Goal: Transaction & Acquisition: Obtain resource

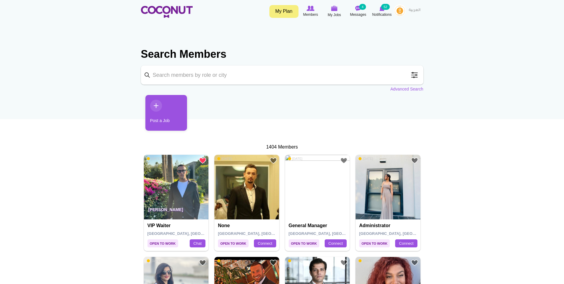
click at [417, 74] on span at bounding box center [414, 75] width 12 height 12
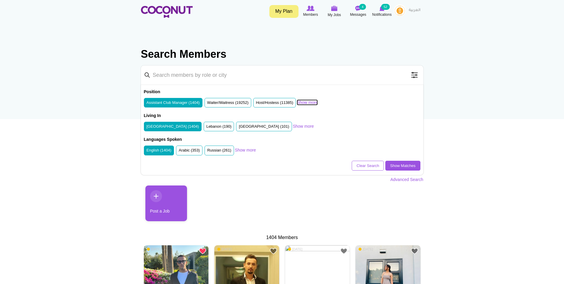
click at [308, 101] on link "Show more" at bounding box center [307, 102] width 21 height 6
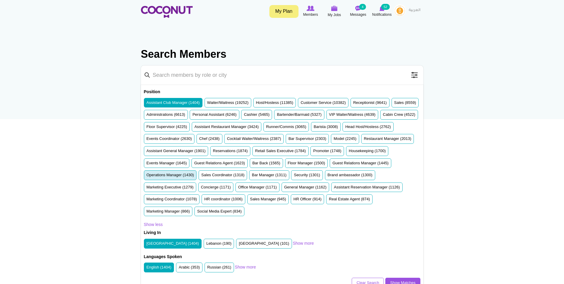
click at [194, 174] on label "Operations Manager (1430)" at bounding box center [171, 175] width 48 height 6
click at [147, 176] on input "Operations Manager (1430)" at bounding box center [147, 176] width 0 height 0
drag, startPoint x: 342, startPoint y: 165, endPoint x: 346, endPoint y: 165, distance: 3.6
click at [325, 165] on label "Floor Manager (1500)" at bounding box center [306, 163] width 37 height 6
click at [288, 164] on input "Floor Manager (1500)" at bounding box center [288, 164] width 0 height 0
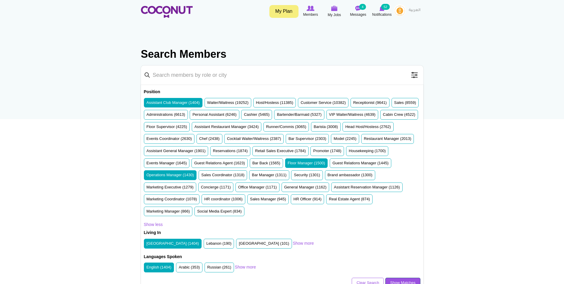
click at [398, 280] on link "Show Matches" at bounding box center [402, 282] width 35 height 10
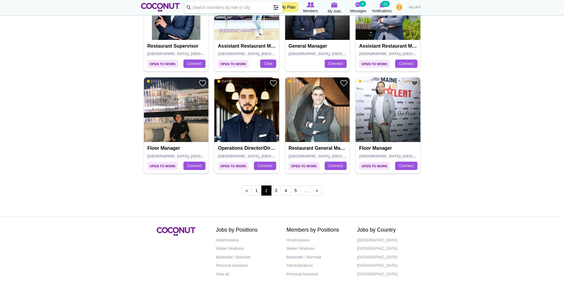
scroll to position [1011, 0]
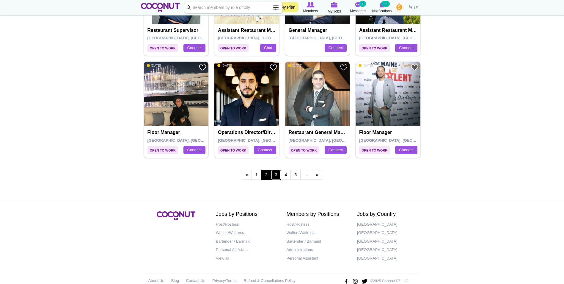
click at [274, 176] on link "3" at bounding box center [276, 174] width 10 height 10
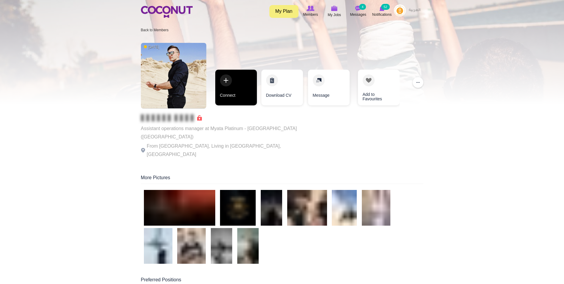
click at [231, 89] on link "Connect" at bounding box center [236, 88] width 42 height 36
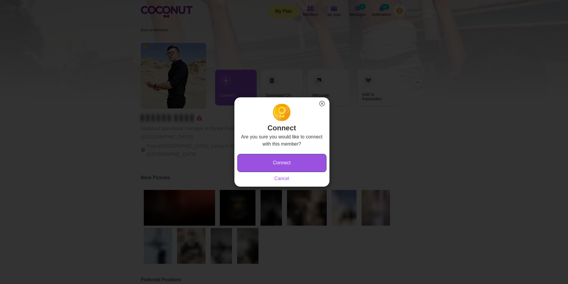
drag, startPoint x: 278, startPoint y: 161, endPoint x: 274, endPoint y: 159, distance: 4.6
click at [278, 160] on button "Connect" at bounding box center [282, 163] width 89 height 18
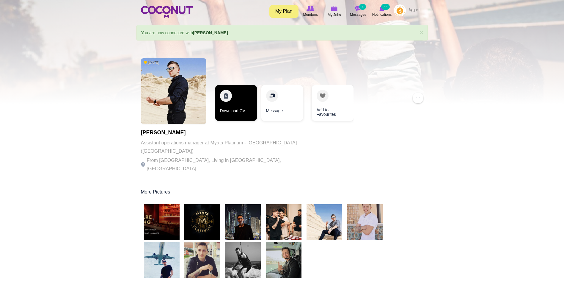
click at [243, 108] on link "Download CV" at bounding box center [236, 103] width 42 height 36
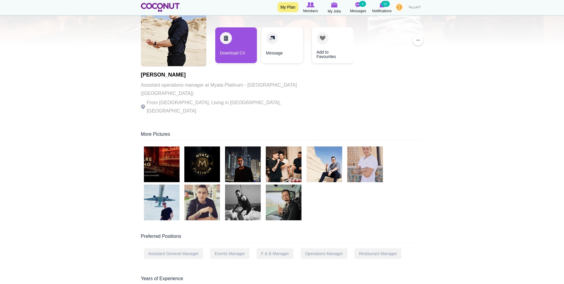
scroll to position [59, 0]
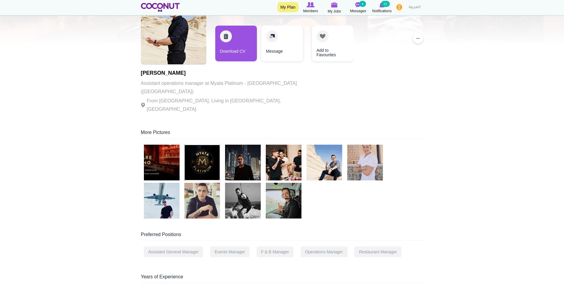
click at [201, 160] on img at bounding box center [202, 162] width 36 height 36
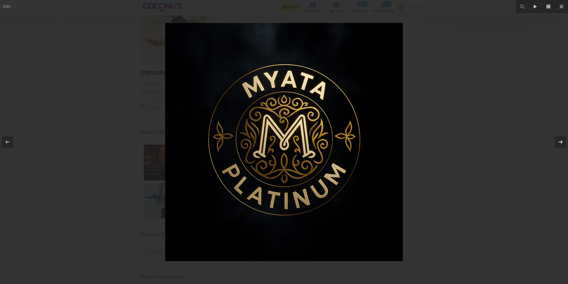
click at [558, 143] on icon at bounding box center [560, 141] width 7 height 7
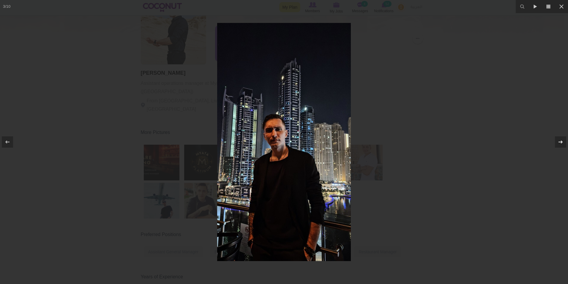
click at [558, 143] on icon at bounding box center [560, 141] width 7 height 7
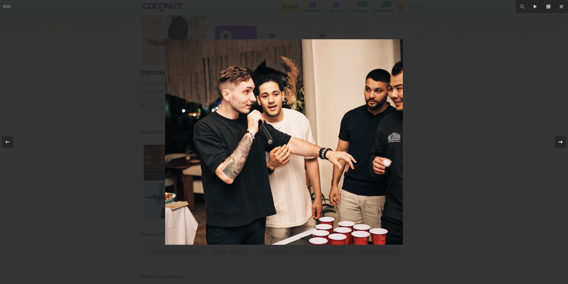
click at [558, 143] on icon at bounding box center [560, 141] width 7 height 7
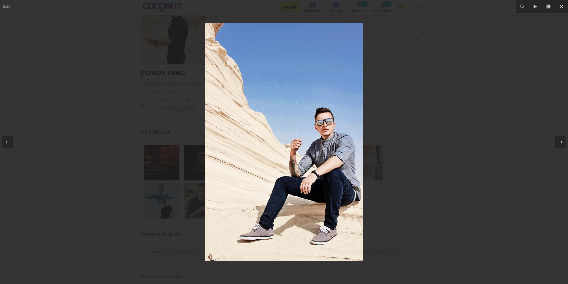
click at [558, 143] on icon at bounding box center [560, 141] width 7 height 7
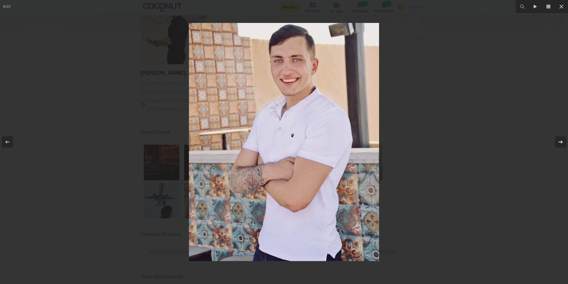
click at [558, 143] on icon at bounding box center [560, 141] width 7 height 7
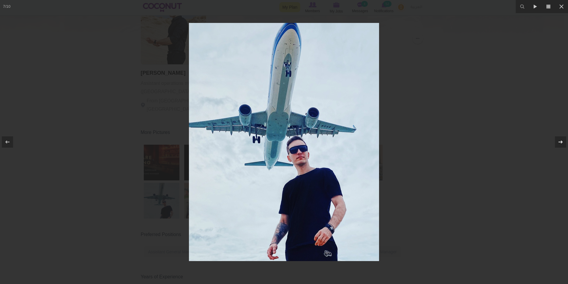
click at [558, 143] on icon at bounding box center [560, 141] width 7 height 7
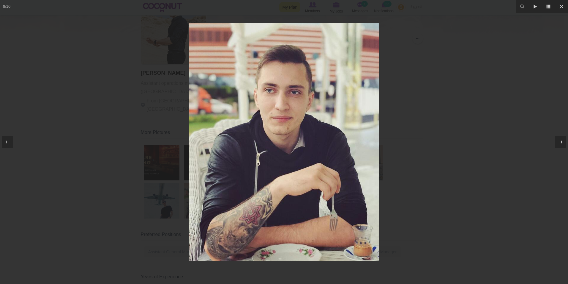
click at [558, 143] on icon at bounding box center [560, 141] width 7 height 7
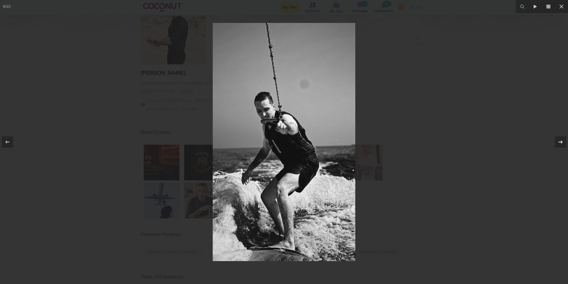
click at [558, 143] on icon at bounding box center [560, 141] width 7 height 7
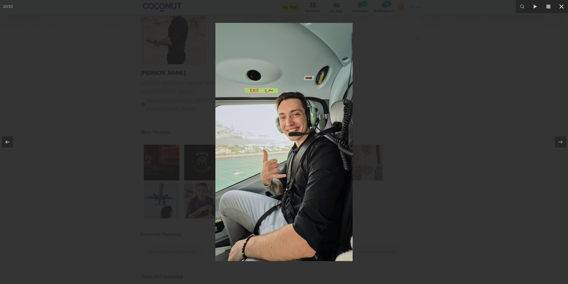
click at [564, 7] on icon at bounding box center [561, 6] width 7 height 7
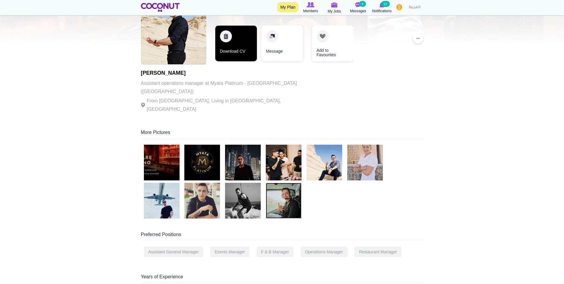
click at [238, 56] on link "Download CV" at bounding box center [236, 44] width 42 height 36
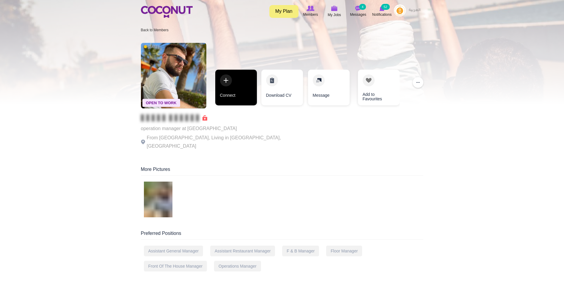
click at [242, 85] on link "Connect" at bounding box center [236, 88] width 42 height 36
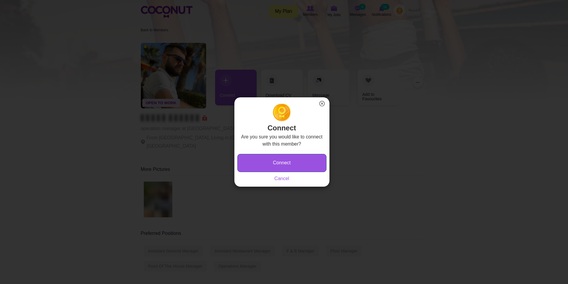
click at [296, 162] on button "Connect" at bounding box center [282, 163] width 89 height 18
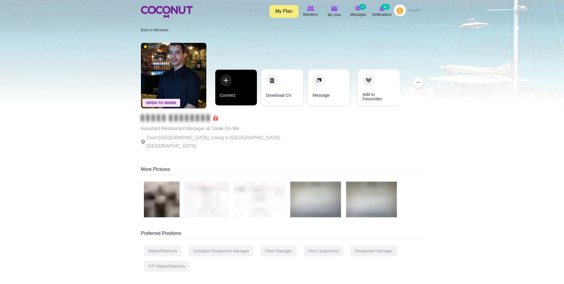
click at [237, 82] on link "Connect" at bounding box center [236, 88] width 42 height 36
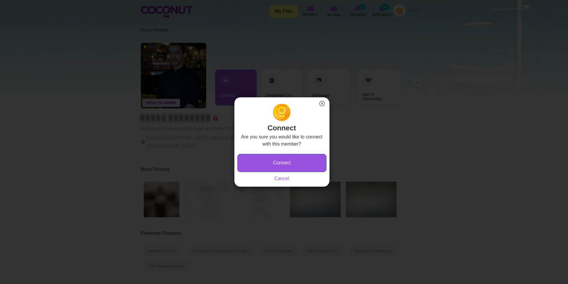
click at [279, 158] on button "Connect" at bounding box center [282, 163] width 89 height 18
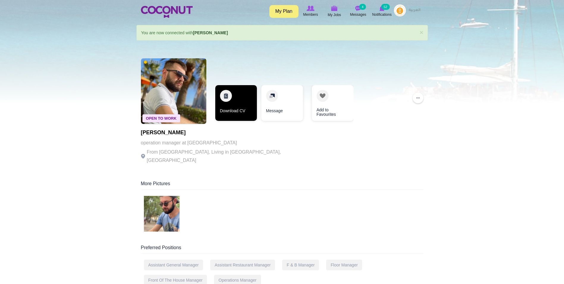
click at [244, 104] on link "Download CV" at bounding box center [236, 103] width 42 height 36
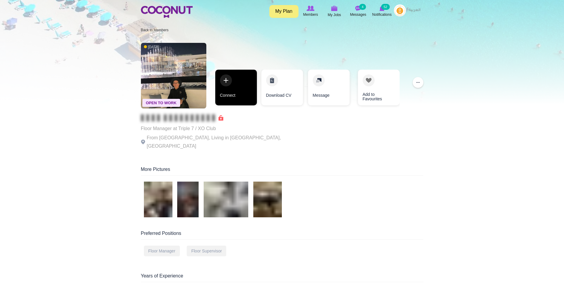
click at [244, 83] on link "Connect" at bounding box center [236, 88] width 42 height 36
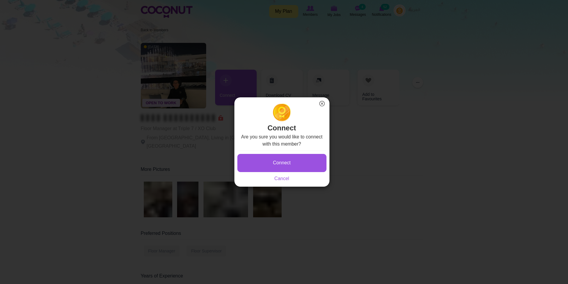
drag, startPoint x: 290, startPoint y: 145, endPoint x: 291, endPoint y: 150, distance: 5.0
click at [291, 150] on div "Are you sure you would like to connect with this member? Connect Saving... Canc…" at bounding box center [282, 157] width 89 height 49
drag, startPoint x: 291, startPoint y: 150, endPoint x: 305, endPoint y: 166, distance: 22.0
click at [305, 166] on button "Connect" at bounding box center [282, 163] width 89 height 18
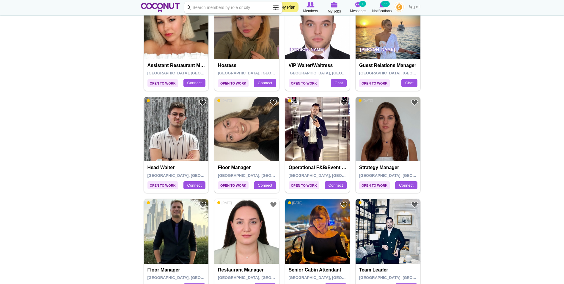
scroll to position [773, 0]
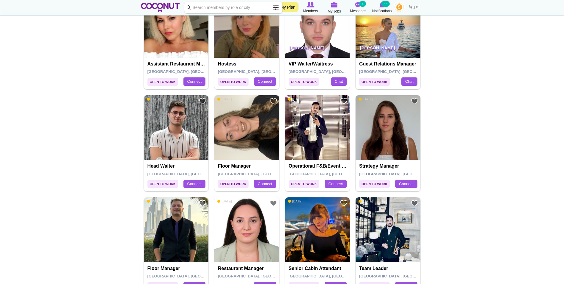
drag, startPoint x: 271, startPoint y: 133, endPoint x: 245, endPoint y: 120, distance: 28.6
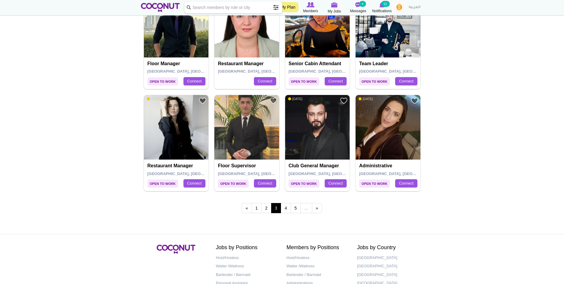
scroll to position [981, 0]
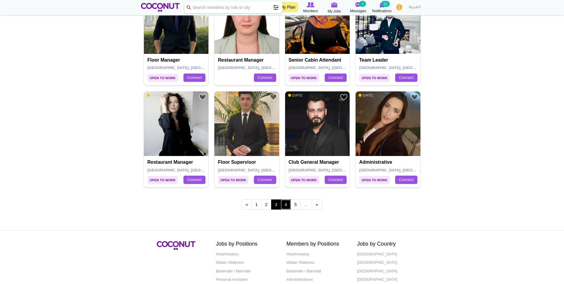
click at [285, 206] on link "4" at bounding box center [286, 204] width 10 height 10
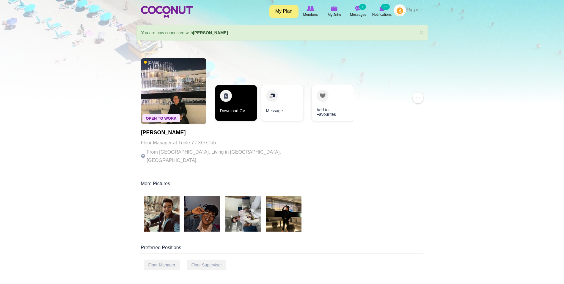
click at [238, 103] on link "Download CV" at bounding box center [236, 103] width 42 height 36
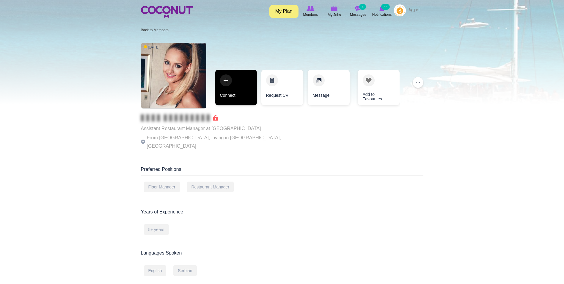
click at [231, 80] on link "Connect" at bounding box center [236, 88] width 42 height 36
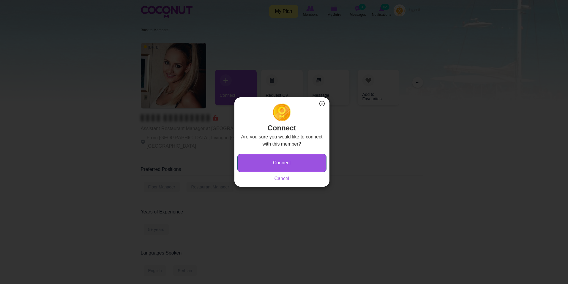
drag, startPoint x: 306, startPoint y: 160, endPoint x: 291, endPoint y: 150, distance: 17.6
click at [306, 159] on button "Connect" at bounding box center [282, 163] width 89 height 18
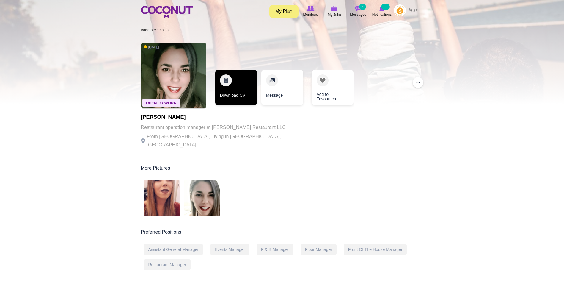
click at [234, 92] on link "Download CV" at bounding box center [236, 88] width 42 height 36
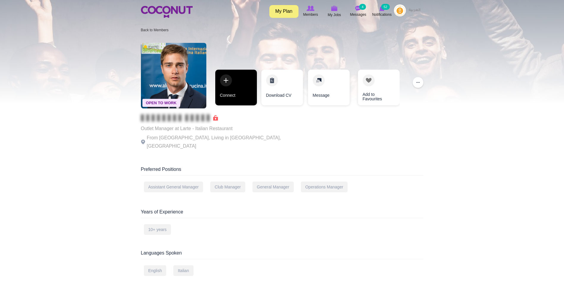
click at [236, 84] on link "Connect" at bounding box center [236, 88] width 42 height 36
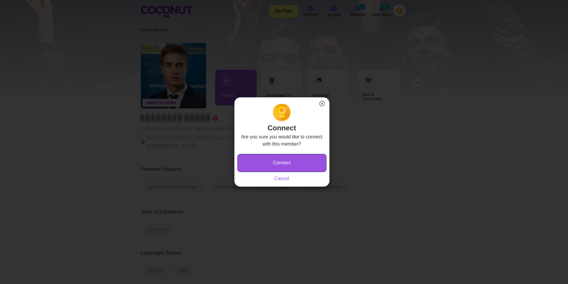
drag, startPoint x: 277, startPoint y: 166, endPoint x: 289, endPoint y: 167, distance: 12.2
click at [277, 166] on button "Connect" at bounding box center [282, 163] width 89 height 18
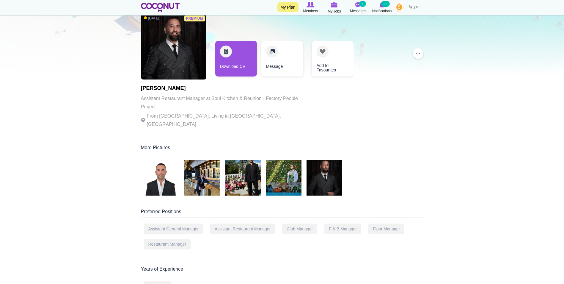
scroll to position [30, 0]
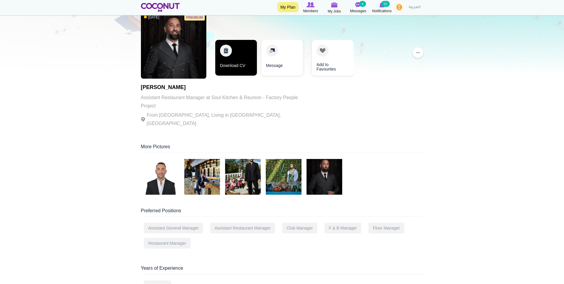
click at [233, 46] on link "Download CV" at bounding box center [236, 58] width 42 height 36
click at [291, 167] on img at bounding box center [284, 177] width 36 height 36
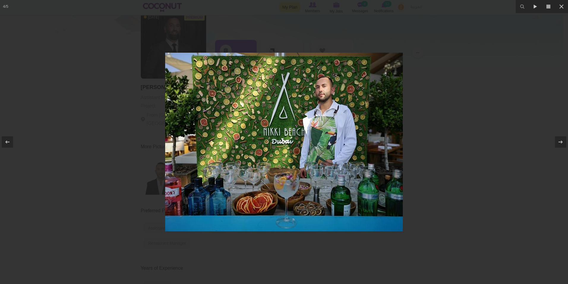
click at [466, 81] on div at bounding box center [284, 142] width 568 height 284
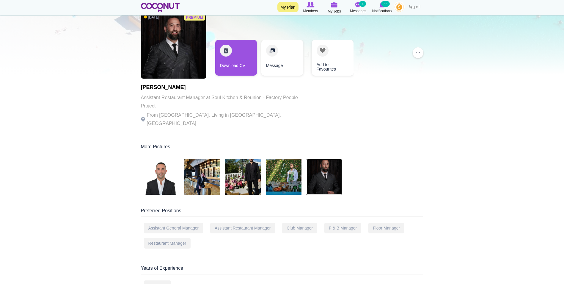
click at [336, 169] on img at bounding box center [325, 177] width 36 height 36
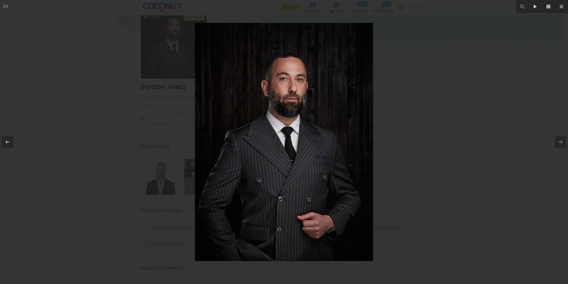
click at [469, 120] on div at bounding box center [284, 142] width 568 height 284
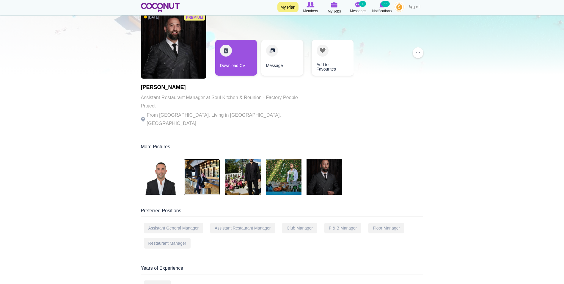
click at [202, 173] on img at bounding box center [202, 177] width 36 height 36
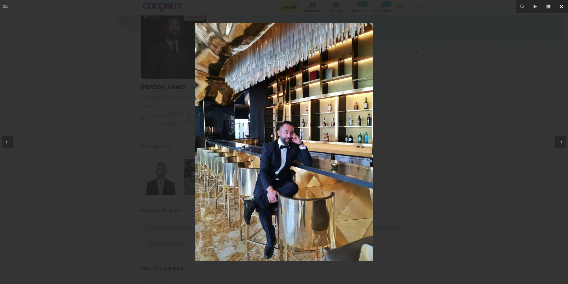
click at [562, 6] on icon at bounding box center [562, 6] width 4 height 4
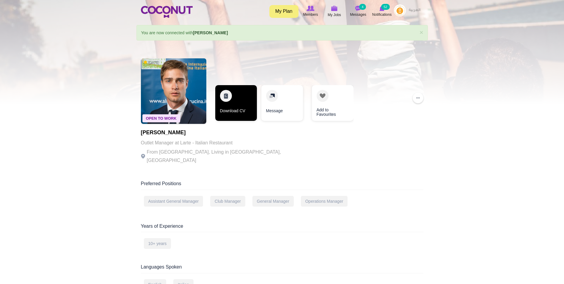
click at [229, 105] on link "Download CV" at bounding box center [236, 103] width 42 height 36
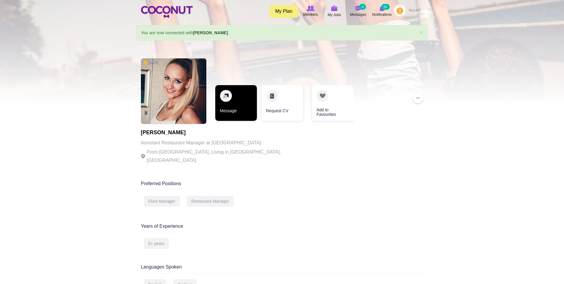
click at [225, 98] on link "Message" at bounding box center [236, 103] width 42 height 36
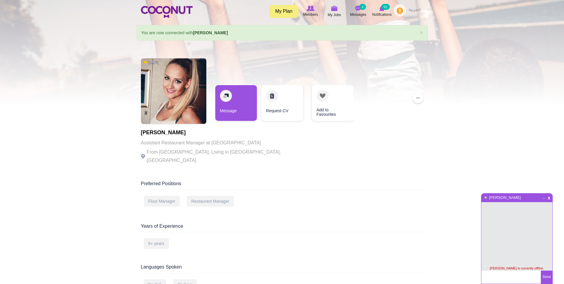
click at [507, 281] on textarea at bounding box center [510, 276] width 59 height 13
type textarea "H"
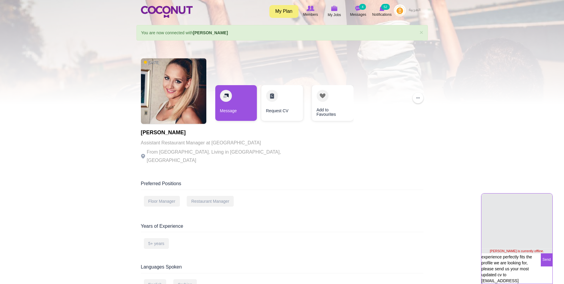
scroll to position [52, 0]
type textarea "Hi Neda, Good afternoon! I am writing to inform you that we are looking for a f…"
click at [548, 260] on button "Send" at bounding box center [547, 259] width 12 height 13
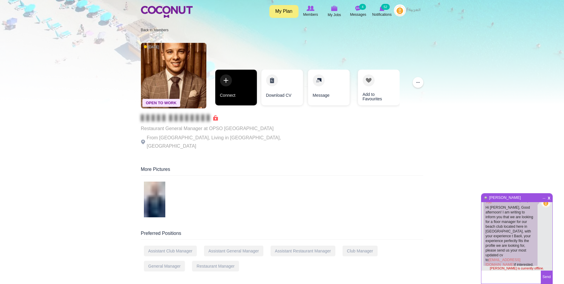
click at [252, 93] on link "Connect" at bounding box center [236, 88] width 42 height 36
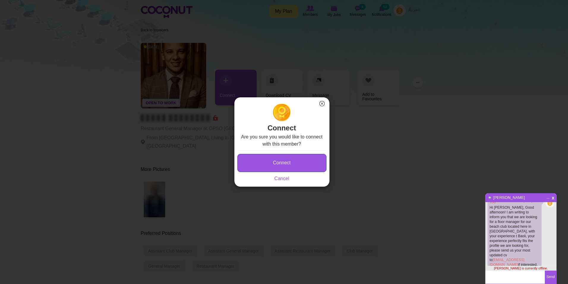
click at [278, 158] on button "Connect" at bounding box center [282, 163] width 89 height 18
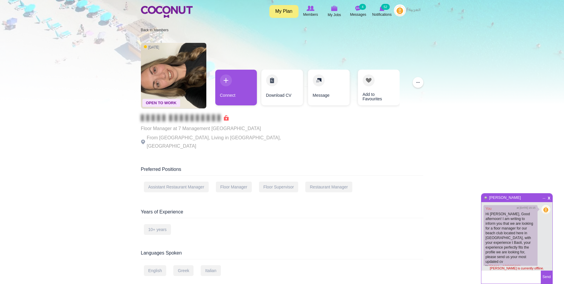
scroll to position [7, 0]
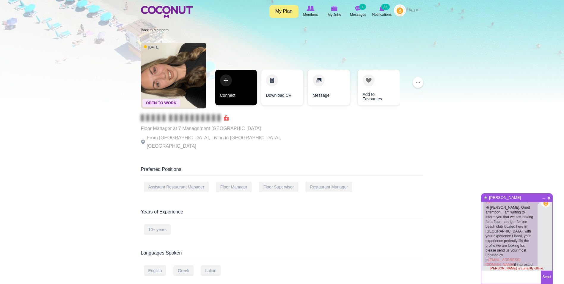
click at [238, 89] on link "Connect" at bounding box center [236, 88] width 42 height 36
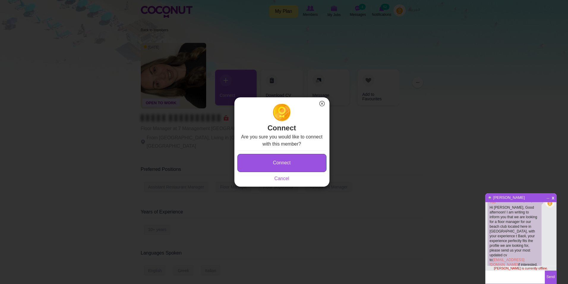
click at [290, 165] on button "Connect" at bounding box center [282, 163] width 89 height 18
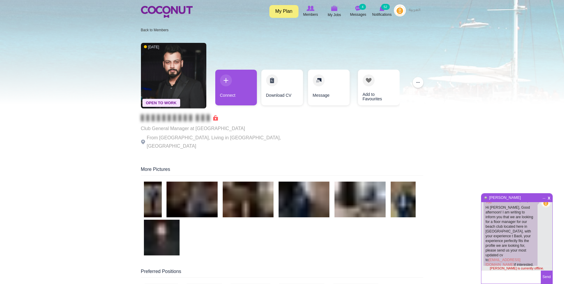
click at [546, 196] on span "_" at bounding box center [543, 196] width 5 height 4
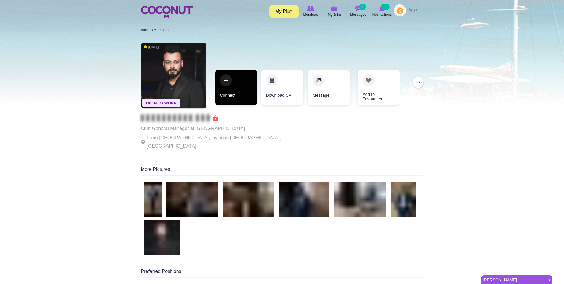
click at [220, 70] on link "Connect" at bounding box center [236, 88] width 42 height 36
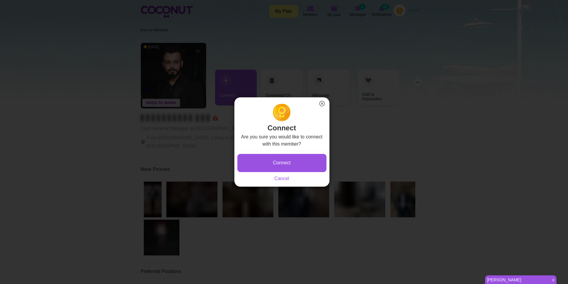
click at [320, 104] on button "×" at bounding box center [322, 104] width 8 height 8
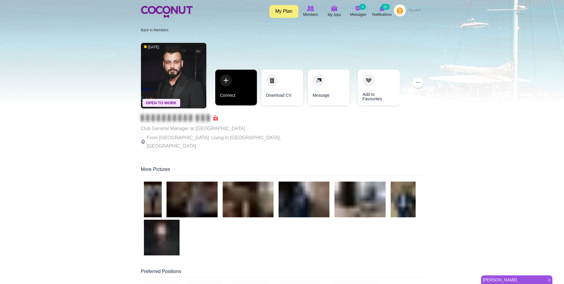
click at [234, 92] on link "Connect" at bounding box center [236, 88] width 42 height 36
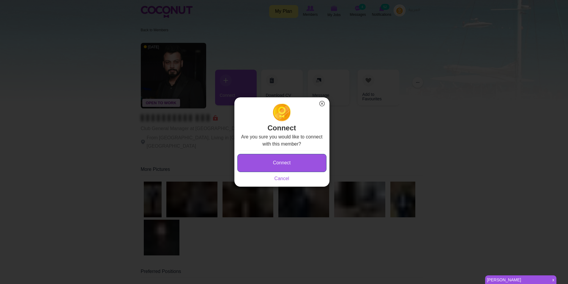
click at [274, 163] on button "Connect" at bounding box center [282, 163] width 89 height 18
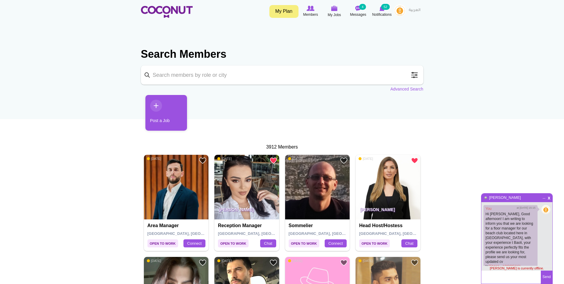
scroll to position [7, 0]
click at [412, 76] on span at bounding box center [414, 75] width 12 height 12
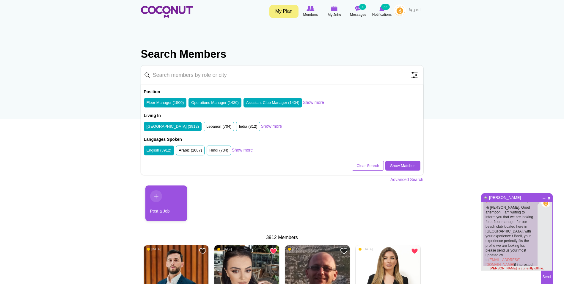
click at [182, 103] on label "Floor Manager (1500)" at bounding box center [165, 103] width 37 height 6
click at [147, 104] on input "Floor Manager (1500)" at bounding box center [147, 104] width 0 height 0
click at [405, 163] on link "Show Matches" at bounding box center [402, 166] width 35 height 10
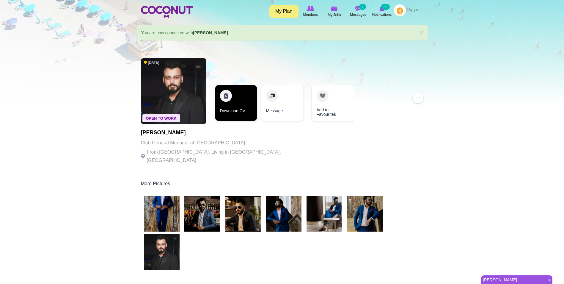
click at [235, 98] on link "Download CV" at bounding box center [236, 103] width 42 height 36
click at [371, 211] on img at bounding box center [365, 214] width 36 height 36
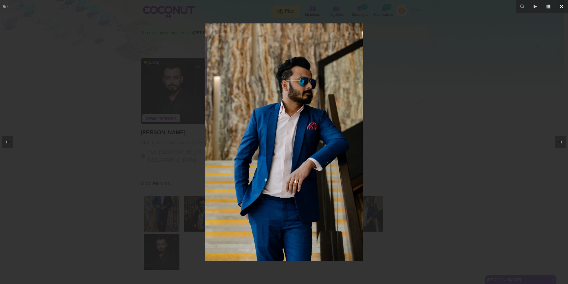
click at [562, 8] on icon at bounding box center [561, 6] width 7 height 7
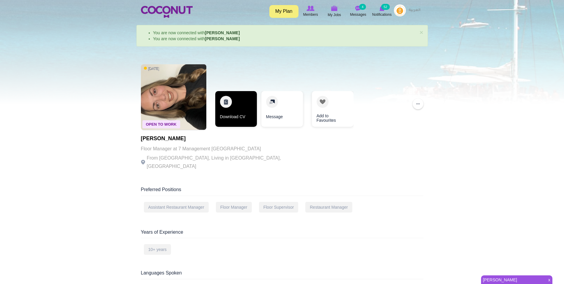
click at [241, 103] on link "Download CV" at bounding box center [236, 109] width 42 height 36
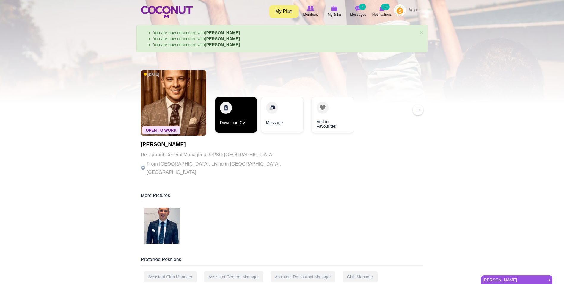
click at [238, 114] on link "Download CV" at bounding box center [236, 115] width 42 height 36
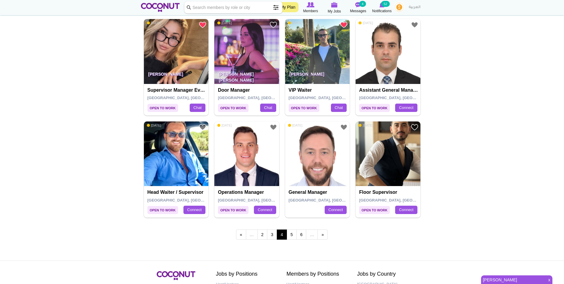
scroll to position [951, 0]
click at [291, 236] on link "5" at bounding box center [292, 234] width 10 height 10
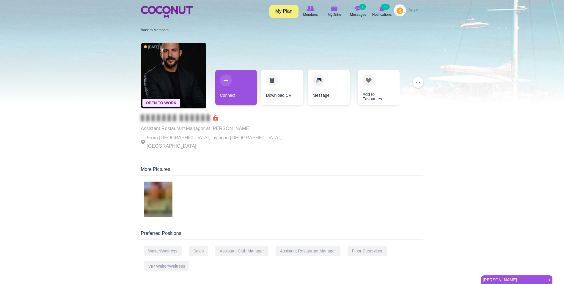
click at [213, 62] on div "Open To Work 4 months ago Assistant Restaurant Manager at Ibn al bahr From Leba…" at bounding box center [223, 97] width 164 height 114
click at [221, 77] on link "Connect" at bounding box center [236, 88] width 42 height 36
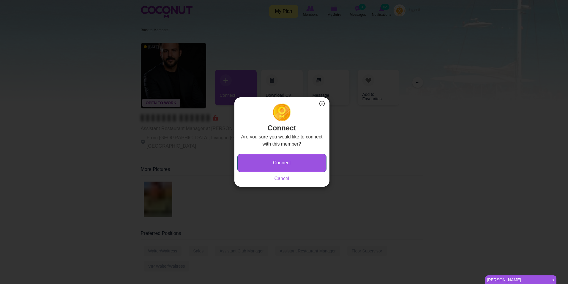
click at [298, 158] on button "Connect" at bounding box center [282, 163] width 89 height 18
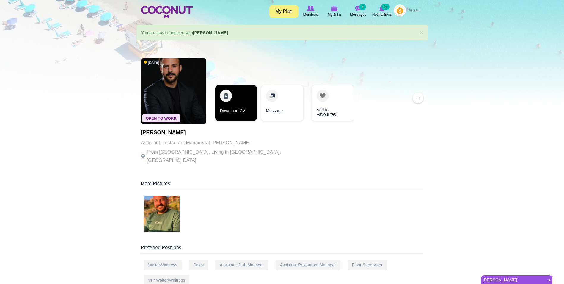
click at [241, 98] on link "Download CV" at bounding box center [236, 103] width 42 height 36
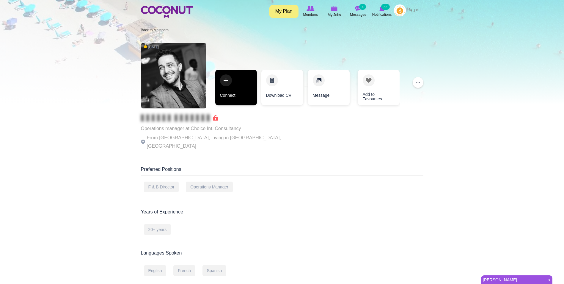
click at [234, 82] on link "Connect" at bounding box center [236, 88] width 42 height 36
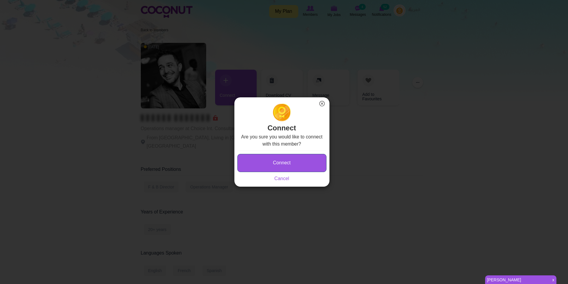
click at [258, 162] on button "Connect" at bounding box center [282, 163] width 89 height 18
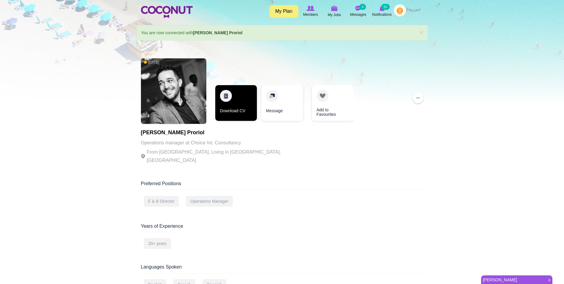
click at [231, 101] on link "Download CV" at bounding box center [236, 103] width 42 height 36
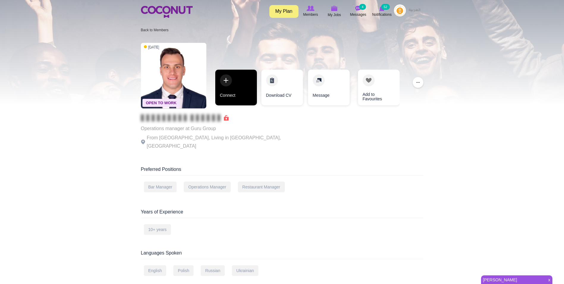
click at [240, 94] on link "Connect" at bounding box center [236, 88] width 42 height 36
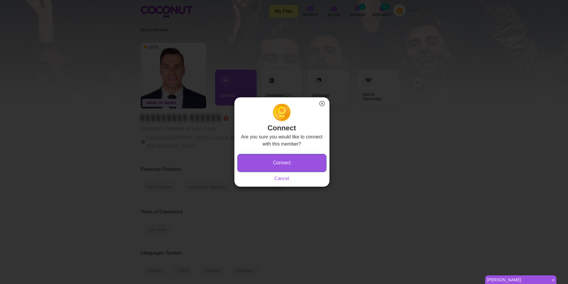
click at [313, 162] on button "Connect" at bounding box center [282, 163] width 89 height 18
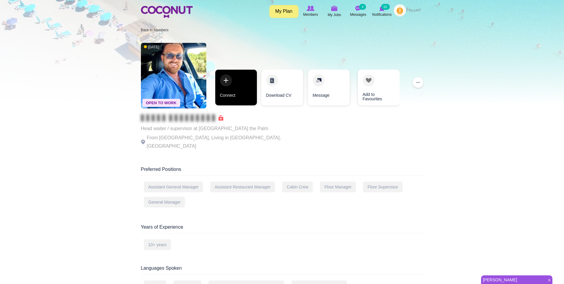
click at [238, 89] on link "Connect" at bounding box center [236, 88] width 42 height 36
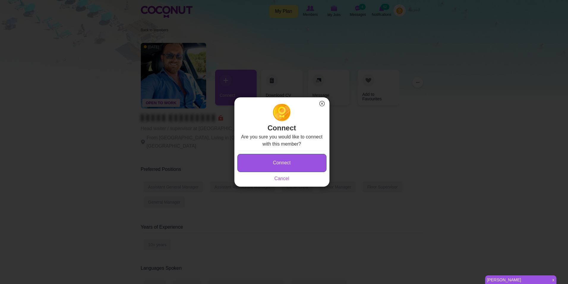
click at [281, 160] on button "Connect" at bounding box center [282, 163] width 89 height 18
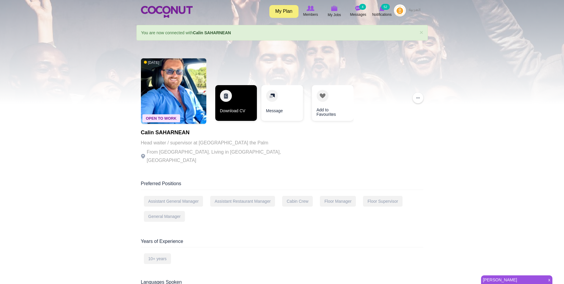
click at [235, 100] on link "Download CV" at bounding box center [236, 103] width 42 height 36
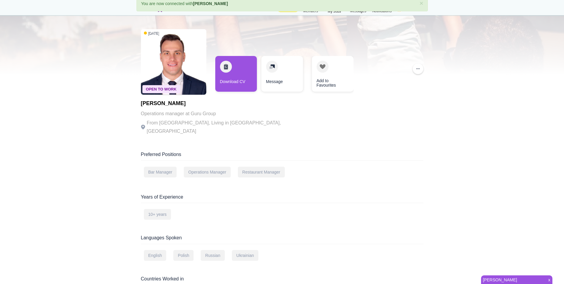
scroll to position [30, 0]
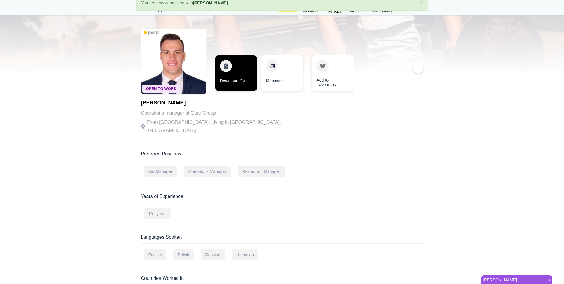
click at [233, 68] on link "Download CV" at bounding box center [236, 73] width 42 height 36
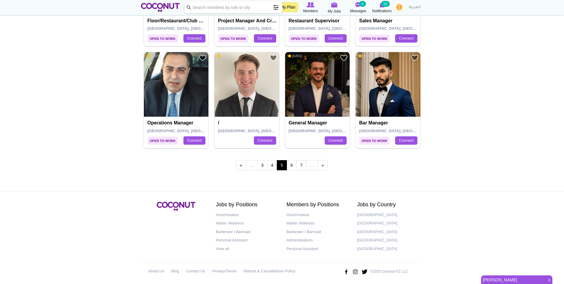
scroll to position [1024, 0]
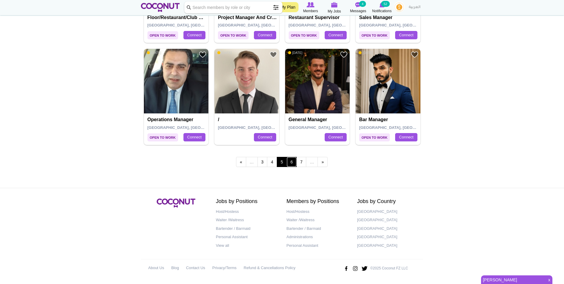
click at [289, 160] on link "6" at bounding box center [292, 162] width 10 height 10
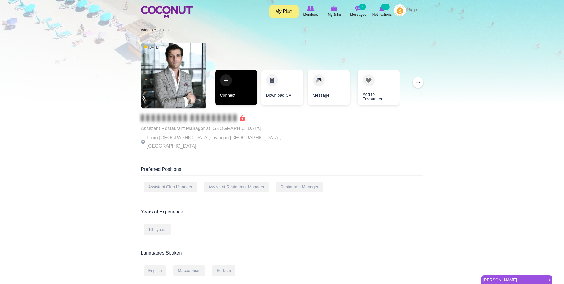
click at [238, 92] on link "Connect" at bounding box center [236, 88] width 42 height 36
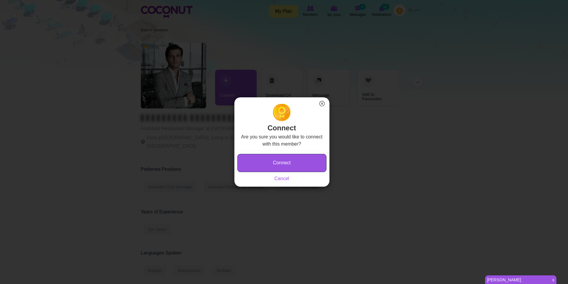
drag, startPoint x: 281, startPoint y: 162, endPoint x: 278, endPoint y: 155, distance: 7.7
click at [281, 162] on button "Connect" at bounding box center [282, 163] width 89 height 18
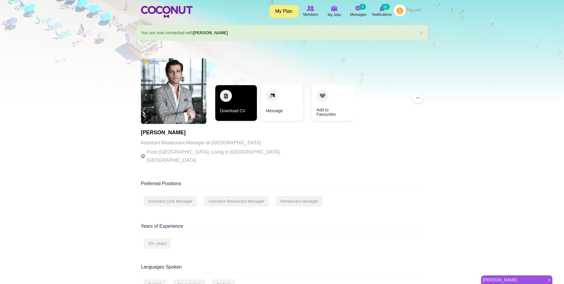
click at [239, 107] on link "Download CV" at bounding box center [236, 103] width 42 height 36
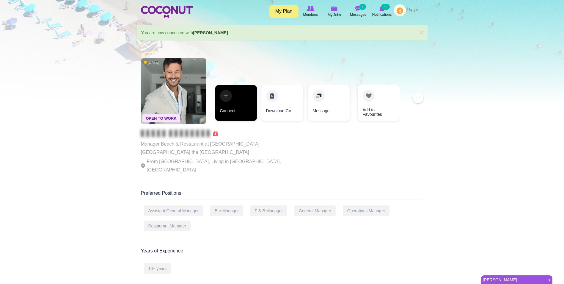
click at [238, 93] on link "Connect" at bounding box center [236, 103] width 42 height 36
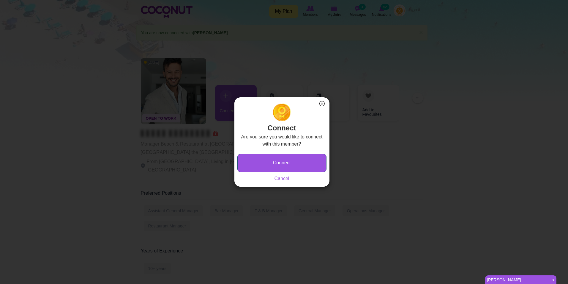
drag, startPoint x: 281, startPoint y: 162, endPoint x: 293, endPoint y: 11, distance: 152.1
click at [280, 162] on button "Connect" at bounding box center [282, 163] width 89 height 18
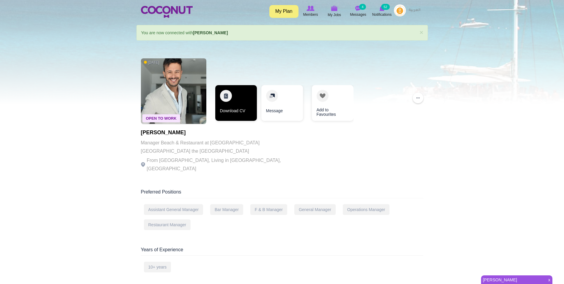
click at [232, 97] on link "Download CV" at bounding box center [236, 103] width 42 height 36
click at [232, 112] on link "Download CV" at bounding box center [236, 103] width 42 height 36
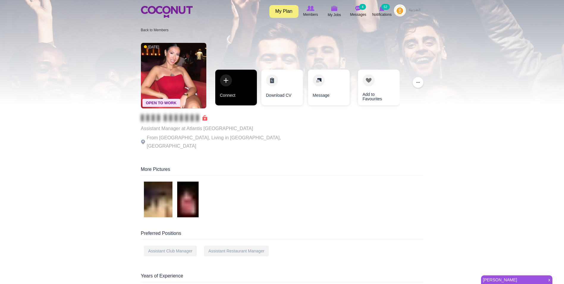
click at [234, 90] on link "Connect" at bounding box center [236, 88] width 42 height 36
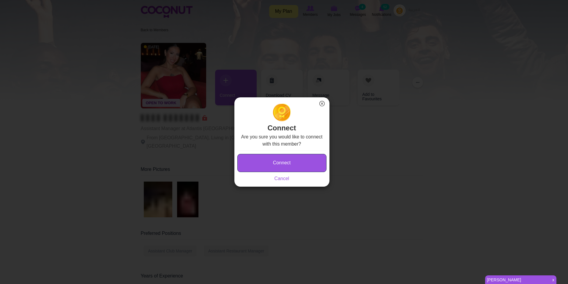
click at [280, 158] on button "Connect" at bounding box center [282, 163] width 89 height 18
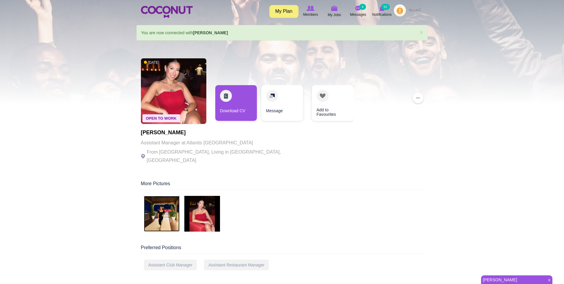
click at [155, 212] on img at bounding box center [162, 214] width 36 height 36
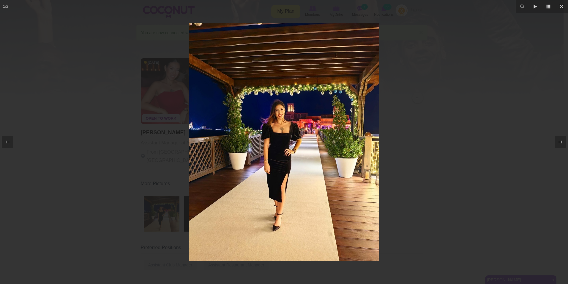
click at [412, 118] on div at bounding box center [284, 142] width 568 height 284
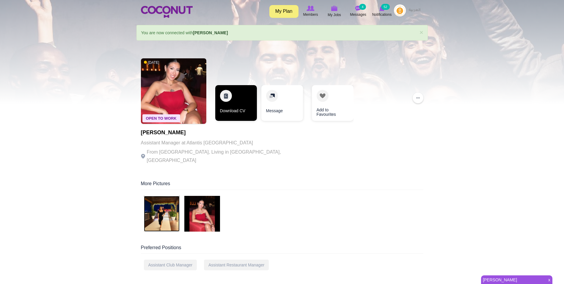
click at [229, 100] on link "Download CV" at bounding box center [236, 103] width 42 height 36
click at [244, 87] on link "Download CV" at bounding box center [236, 103] width 42 height 36
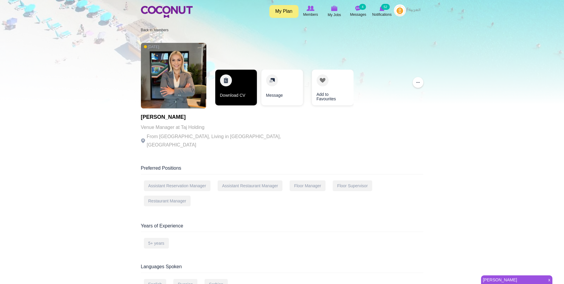
click at [232, 84] on link "Download CV" at bounding box center [236, 88] width 42 height 36
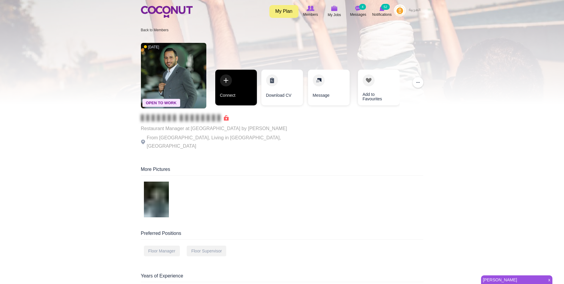
click at [237, 85] on link "Connect" at bounding box center [236, 88] width 42 height 36
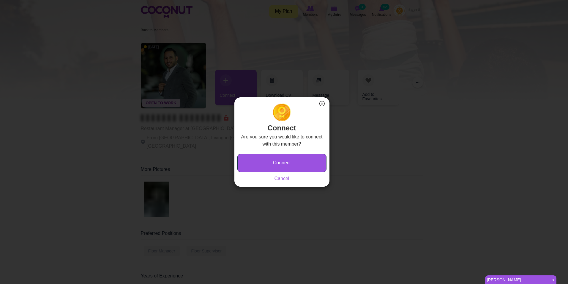
drag, startPoint x: 275, startPoint y: 161, endPoint x: 270, endPoint y: 112, distance: 49.3
click at [275, 160] on button "Connect" at bounding box center [282, 163] width 89 height 18
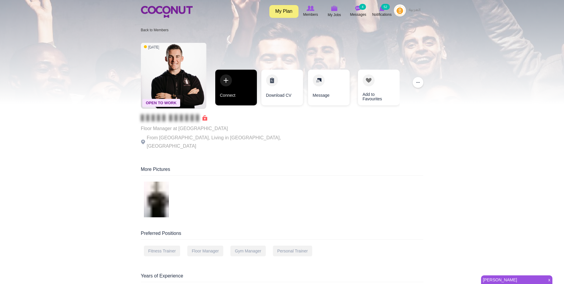
click at [238, 88] on link "Connect" at bounding box center [236, 88] width 42 height 36
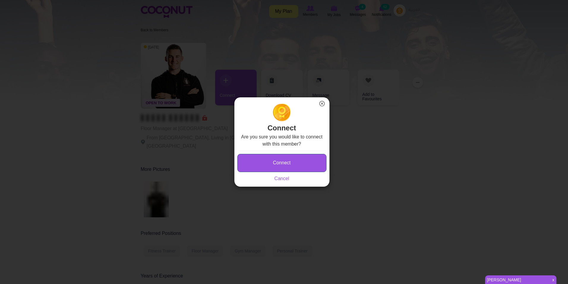
click at [303, 161] on button "Connect" at bounding box center [282, 163] width 89 height 18
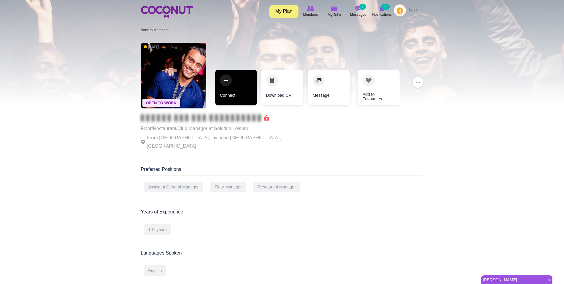
click at [241, 74] on link "Connect" at bounding box center [236, 88] width 42 height 36
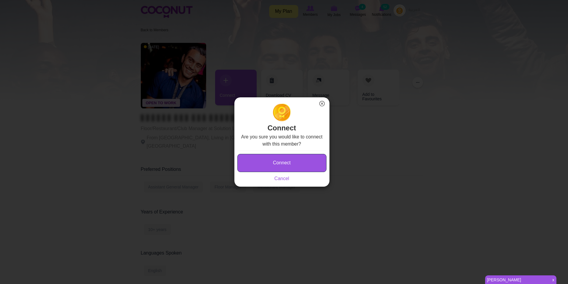
click at [309, 172] on button "Connect" at bounding box center [282, 163] width 89 height 18
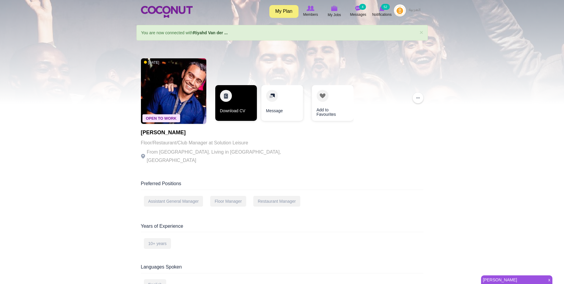
click at [232, 100] on link "Download CV" at bounding box center [236, 103] width 42 height 36
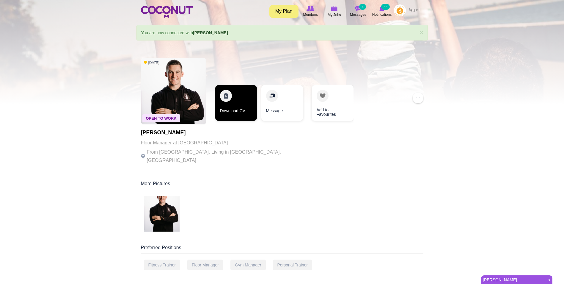
click at [227, 107] on link "Download CV" at bounding box center [236, 103] width 42 height 36
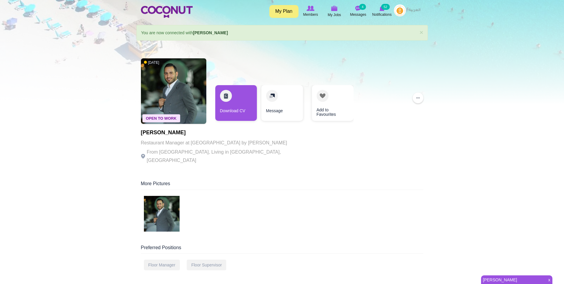
click at [214, 90] on div "Download CV Message Add to Favourites" at bounding box center [284, 106] width 144 height 42
click at [231, 101] on link "Download CV" at bounding box center [236, 103] width 42 height 36
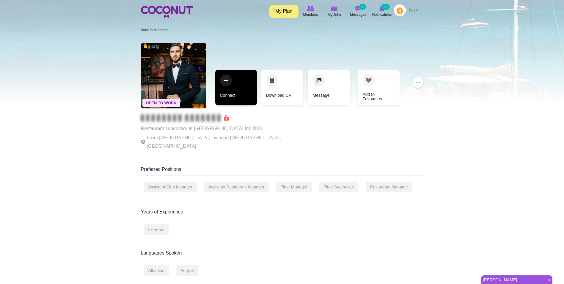
click at [241, 80] on link "Connect" at bounding box center [236, 88] width 42 height 36
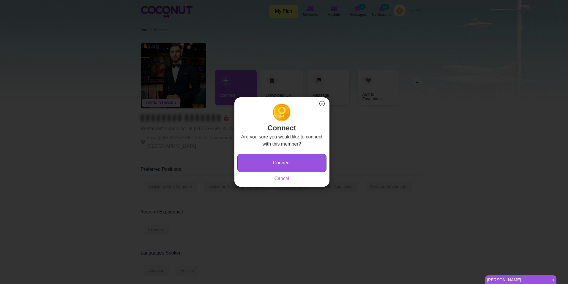
drag, startPoint x: 287, startPoint y: 162, endPoint x: 326, endPoint y: 25, distance: 142.7
click at [287, 161] on button "Connect" at bounding box center [282, 163] width 89 height 18
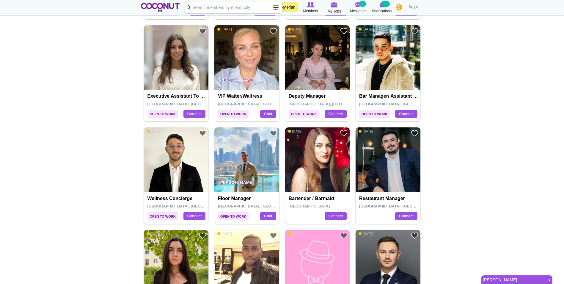
scroll to position [862, 0]
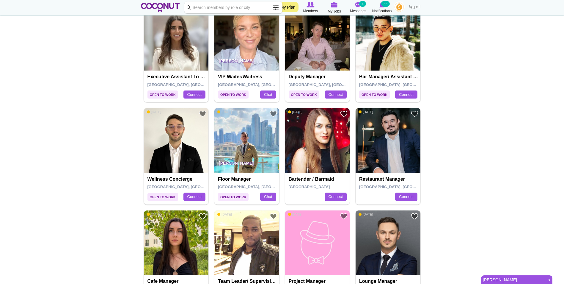
drag, startPoint x: 211, startPoint y: 155, endPoint x: 256, endPoint y: 124, distance: 54.5
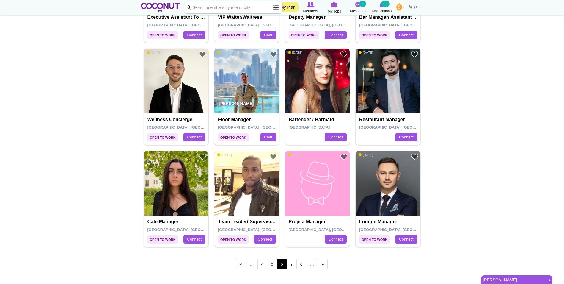
scroll to position [951, 0]
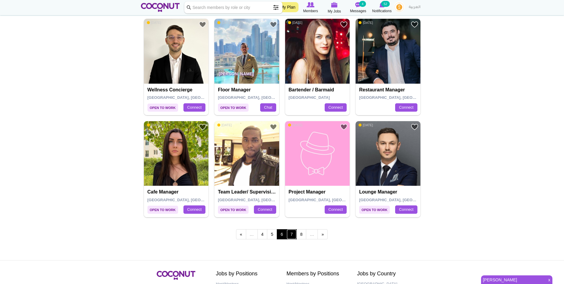
click at [296, 233] on link "7" at bounding box center [292, 234] width 10 height 10
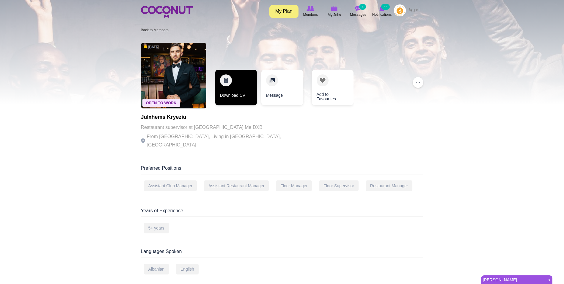
click at [232, 92] on link "Download CV" at bounding box center [236, 88] width 42 height 36
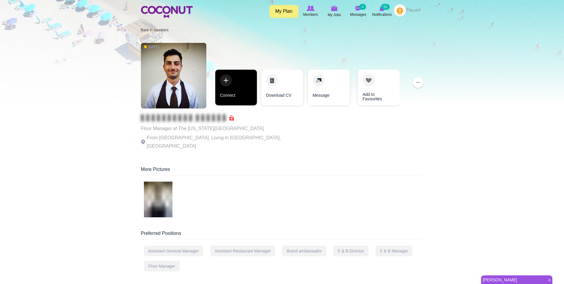
click at [237, 91] on link "Connect" at bounding box center [236, 88] width 42 height 36
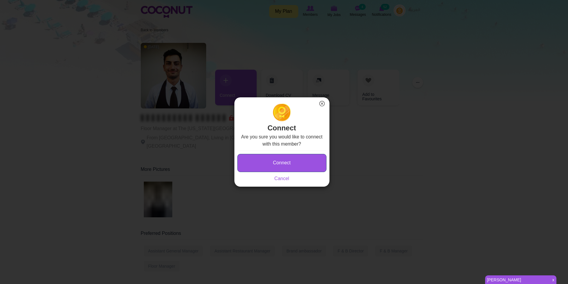
click at [259, 162] on button "Connect" at bounding box center [282, 163] width 89 height 18
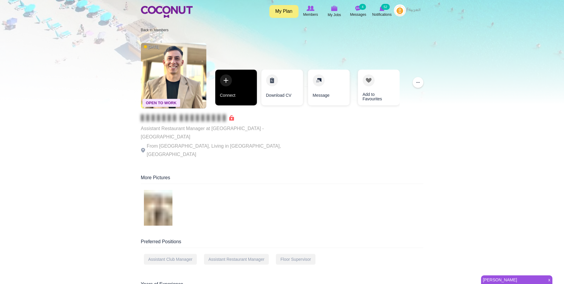
click at [231, 92] on link "Connect" at bounding box center [236, 88] width 42 height 36
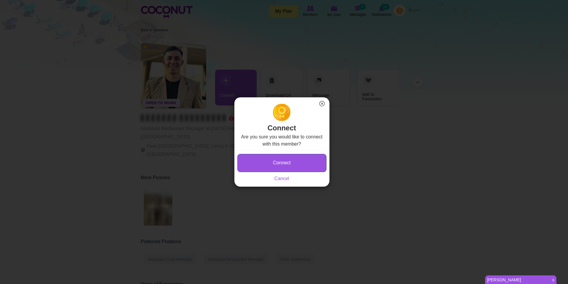
click at [285, 158] on button "Connect" at bounding box center [282, 163] width 89 height 18
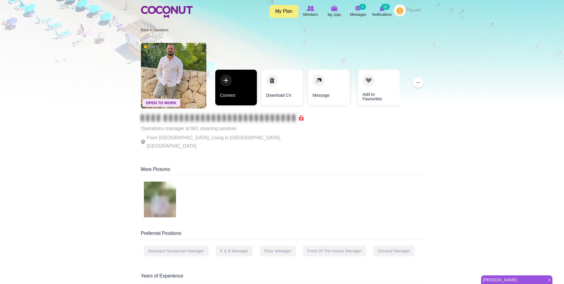
click at [247, 89] on link "Connect" at bounding box center [236, 88] width 42 height 36
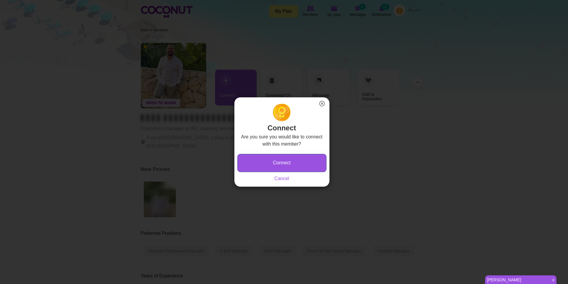
click at [310, 166] on button "Connect" at bounding box center [282, 163] width 89 height 18
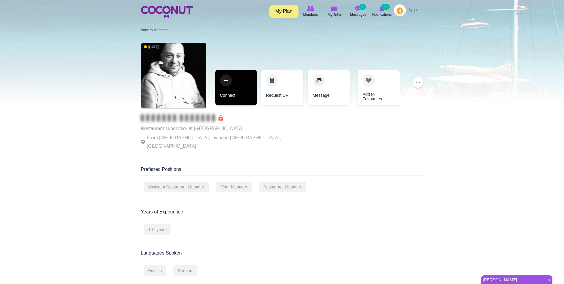
click at [236, 96] on link "Connect" at bounding box center [236, 88] width 42 height 36
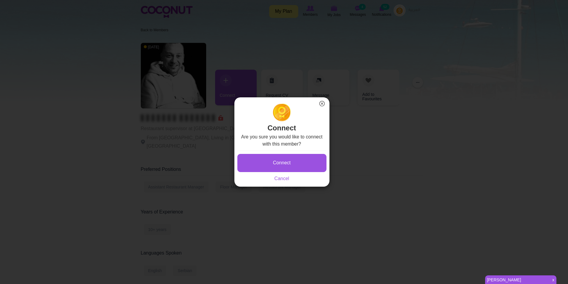
click at [323, 103] on button "×" at bounding box center [322, 104] width 8 height 8
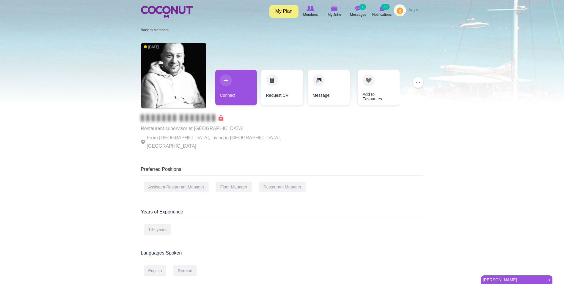
click at [441, 139] on body "Toggle navigation My Plan Members My Jobs Post a Job Messages 4 Notifications 5…" at bounding box center [282, 278] width 564 height 556
click at [365, 150] on div "[DATE] Restaurant supervisor at [GEOGRAPHIC_DATA] From [GEOGRAPHIC_DATA], Livin…" at bounding box center [281, 238] width 291 height 396
click at [315, 140] on div "[DATE] Restaurant supervisor at [GEOGRAPHIC_DATA] From [GEOGRAPHIC_DATA], Livin…" at bounding box center [282, 97] width 282 height 114
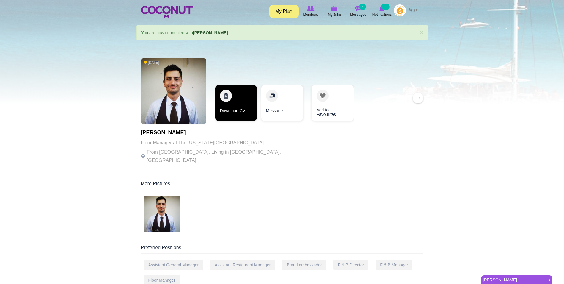
click at [232, 98] on link "Download CV" at bounding box center [236, 103] width 42 height 36
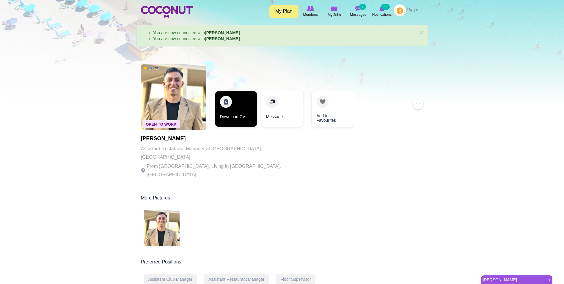
click at [236, 115] on link "Download CV" at bounding box center [236, 109] width 42 height 36
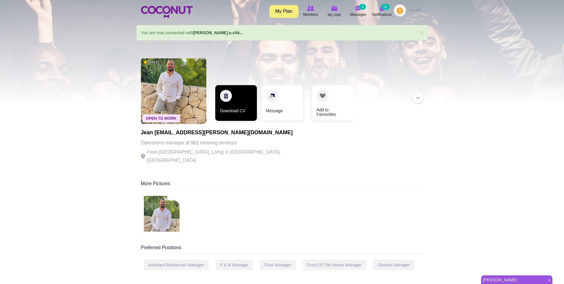
click at [240, 112] on link "Download CV" at bounding box center [236, 103] width 42 height 36
click at [235, 101] on link "Download CV" at bounding box center [236, 103] width 42 height 36
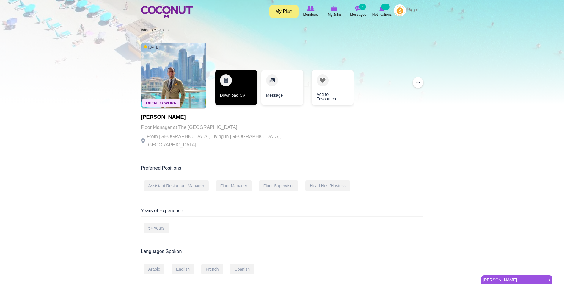
click at [240, 87] on link "Download CV" at bounding box center [236, 88] width 42 height 36
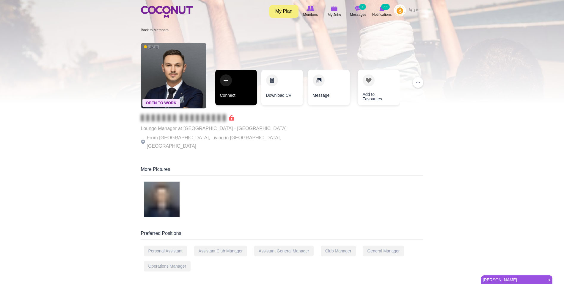
click at [226, 99] on link "Connect" at bounding box center [236, 88] width 42 height 36
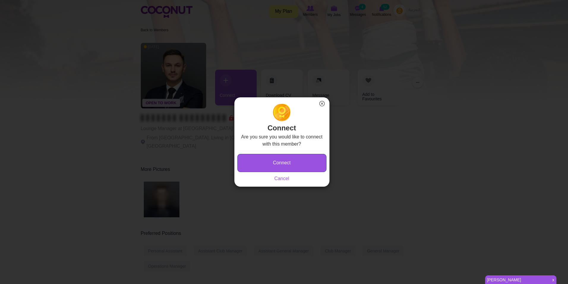
drag, startPoint x: 287, startPoint y: 158, endPoint x: 280, endPoint y: 157, distance: 7.4
click at [288, 158] on button "Connect" at bounding box center [282, 163] width 89 height 18
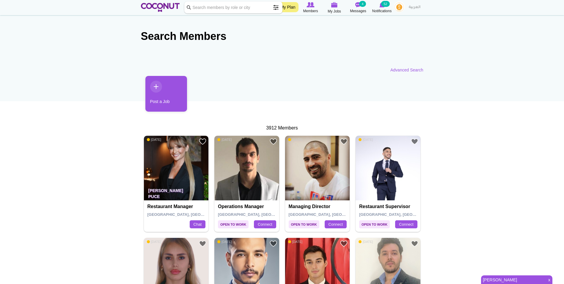
scroll to position [59, 0]
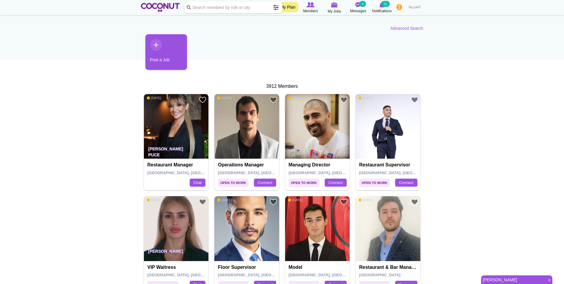
drag, startPoint x: 142, startPoint y: 131, endPoint x: 185, endPoint y: 119, distance: 44.1
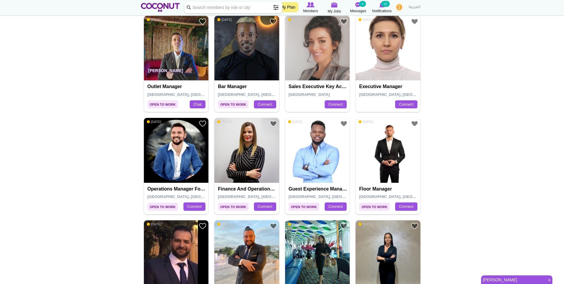
scroll to position [357, 0]
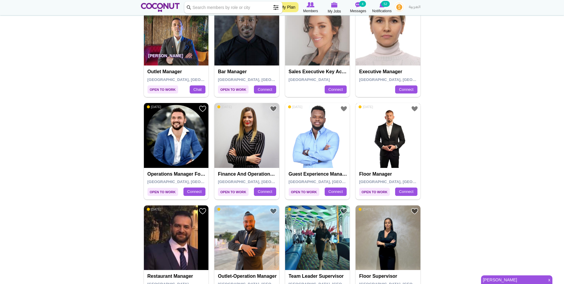
drag, startPoint x: 419, startPoint y: 132, endPoint x: 370, endPoint y: 129, distance: 48.8
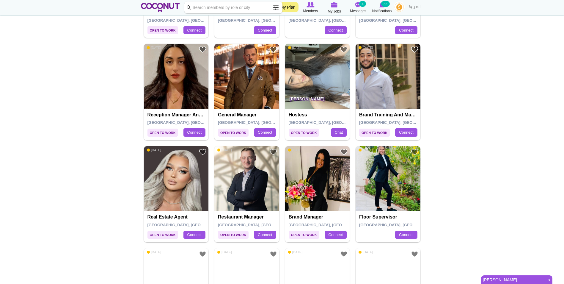
scroll to position [743, 0]
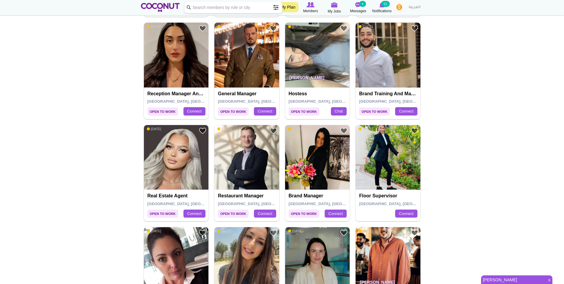
drag, startPoint x: 247, startPoint y: 149, endPoint x: 489, endPoint y: 145, distance: 241.7
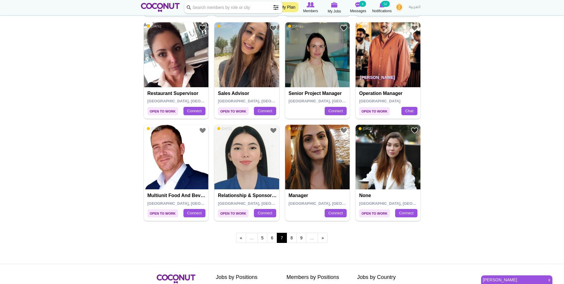
scroll to position [951, 0]
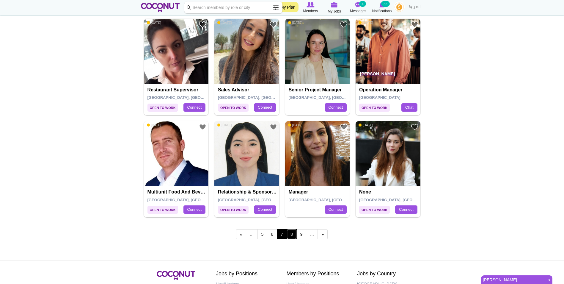
click at [287, 233] on link "8" at bounding box center [292, 234] width 10 height 10
click at [291, 236] on link "8" at bounding box center [292, 234] width 10 height 10
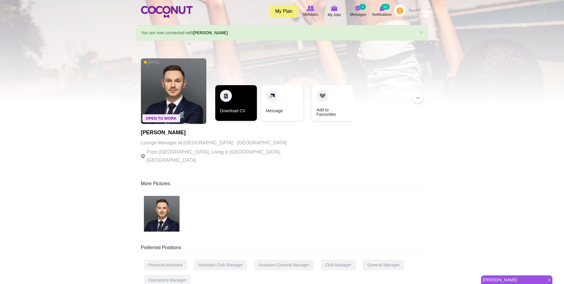
click at [231, 99] on link "Download CV" at bounding box center [236, 103] width 42 height 36
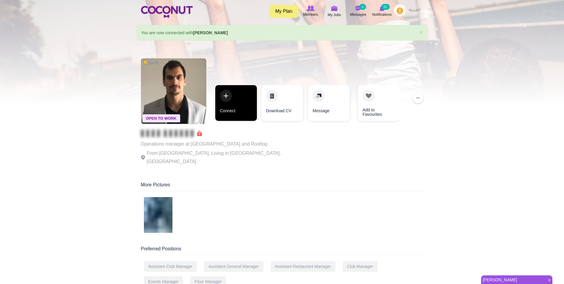
click at [235, 99] on link "Connect" at bounding box center [236, 103] width 42 height 36
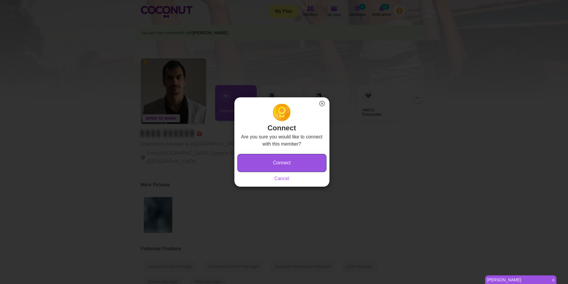
click at [280, 155] on button "Connect" at bounding box center [282, 163] width 89 height 18
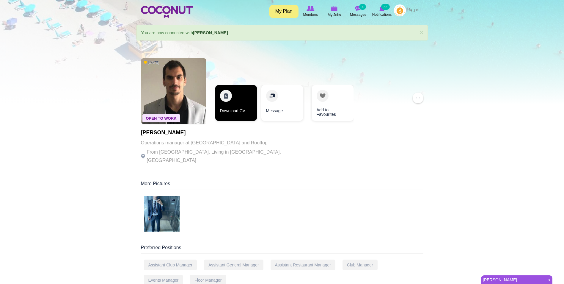
click at [225, 97] on link "Download CV" at bounding box center [236, 103] width 42 height 36
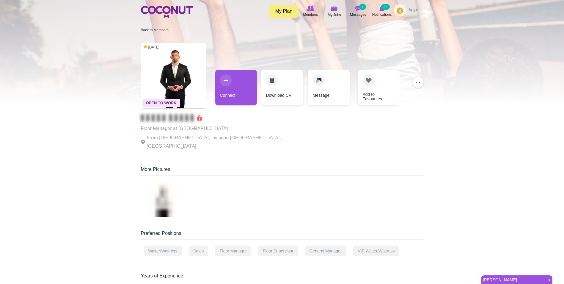
click at [259, 85] on div "Connect Download CV Message Add to Favourites" at bounding box center [307, 89] width 184 height 39
click at [251, 88] on link "Connect" at bounding box center [236, 88] width 42 height 36
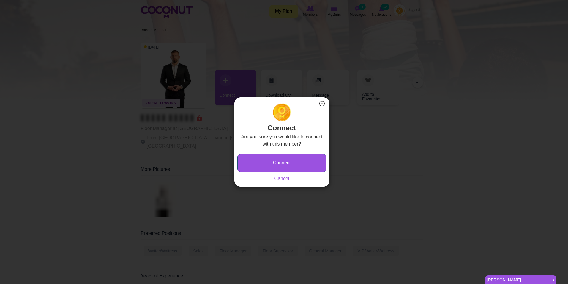
drag, startPoint x: 309, startPoint y: 162, endPoint x: 303, endPoint y: 161, distance: 5.4
click at [308, 162] on button "Connect" at bounding box center [282, 163] width 89 height 18
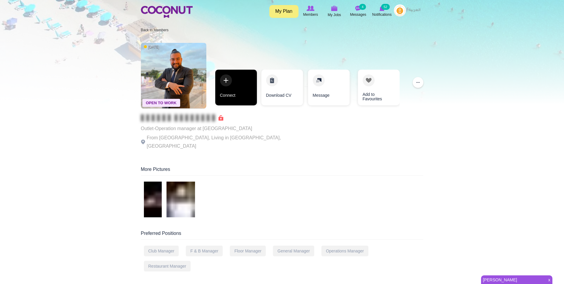
click at [244, 94] on link "Connect" at bounding box center [236, 88] width 42 height 36
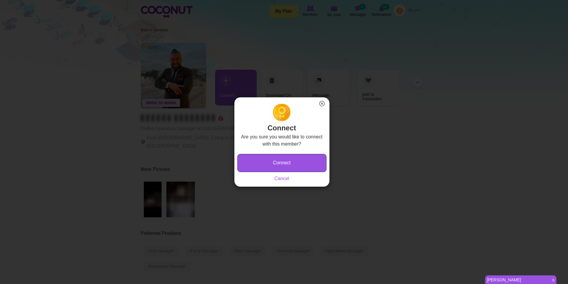
drag, startPoint x: 302, startPoint y: 162, endPoint x: 282, endPoint y: 23, distance: 140.0
click at [303, 162] on button "Connect" at bounding box center [282, 163] width 89 height 18
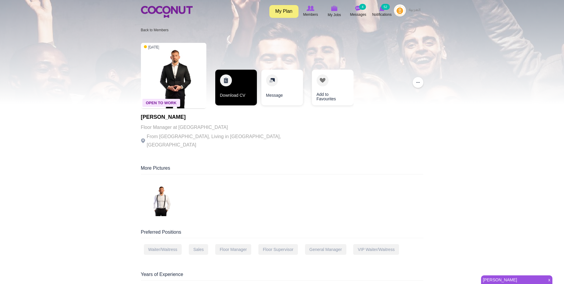
click at [230, 79] on link "Download CV" at bounding box center [236, 88] width 42 height 36
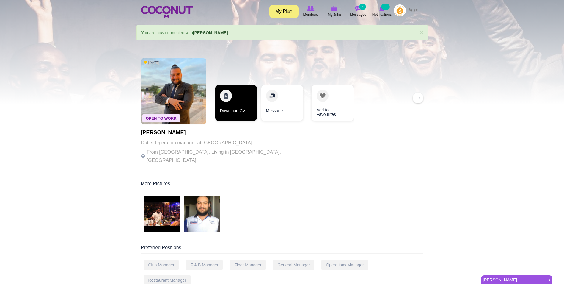
click at [230, 114] on link "Download CV" at bounding box center [236, 103] width 42 height 36
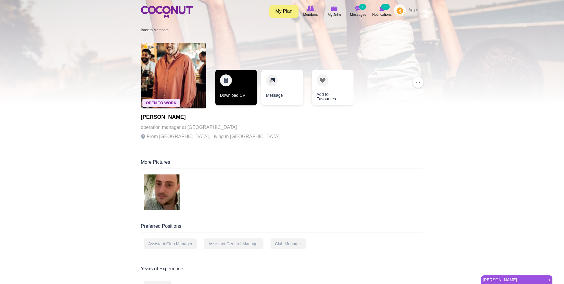
click at [236, 87] on link "Download CV" at bounding box center [236, 88] width 42 height 36
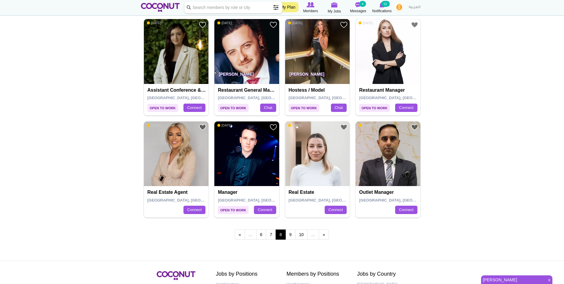
scroll to position [951, 0]
click at [294, 235] on link "9" at bounding box center [290, 234] width 10 height 10
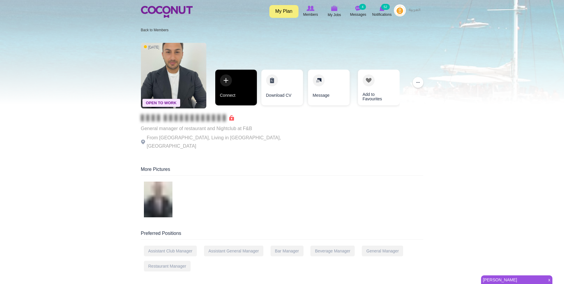
click at [239, 96] on link "Connect" at bounding box center [236, 88] width 42 height 36
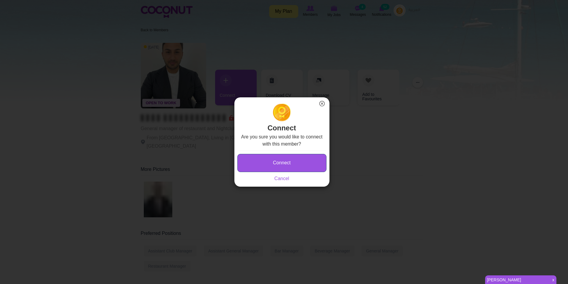
click at [306, 160] on button "Connect" at bounding box center [282, 163] width 89 height 18
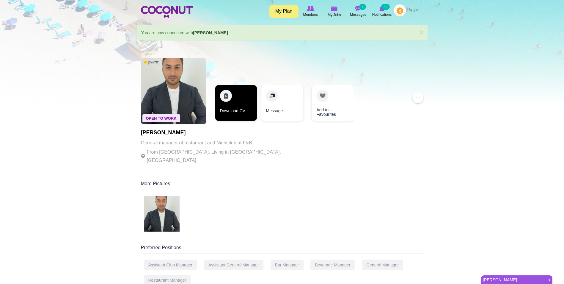
click at [244, 103] on link "Download CV" at bounding box center [236, 103] width 42 height 36
click at [235, 106] on link "Download CV" at bounding box center [236, 103] width 42 height 36
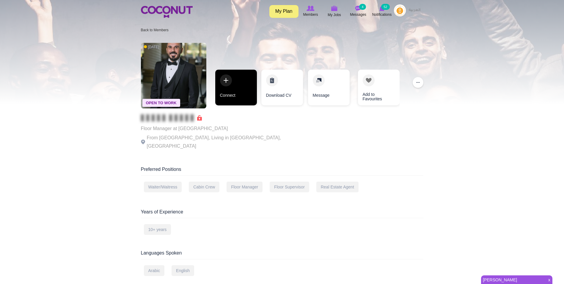
click at [232, 88] on link "Connect" at bounding box center [236, 88] width 42 height 36
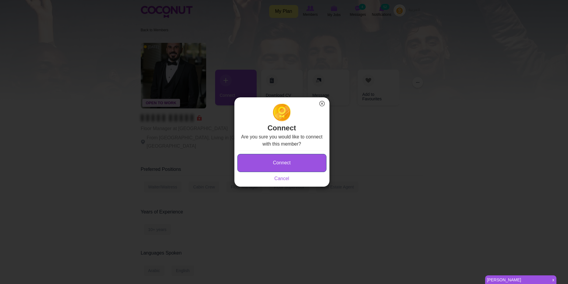
click at [289, 162] on button "Connect" at bounding box center [282, 163] width 89 height 18
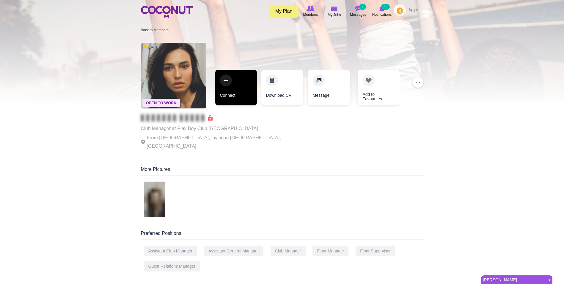
click at [232, 89] on link "Connect" at bounding box center [236, 88] width 42 height 36
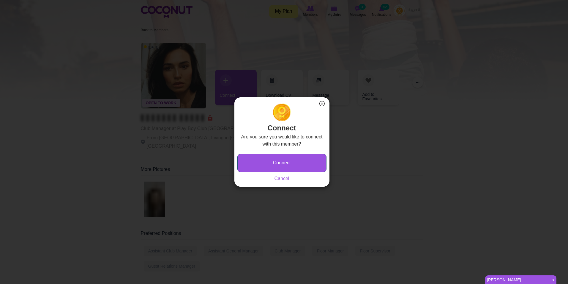
click at [298, 161] on button "Connect" at bounding box center [282, 163] width 89 height 18
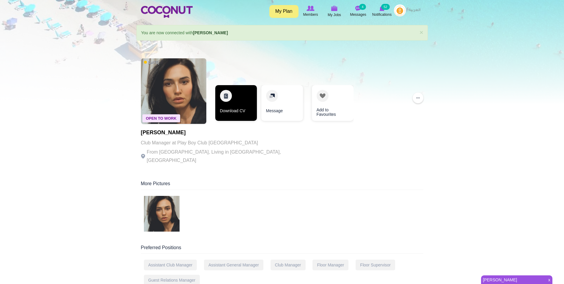
click at [239, 100] on link "Download CV" at bounding box center [236, 103] width 42 height 36
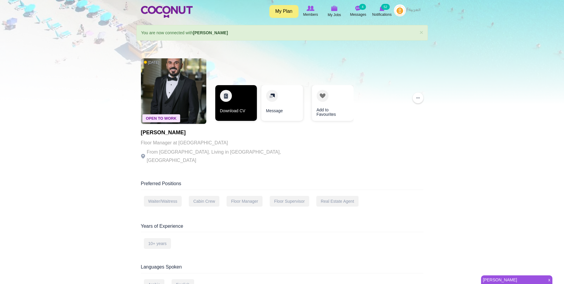
click at [229, 108] on link "Download CV" at bounding box center [236, 103] width 42 height 36
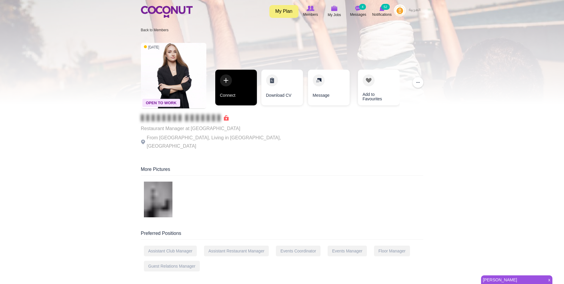
click at [245, 89] on link "Connect" at bounding box center [236, 88] width 42 height 36
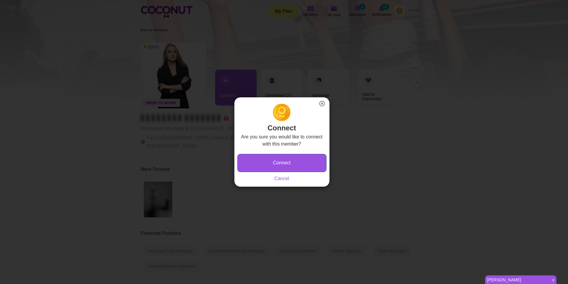
click at [314, 164] on button "Connect" at bounding box center [282, 163] width 89 height 18
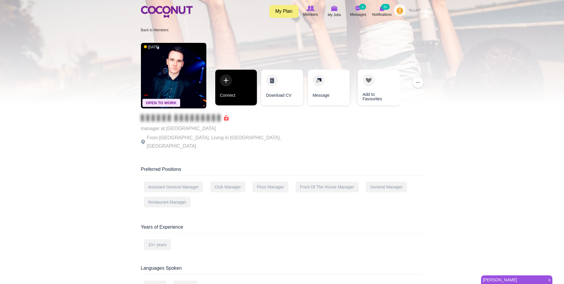
click at [230, 82] on link "Connect" at bounding box center [236, 88] width 42 height 36
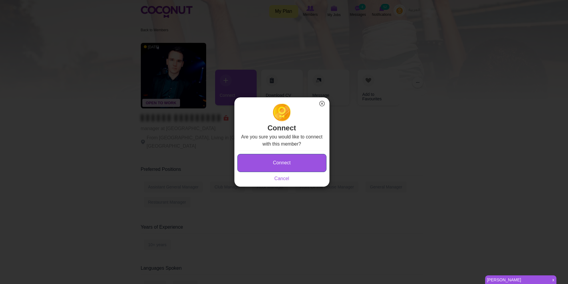
click at [275, 158] on button "Connect" at bounding box center [282, 163] width 89 height 18
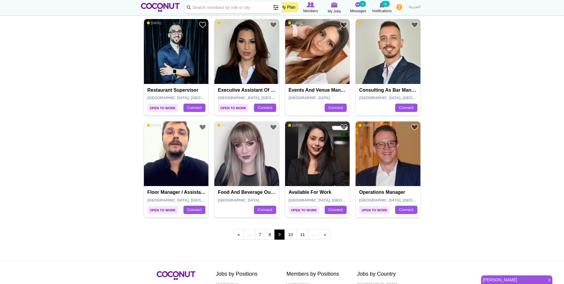
scroll to position [951, 0]
drag, startPoint x: 376, startPoint y: 160, endPoint x: 495, endPoint y: 225, distance: 136.2
click at [294, 232] on link "10" at bounding box center [290, 234] width 12 height 10
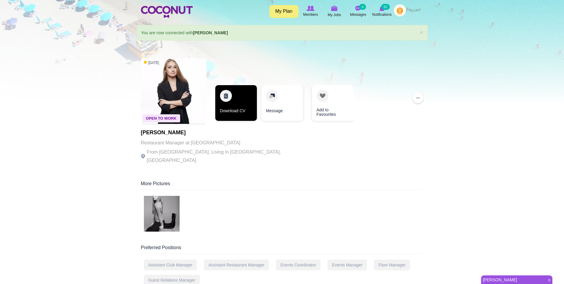
click at [231, 98] on link "Download CV" at bounding box center [236, 103] width 42 height 36
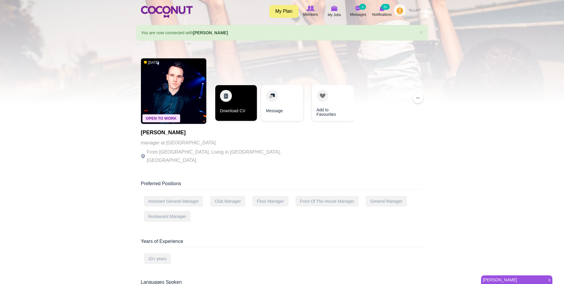
click at [242, 104] on link "Download CV" at bounding box center [236, 103] width 42 height 36
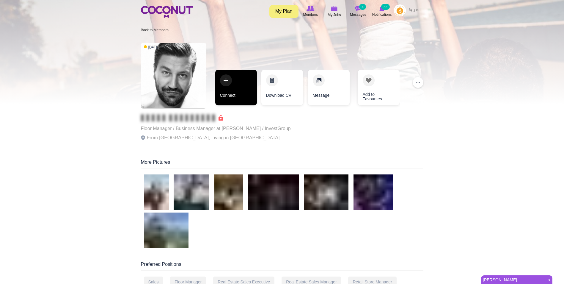
click at [238, 78] on link "Connect" at bounding box center [236, 88] width 42 height 36
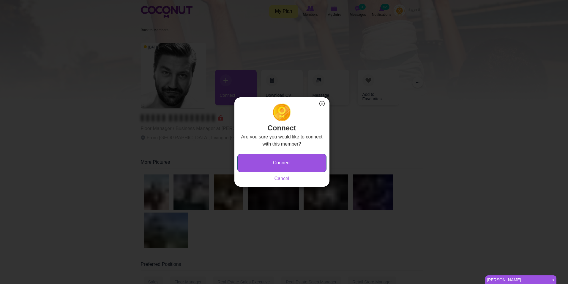
click at [293, 165] on button "Connect" at bounding box center [282, 163] width 89 height 18
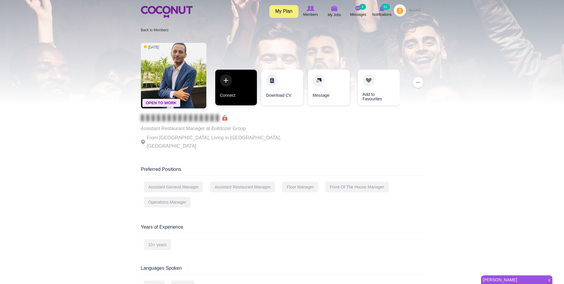
click at [230, 91] on link "Connect" at bounding box center [236, 88] width 42 height 36
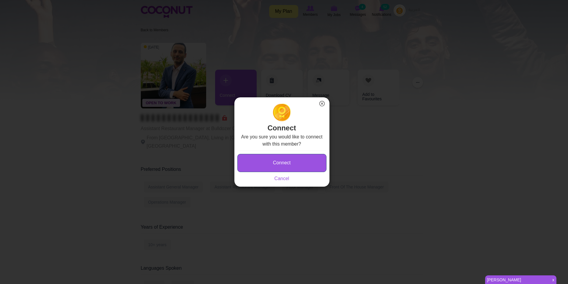
click at [293, 164] on button "Connect" at bounding box center [282, 163] width 89 height 18
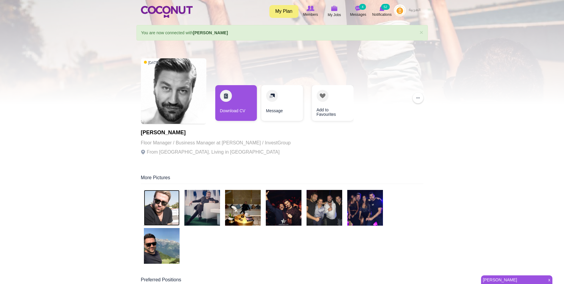
click at [165, 210] on img at bounding box center [162, 208] width 36 height 36
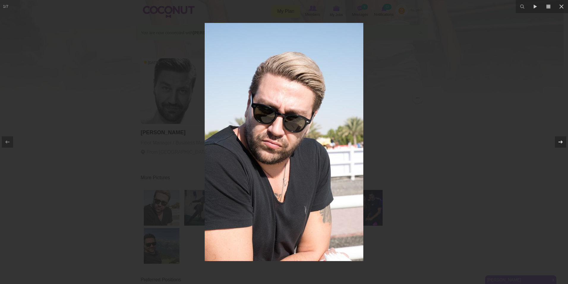
click at [562, 137] on div at bounding box center [560, 141] width 11 height 11
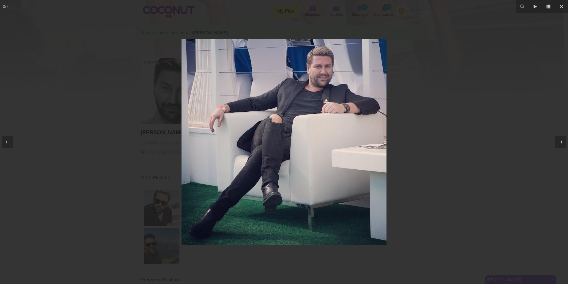
click at [561, 138] on div at bounding box center [560, 141] width 11 height 11
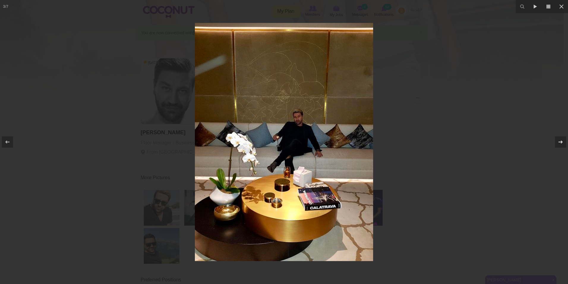
click at [561, 138] on div at bounding box center [560, 141] width 11 height 11
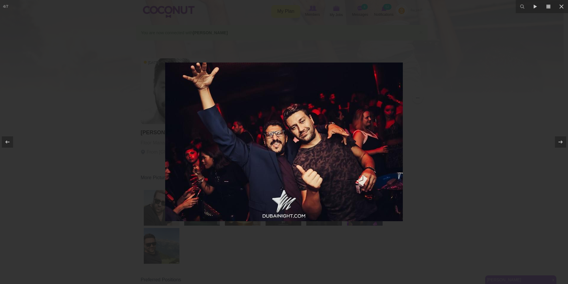
click at [477, 69] on div at bounding box center [284, 142] width 568 height 284
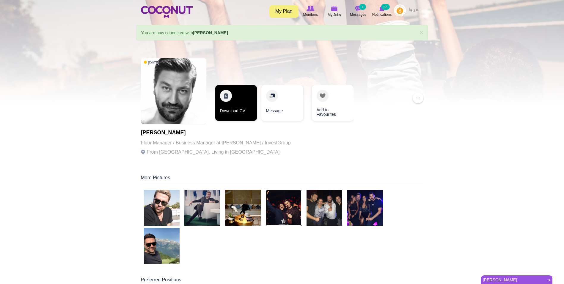
click at [232, 105] on link "Download CV" at bounding box center [236, 103] width 42 height 36
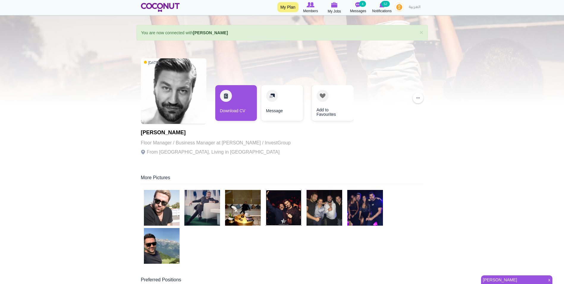
scroll to position [178, 0]
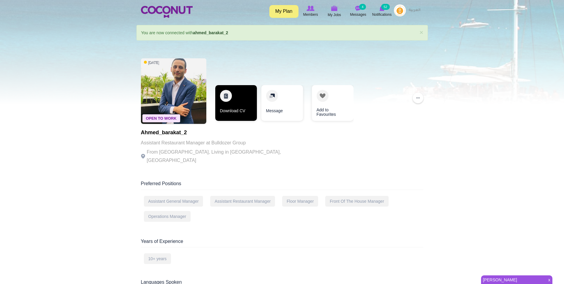
click at [226, 106] on link "Download CV" at bounding box center [236, 103] width 42 height 36
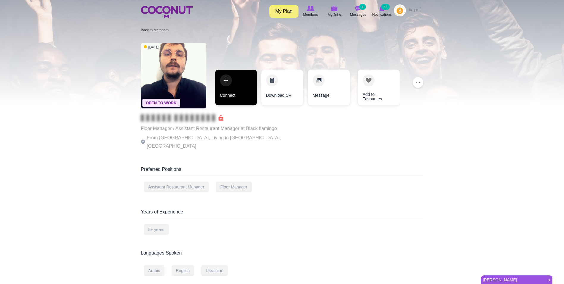
click at [237, 95] on link "Connect" at bounding box center [236, 88] width 42 height 36
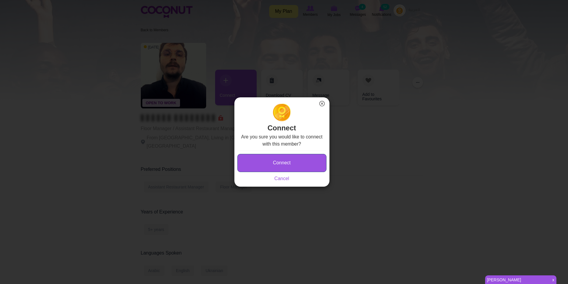
click at [311, 164] on button "Connect" at bounding box center [282, 163] width 89 height 18
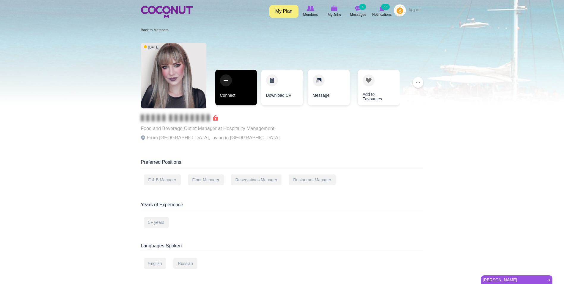
click at [233, 94] on link "Connect" at bounding box center [236, 88] width 42 height 36
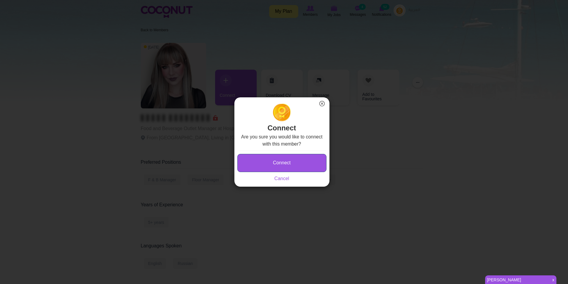
click at [300, 163] on button "Connect" at bounding box center [282, 163] width 89 height 18
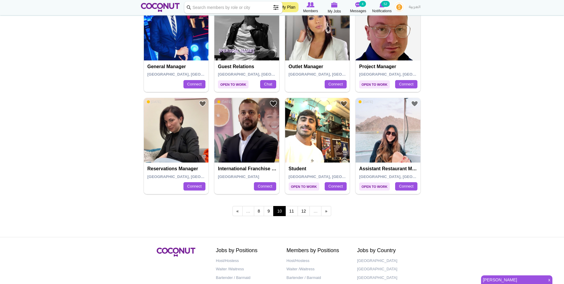
scroll to position [981, 0]
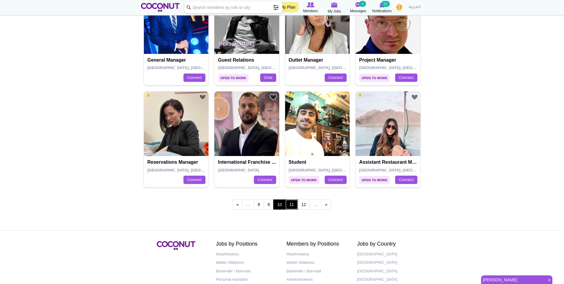
click at [288, 208] on link "11" at bounding box center [291, 204] width 12 height 10
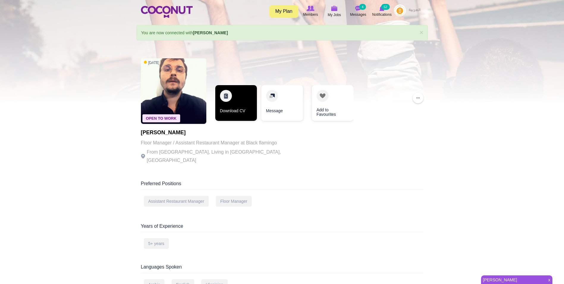
click at [237, 103] on link "Download CV" at bounding box center [236, 103] width 42 height 36
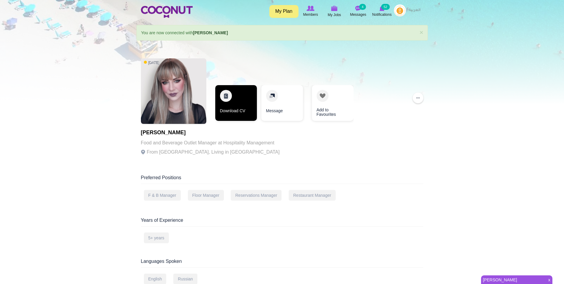
click at [250, 96] on link "Download CV" at bounding box center [236, 103] width 42 height 36
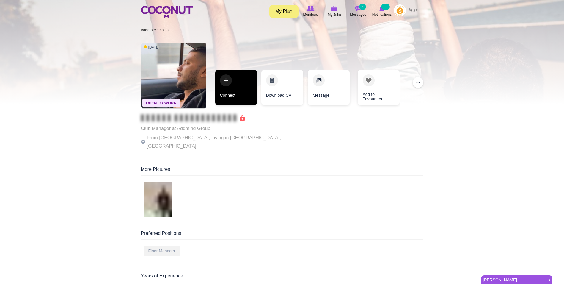
click at [244, 87] on link "Connect" at bounding box center [236, 88] width 42 height 36
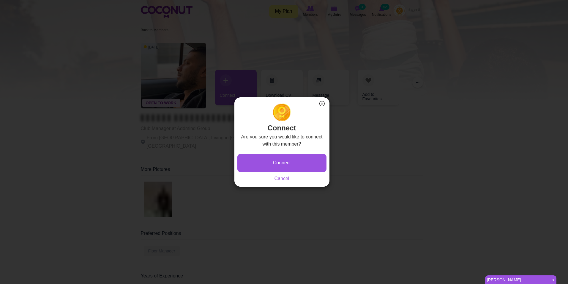
click at [324, 104] on button "×" at bounding box center [322, 104] width 8 height 8
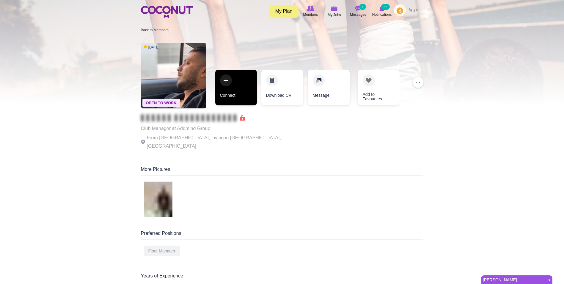
click at [245, 89] on link "Connect" at bounding box center [236, 88] width 42 height 36
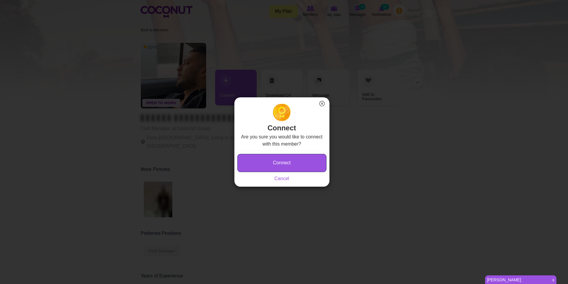
click at [284, 160] on button "Connect" at bounding box center [282, 163] width 89 height 18
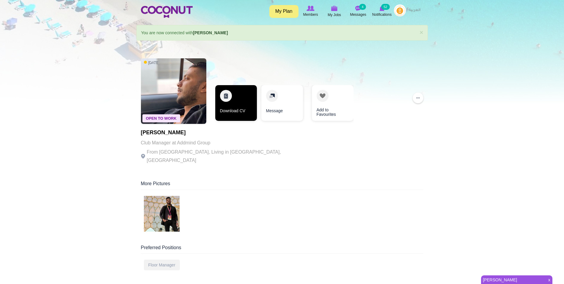
click at [230, 106] on link "Download CV" at bounding box center [236, 103] width 42 height 36
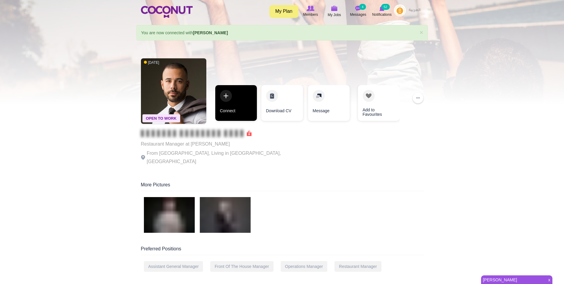
click at [239, 98] on link "Connect" at bounding box center [236, 103] width 42 height 36
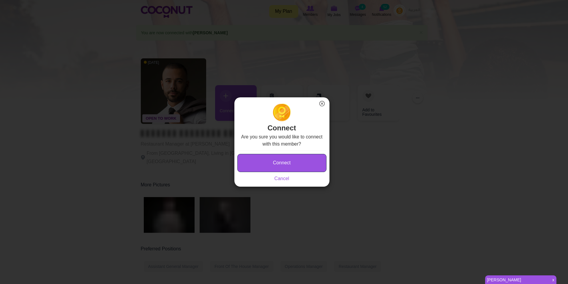
drag, startPoint x: 271, startPoint y: 161, endPoint x: 275, endPoint y: 156, distance: 5.3
click at [272, 161] on button "Connect" at bounding box center [282, 163] width 89 height 18
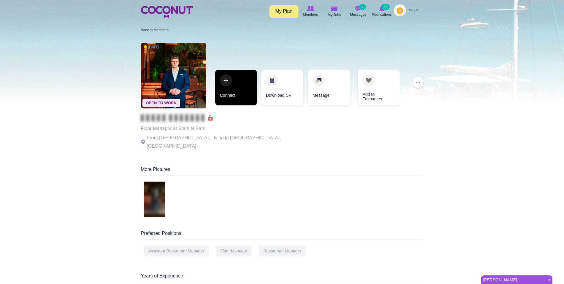
click at [221, 76] on link "Connect" at bounding box center [236, 88] width 42 height 36
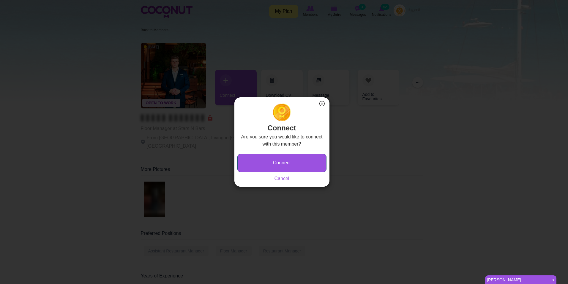
click at [268, 164] on button "Connect" at bounding box center [282, 163] width 89 height 18
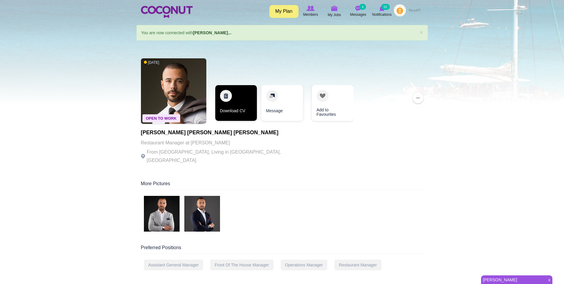
click at [230, 101] on link "Download CV" at bounding box center [236, 103] width 42 height 36
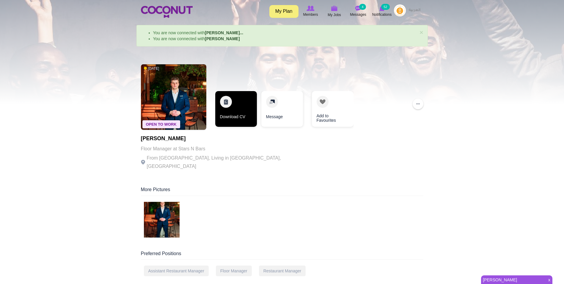
click at [241, 98] on link "Download CV" at bounding box center [236, 109] width 42 height 36
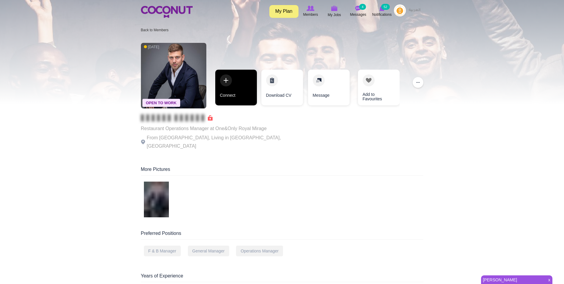
click at [239, 81] on link "Connect" at bounding box center [236, 88] width 42 height 36
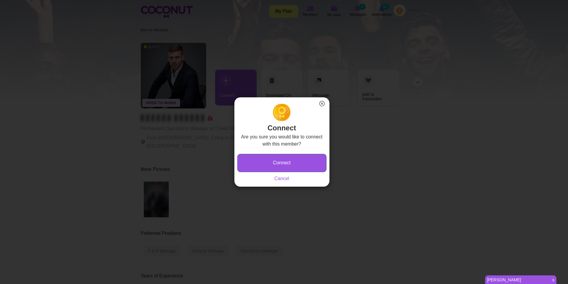
click at [260, 158] on button "Connect" at bounding box center [282, 163] width 89 height 18
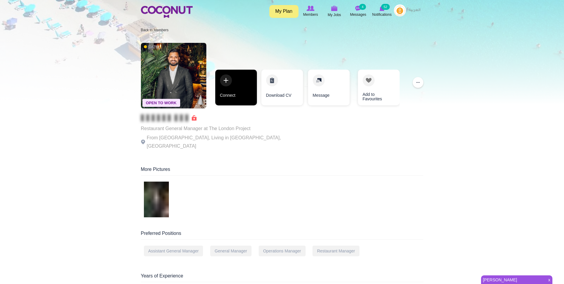
click at [227, 91] on link "Connect" at bounding box center [236, 88] width 42 height 36
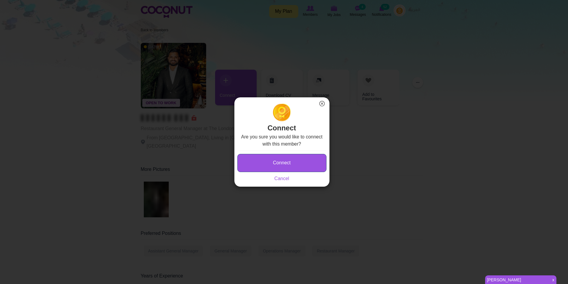
click at [275, 155] on button "Connect" at bounding box center [282, 163] width 89 height 18
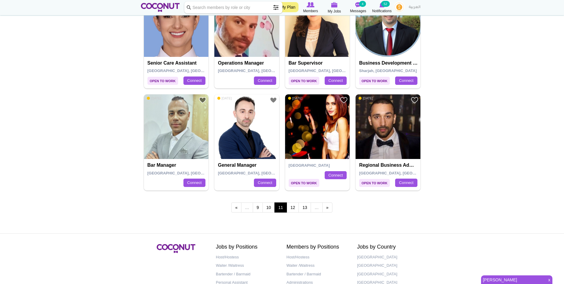
scroll to position [981, 0]
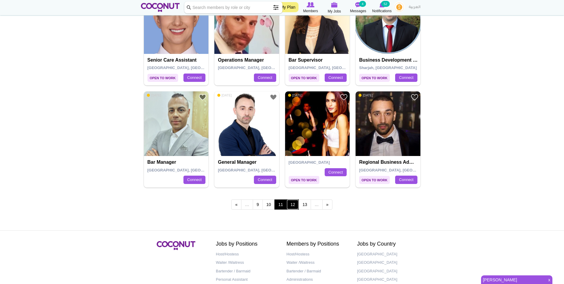
click at [288, 204] on link "12" at bounding box center [293, 204] width 12 height 10
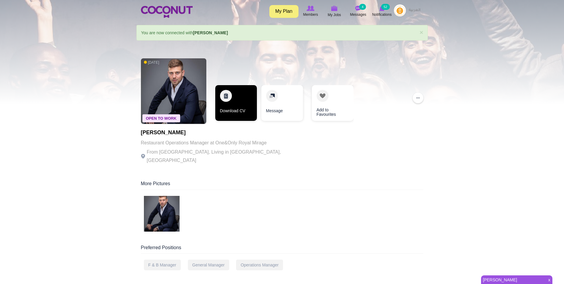
click at [235, 105] on link "Download CV" at bounding box center [236, 103] width 42 height 36
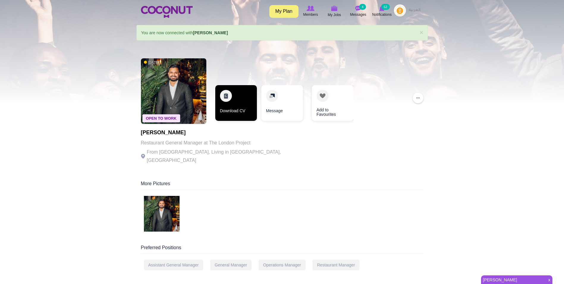
click at [228, 114] on link "Download CV" at bounding box center [236, 103] width 42 height 36
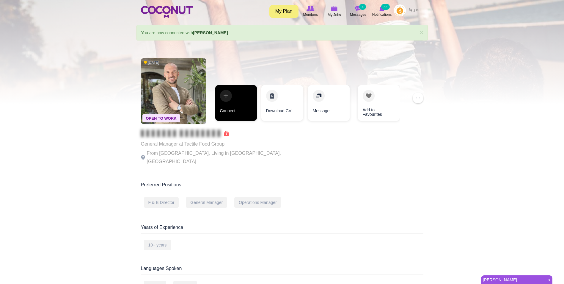
click at [219, 101] on link "Connect" at bounding box center [236, 103] width 42 height 36
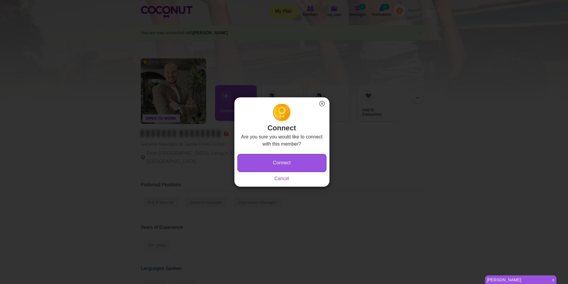
click at [274, 163] on button "Connect" at bounding box center [282, 163] width 89 height 18
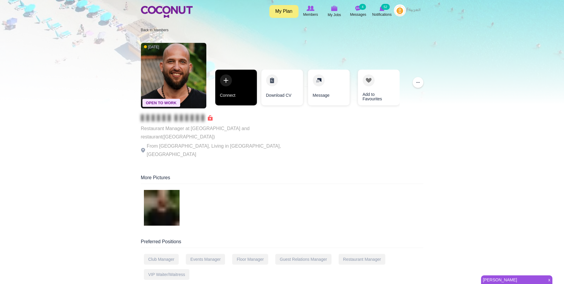
click at [239, 80] on link "Connect" at bounding box center [236, 88] width 42 height 36
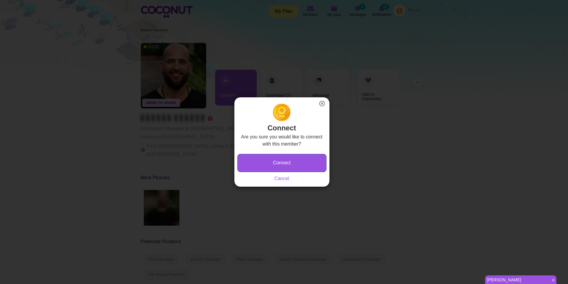
click at [290, 160] on button "Connect" at bounding box center [282, 163] width 89 height 18
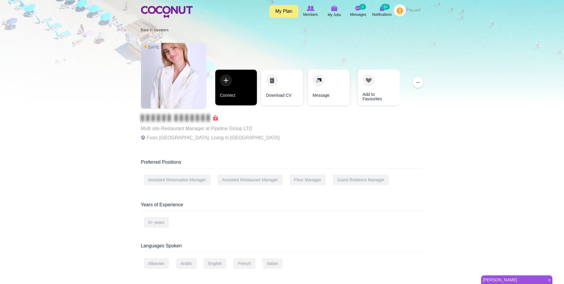
click at [237, 80] on link "Connect" at bounding box center [236, 88] width 42 height 36
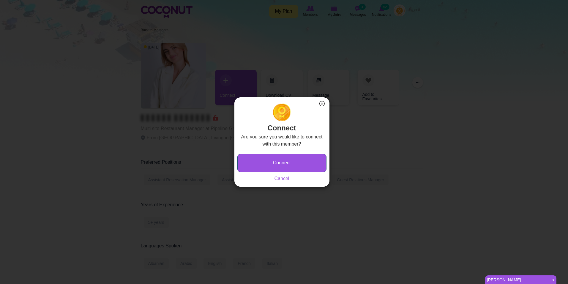
click at [303, 167] on button "Connect" at bounding box center [282, 163] width 89 height 18
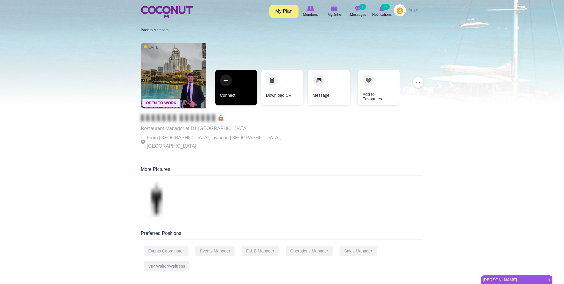
click at [241, 76] on link "Connect" at bounding box center [236, 88] width 42 height 36
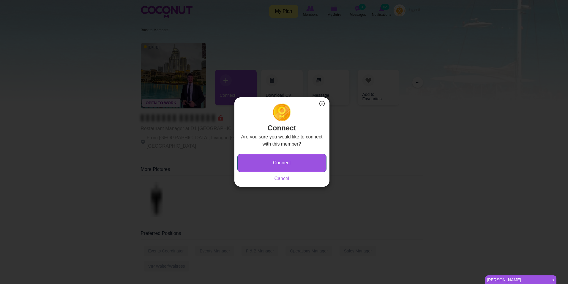
click at [292, 161] on button "Connect" at bounding box center [282, 163] width 89 height 18
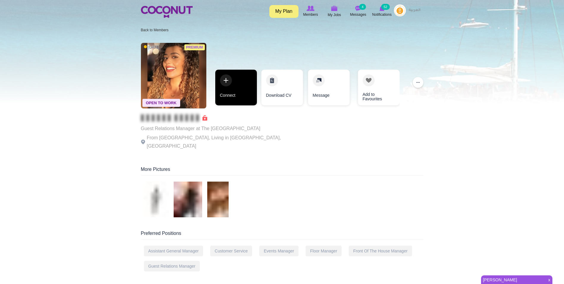
click at [236, 92] on link "Connect" at bounding box center [236, 88] width 42 height 36
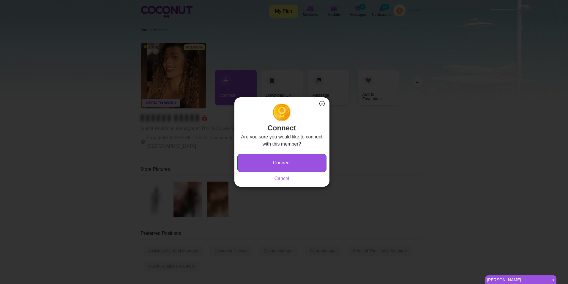
click at [277, 163] on button "Connect" at bounding box center [282, 163] width 89 height 18
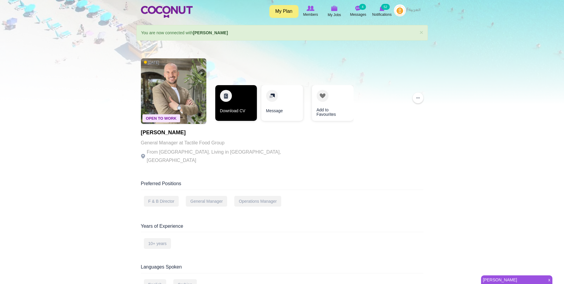
click at [238, 95] on link "Download CV" at bounding box center [236, 103] width 42 height 36
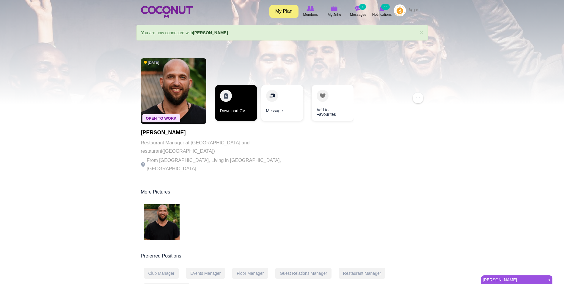
click at [241, 105] on link "Download CV" at bounding box center [236, 103] width 42 height 36
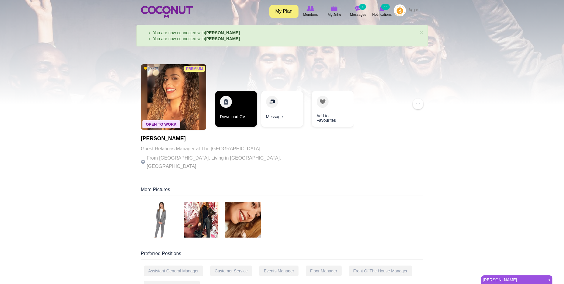
click at [227, 110] on link "Download CV" at bounding box center [236, 109] width 42 height 36
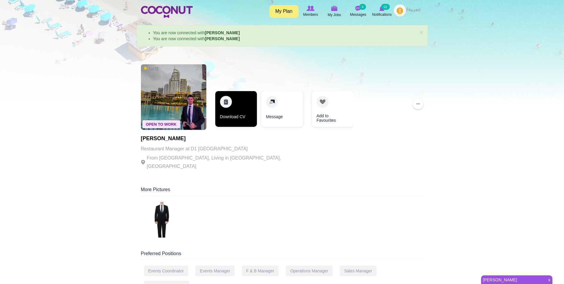
click at [218, 104] on link "Download CV" at bounding box center [236, 109] width 42 height 36
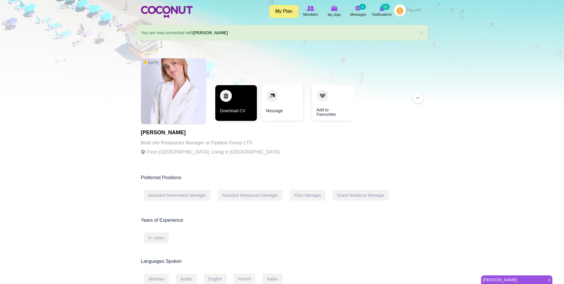
click at [239, 101] on link "Download CV" at bounding box center [236, 103] width 42 height 36
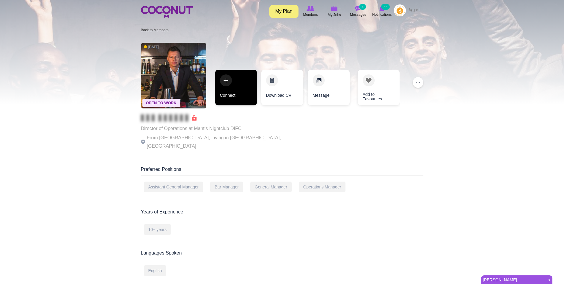
click at [243, 92] on link "Connect" at bounding box center [236, 88] width 42 height 36
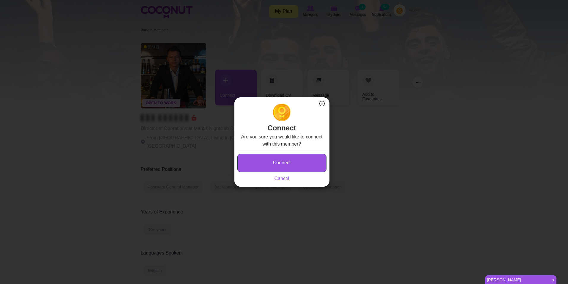
click at [302, 161] on button "Connect" at bounding box center [282, 163] width 89 height 18
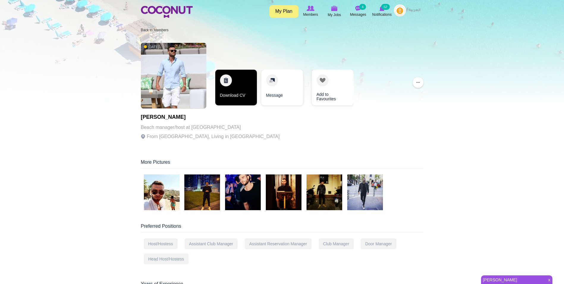
click at [254, 91] on link "Download CV" at bounding box center [236, 88] width 42 height 36
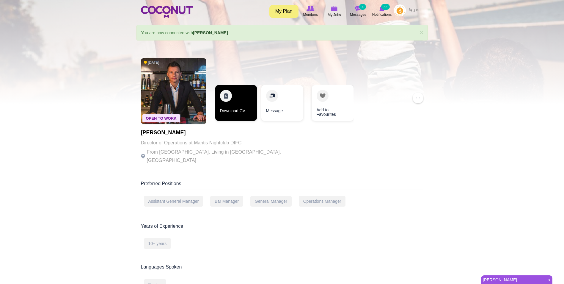
click at [227, 104] on link "Download CV" at bounding box center [236, 103] width 42 height 36
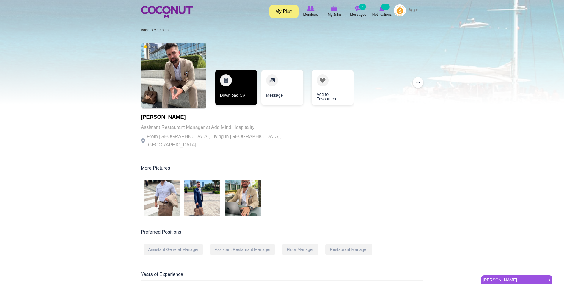
click at [226, 82] on link "Download CV" at bounding box center [236, 88] width 42 height 36
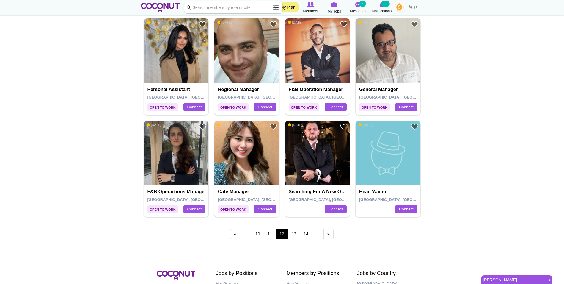
scroll to position [951, 0]
click at [294, 234] on link "13" at bounding box center [294, 234] width 12 height 10
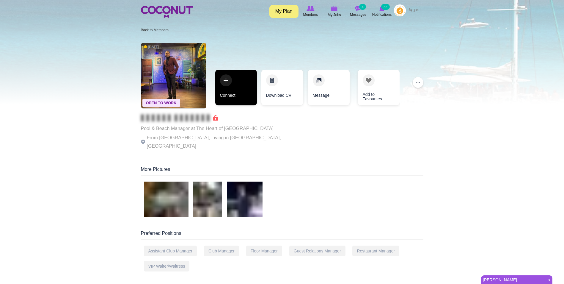
click at [229, 91] on link "Connect" at bounding box center [236, 88] width 42 height 36
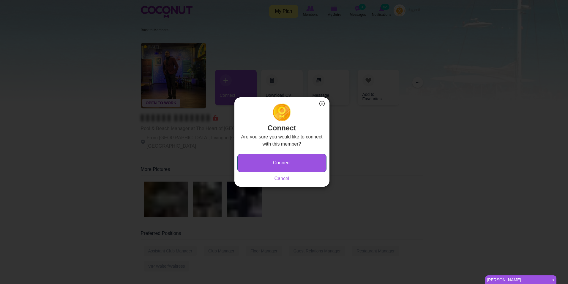
drag, startPoint x: 263, startPoint y: 155, endPoint x: 290, endPoint y: 4, distance: 154.3
click at [263, 155] on button "Connect" at bounding box center [282, 163] width 89 height 18
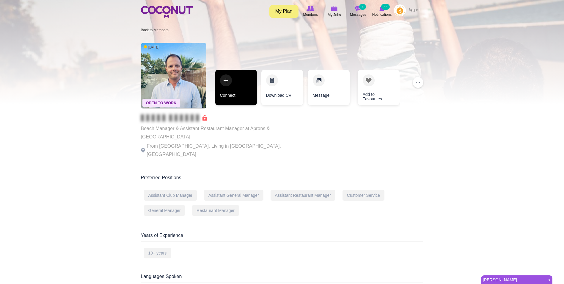
click at [232, 89] on link "Connect" at bounding box center [236, 88] width 42 height 36
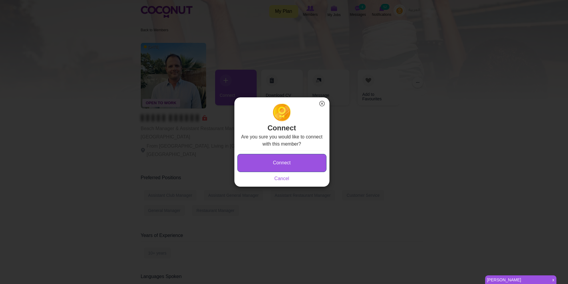
click at [258, 167] on button "Connect" at bounding box center [282, 163] width 89 height 18
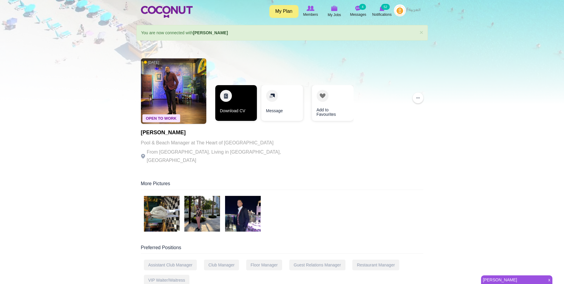
click at [230, 103] on link "Download CV" at bounding box center [236, 103] width 42 height 36
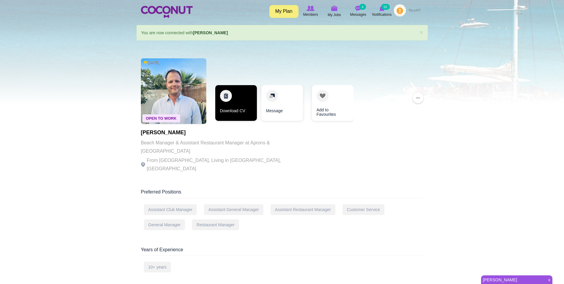
click at [234, 112] on link "Download CV" at bounding box center [236, 103] width 42 height 36
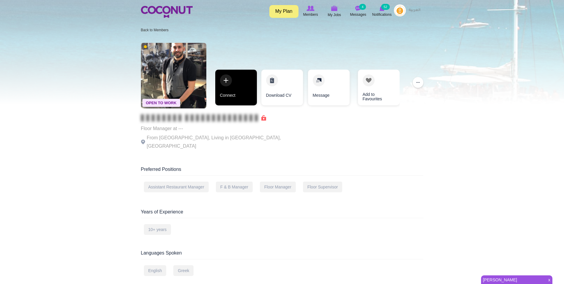
click at [224, 91] on link "Connect" at bounding box center [236, 88] width 42 height 36
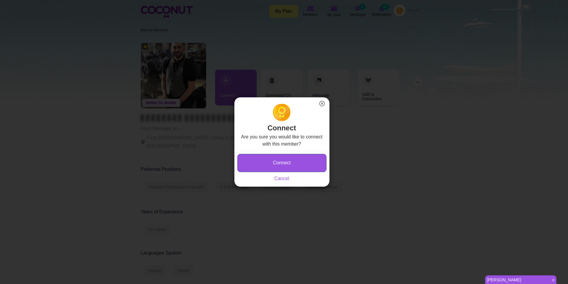
click at [303, 158] on button "Connect" at bounding box center [282, 163] width 89 height 18
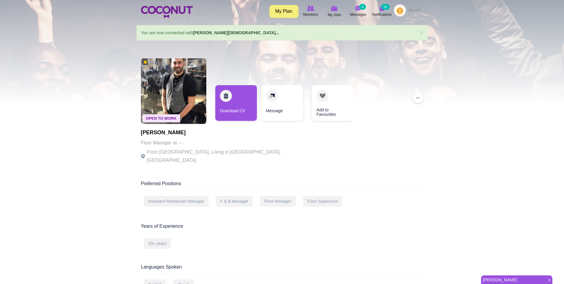
click at [213, 98] on div "Download CV Message Add to Favourites" at bounding box center [284, 106] width 144 height 42
click at [237, 105] on link "Download CV" at bounding box center [236, 103] width 42 height 36
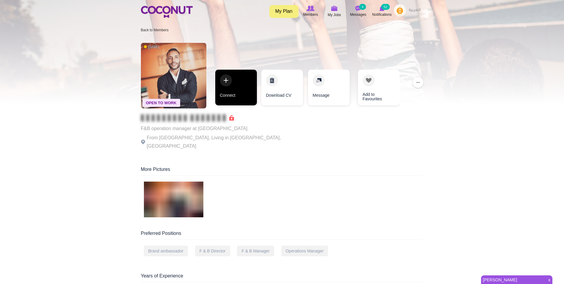
click at [220, 78] on link "Connect" at bounding box center [236, 88] width 42 height 36
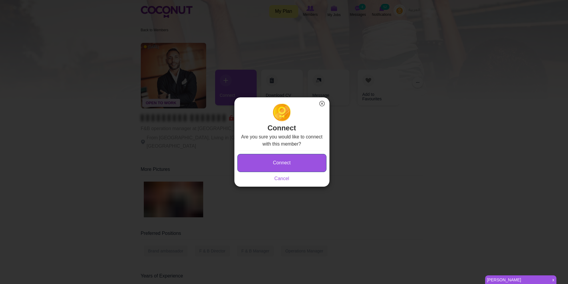
click at [293, 156] on button "Connect" at bounding box center [282, 163] width 89 height 18
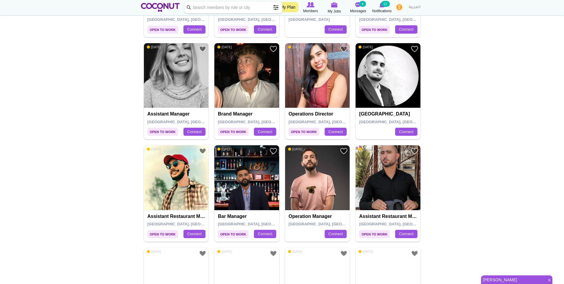
scroll to position [862, 0]
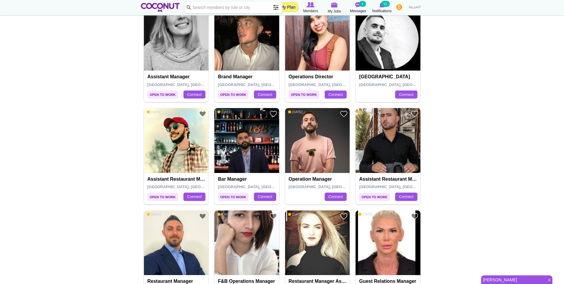
drag, startPoint x: 177, startPoint y: 141, endPoint x: 534, endPoint y: 136, distance: 356.5
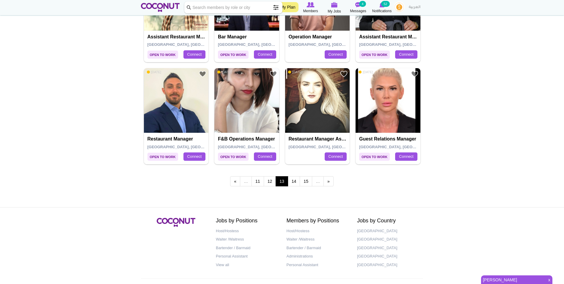
scroll to position [1011, 0]
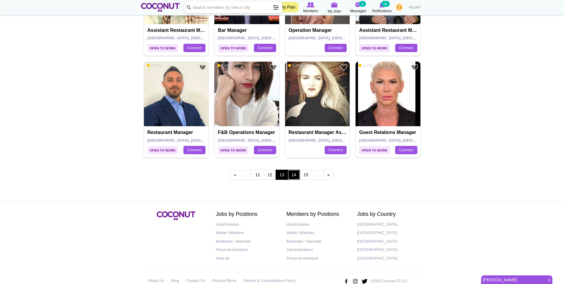
click at [296, 175] on link "14" at bounding box center [294, 174] width 12 height 10
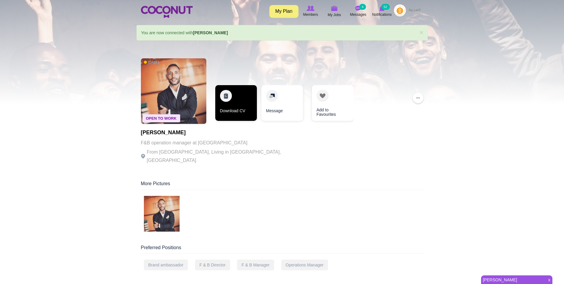
click at [236, 96] on link "Download CV" at bounding box center [236, 103] width 42 height 36
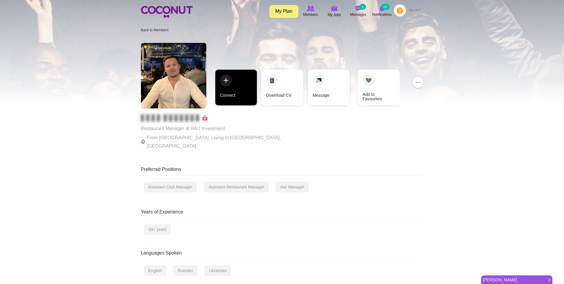
click at [238, 95] on link "Connect" at bounding box center [236, 88] width 42 height 36
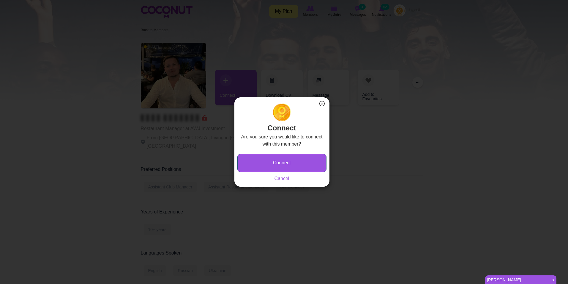
click at [275, 160] on button "Connect" at bounding box center [282, 163] width 89 height 18
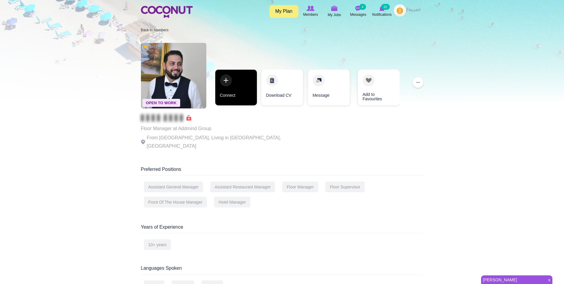
click at [244, 92] on link "Connect" at bounding box center [236, 88] width 42 height 36
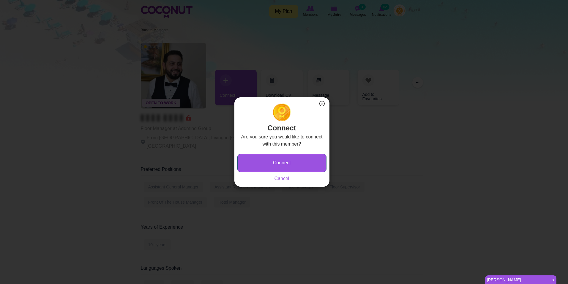
click at [317, 165] on button "Connect" at bounding box center [282, 163] width 89 height 18
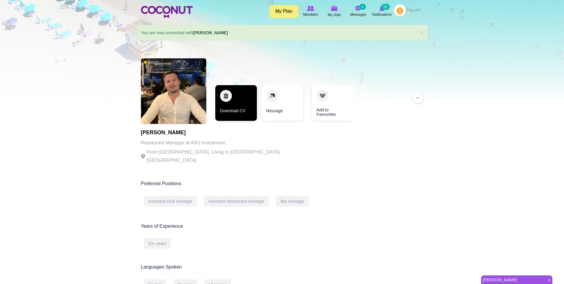
click at [241, 109] on link "Download CV" at bounding box center [236, 103] width 42 height 36
click at [238, 105] on link "Download CV" at bounding box center [236, 103] width 42 height 36
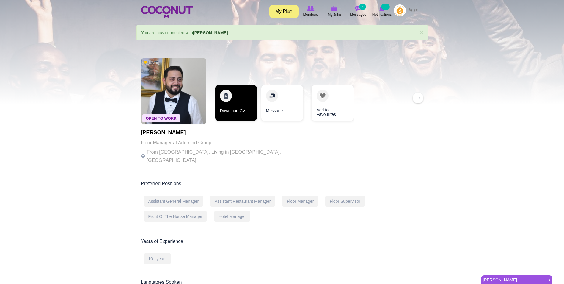
click at [246, 113] on link "Download CV" at bounding box center [236, 103] width 42 height 36
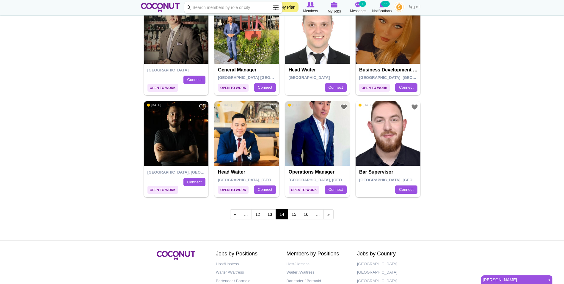
scroll to position [981, 0]
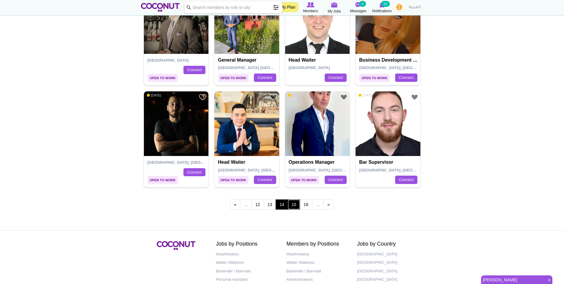
click at [295, 205] on link "15" at bounding box center [294, 204] width 12 height 10
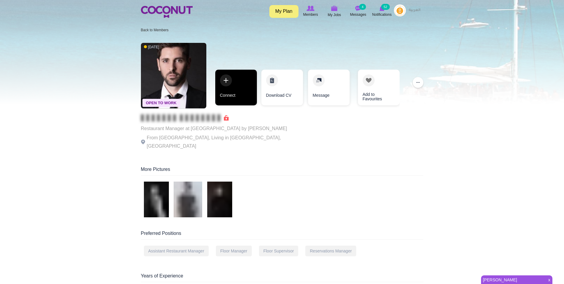
click at [244, 85] on link "Connect" at bounding box center [236, 88] width 42 height 36
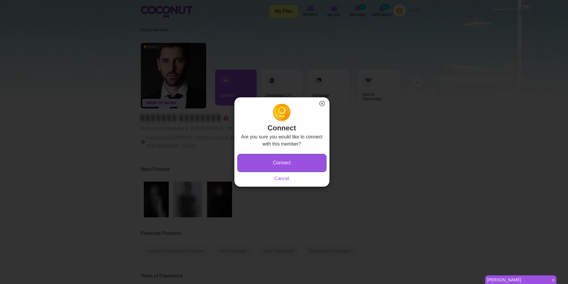
click at [307, 161] on button "Connect" at bounding box center [282, 163] width 89 height 18
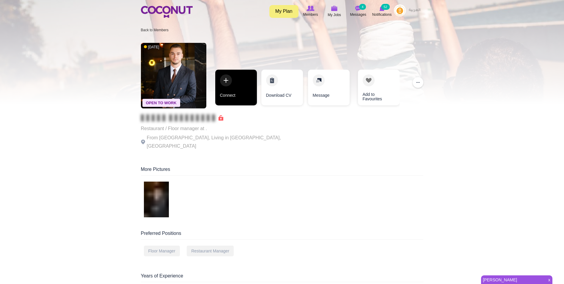
click at [233, 91] on link "Connect" at bounding box center [236, 88] width 42 height 36
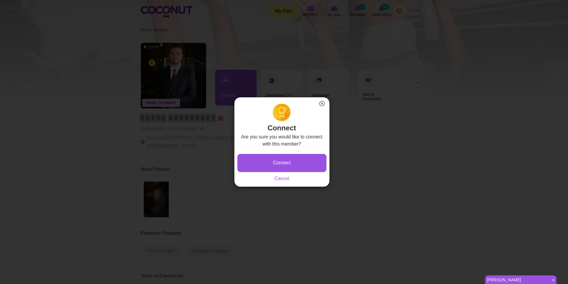
click at [296, 153] on div "Connect Saving... Cancel" at bounding box center [282, 166] width 89 height 32
drag, startPoint x: 293, startPoint y: 163, endPoint x: 276, endPoint y: 75, distance: 90.1
click at [293, 163] on button "Connect" at bounding box center [282, 163] width 89 height 18
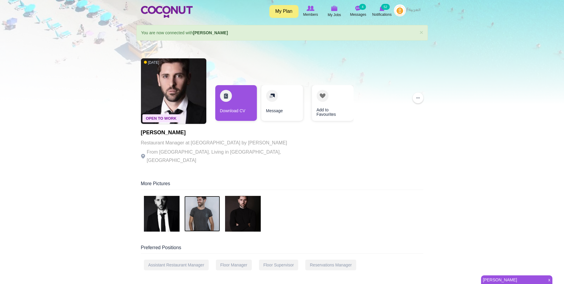
click at [198, 218] on img at bounding box center [202, 214] width 36 height 36
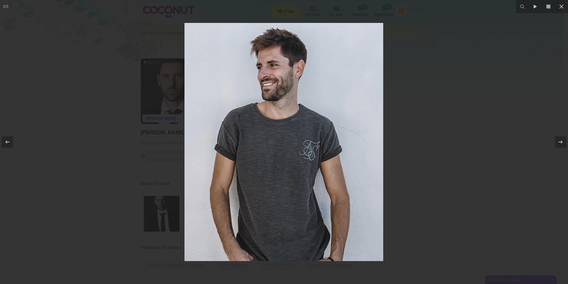
click at [426, 106] on div at bounding box center [284, 142] width 568 height 284
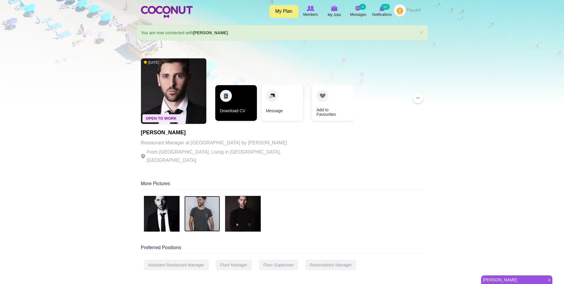
click at [235, 110] on link "Download CV" at bounding box center [236, 103] width 42 height 36
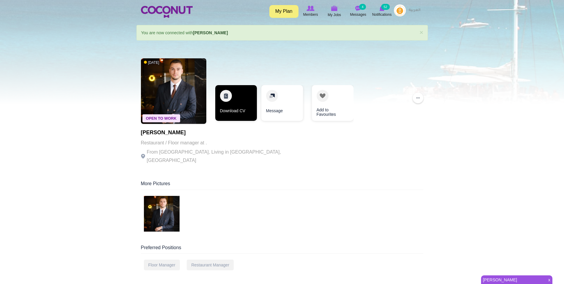
click at [238, 98] on link "Download CV" at bounding box center [236, 103] width 42 height 36
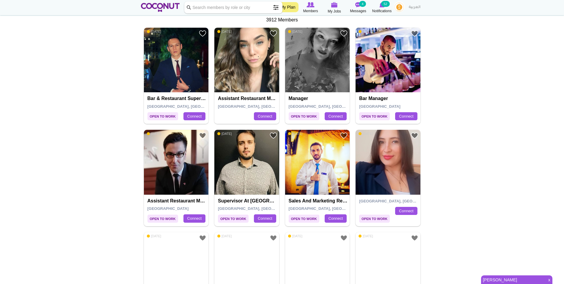
scroll to position [149, 0]
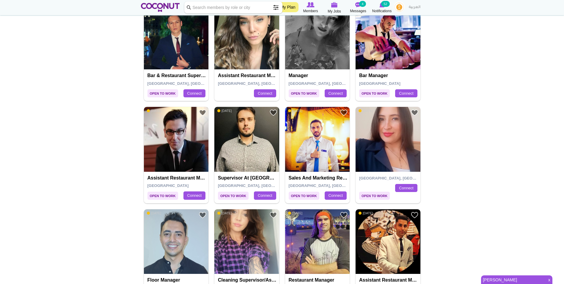
drag, startPoint x: 202, startPoint y: 135, endPoint x: 179, endPoint y: 132, distance: 23.7
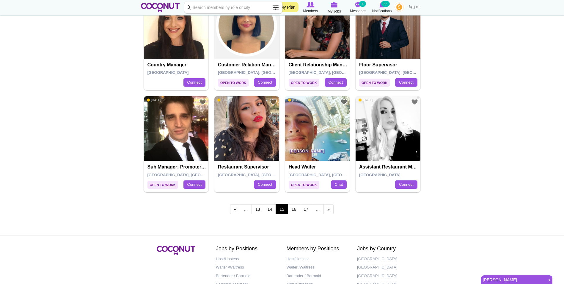
scroll to position [1024, 0]
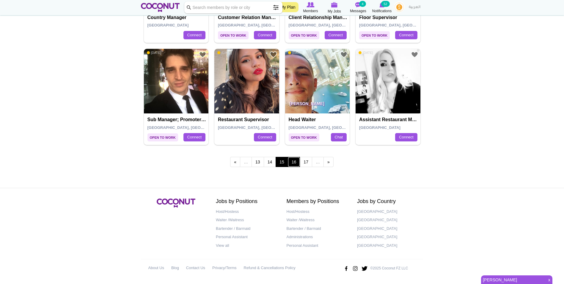
click at [291, 165] on link "16" at bounding box center [294, 162] width 12 height 10
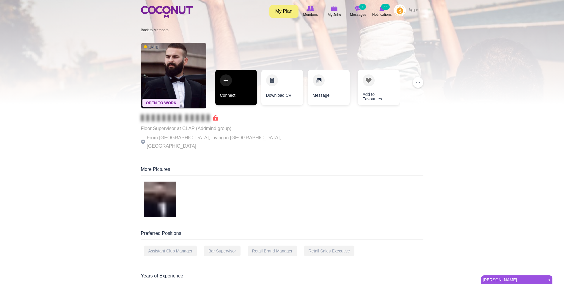
click at [239, 89] on link "Connect" at bounding box center [236, 88] width 42 height 36
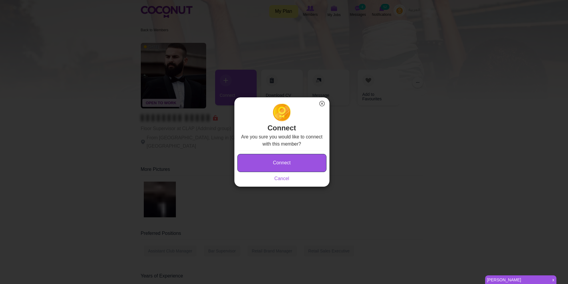
click at [308, 156] on button "Connect" at bounding box center [282, 163] width 89 height 18
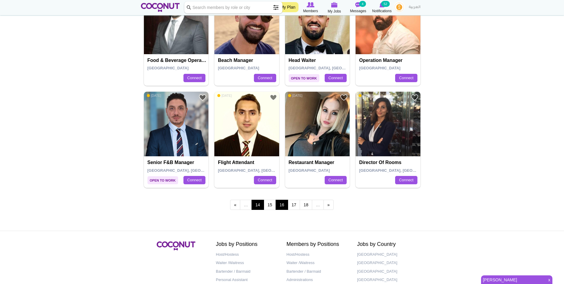
scroll to position [981, 0]
click at [290, 205] on link "17" at bounding box center [294, 204] width 12 height 10
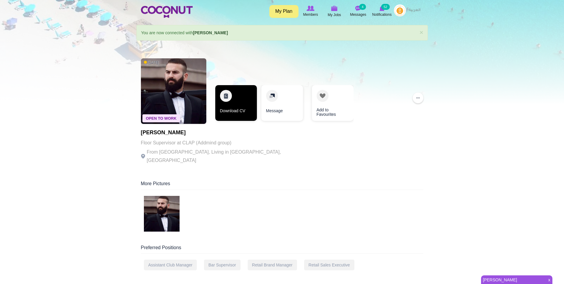
click at [236, 110] on link "Download CV" at bounding box center [236, 103] width 42 height 36
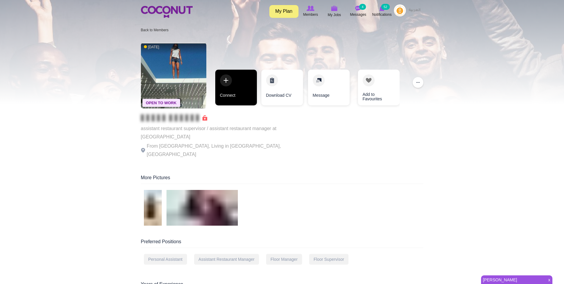
click at [240, 86] on link "Connect" at bounding box center [236, 88] width 42 height 36
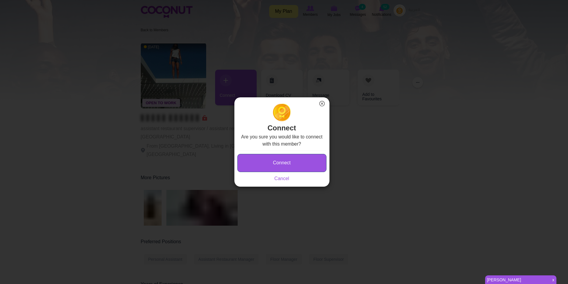
click at [286, 161] on button "Connect" at bounding box center [282, 163] width 89 height 18
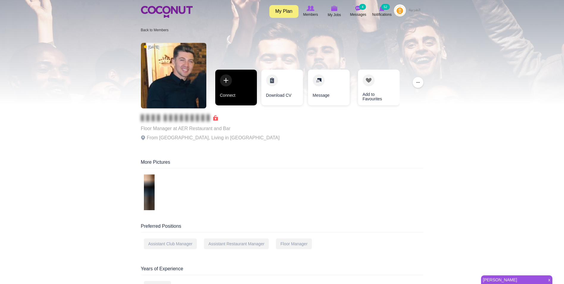
click at [234, 72] on link "Connect" at bounding box center [236, 88] width 42 height 36
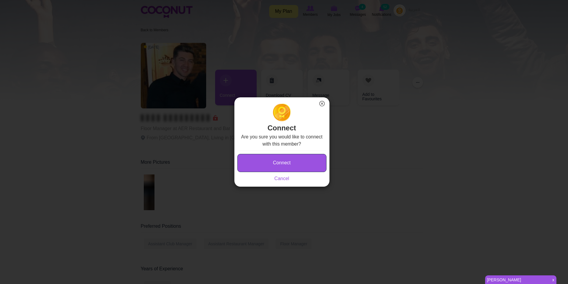
click at [274, 163] on button "Connect" at bounding box center [282, 163] width 89 height 18
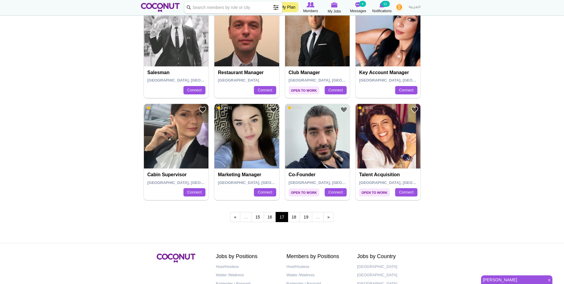
scroll to position [981, 0]
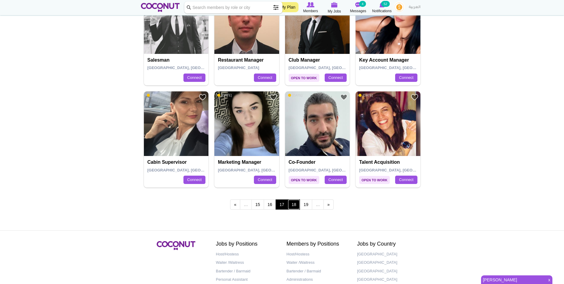
click at [296, 204] on link "18" at bounding box center [294, 204] width 12 height 10
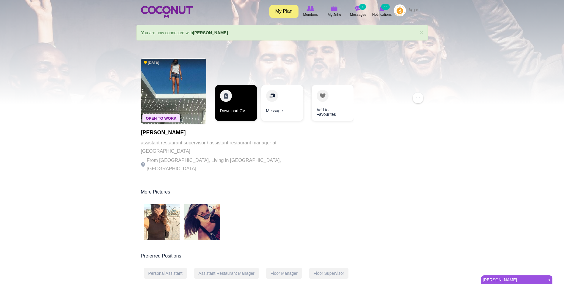
click at [242, 100] on link "Download CV" at bounding box center [236, 103] width 42 height 36
click at [245, 103] on link "Download CV" at bounding box center [227, 103] width 42 height 36
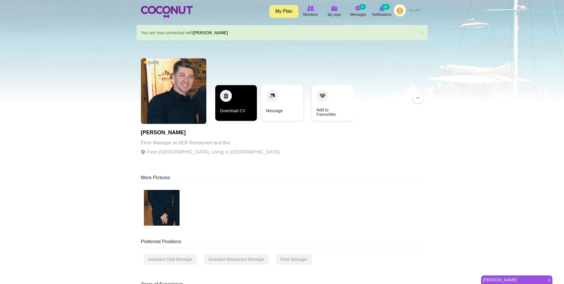
click at [236, 105] on link "Download CV" at bounding box center [236, 103] width 42 height 36
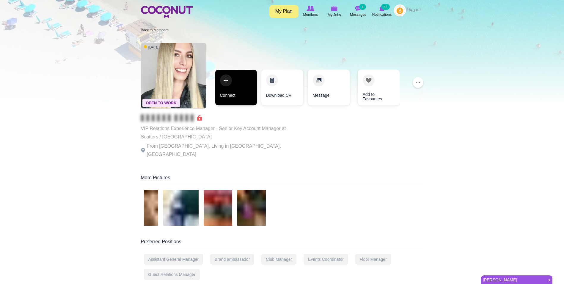
click at [224, 84] on link "Connect" at bounding box center [236, 88] width 42 height 36
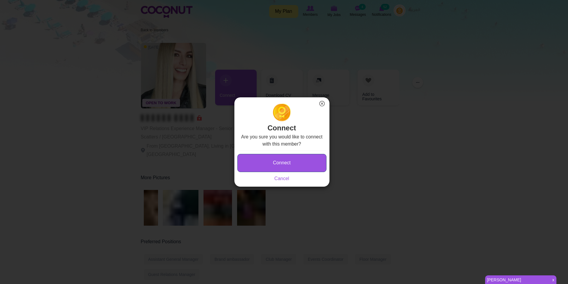
click at [282, 162] on button "Connect" at bounding box center [282, 163] width 89 height 18
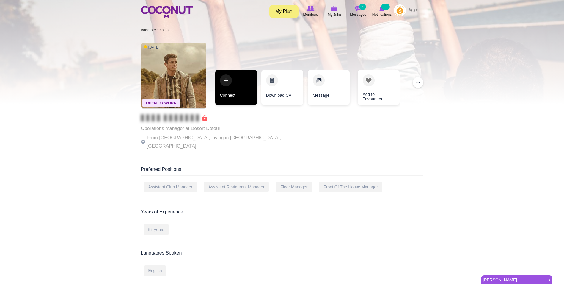
click at [248, 88] on link "Connect" at bounding box center [236, 88] width 42 height 36
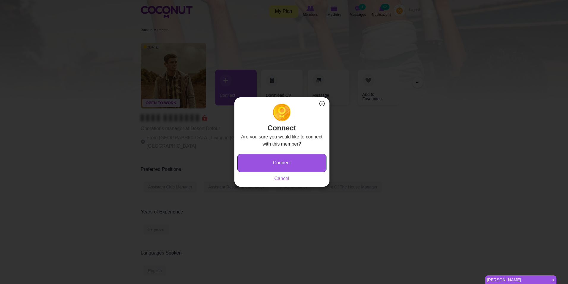
click at [285, 160] on button "Connect" at bounding box center [282, 163] width 89 height 18
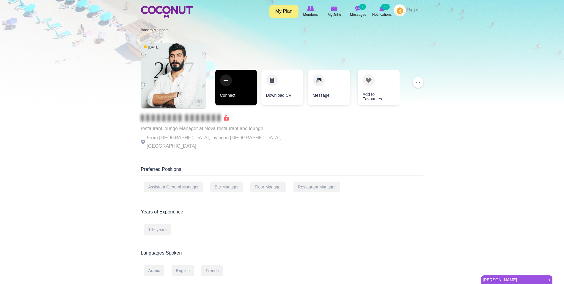
click at [229, 87] on link "Connect" at bounding box center [236, 88] width 42 height 36
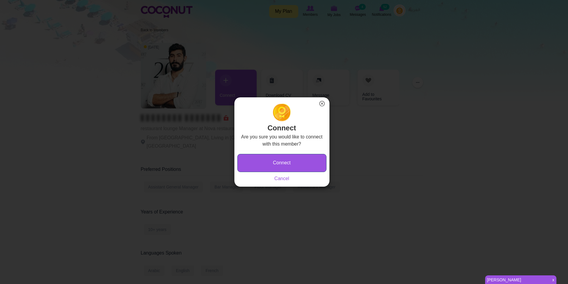
click at [288, 160] on button "Connect" at bounding box center [282, 163] width 89 height 18
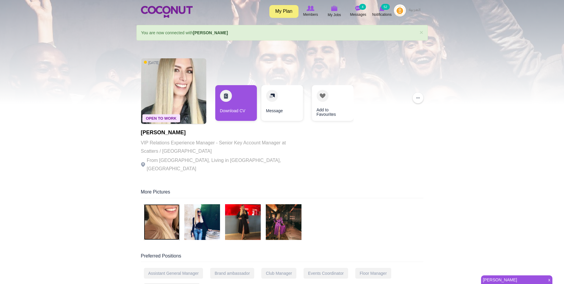
click at [169, 220] on img at bounding box center [162, 222] width 36 height 36
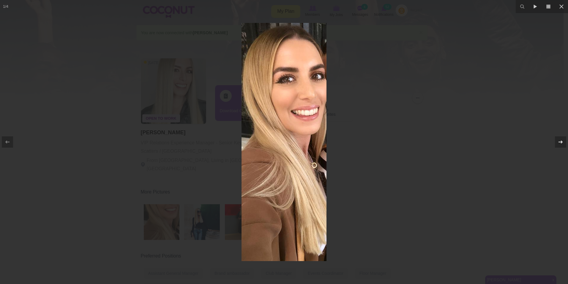
click at [562, 142] on icon at bounding box center [561, 141] width 4 height 3
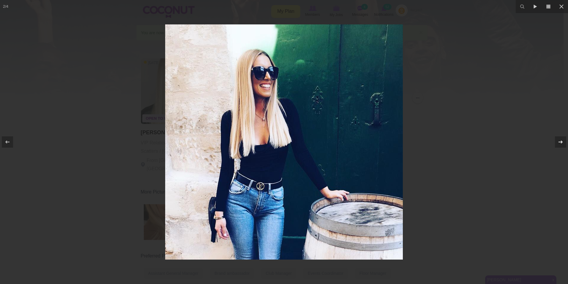
click at [562, 142] on icon at bounding box center [561, 141] width 4 height 3
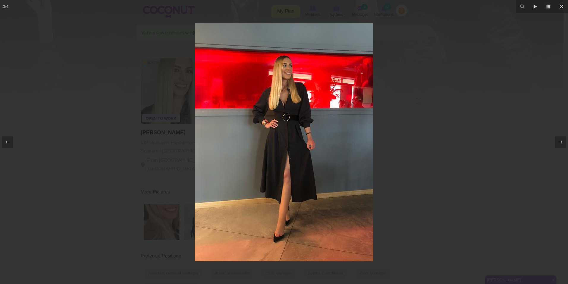
click at [562, 142] on icon at bounding box center [561, 141] width 4 height 3
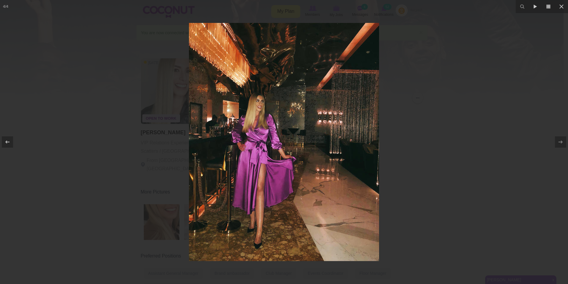
click at [482, 93] on div at bounding box center [284, 142] width 568 height 284
click at [557, 6] on button at bounding box center [561, 6] width 13 height 13
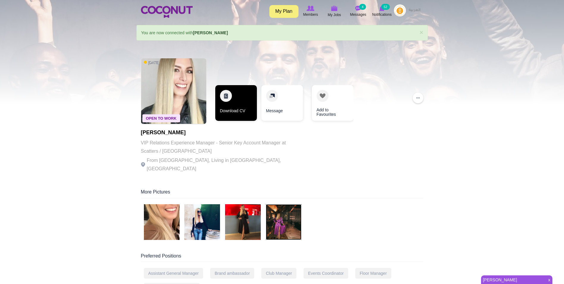
click at [235, 109] on link "Download CV" at bounding box center [236, 103] width 42 height 36
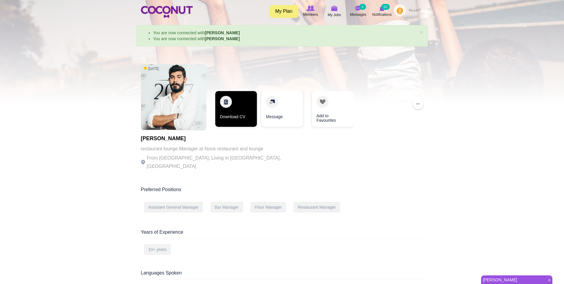
click at [237, 111] on link "Download CV" at bounding box center [236, 109] width 42 height 36
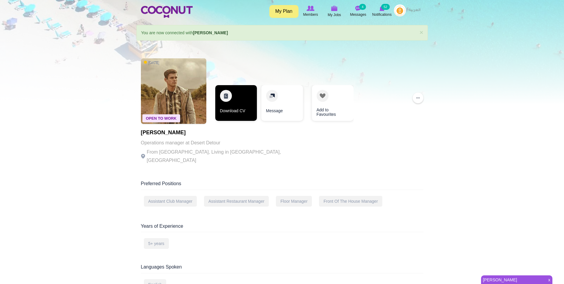
click at [244, 111] on link "Download CV" at bounding box center [236, 103] width 42 height 36
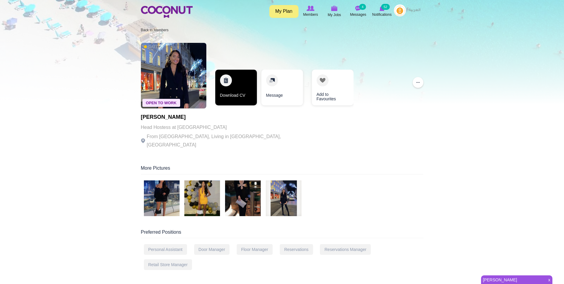
click at [250, 89] on link "Download CV" at bounding box center [236, 88] width 42 height 36
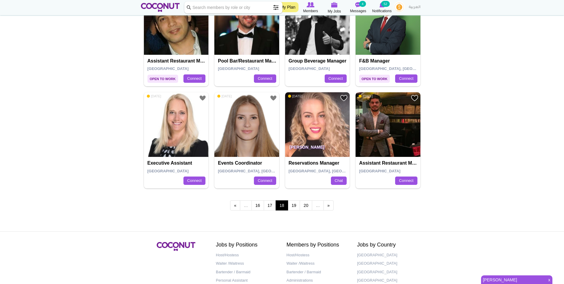
scroll to position [981, 0]
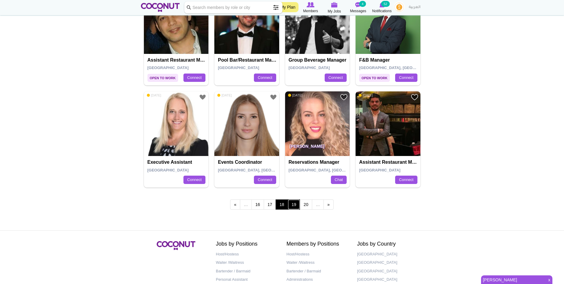
click at [292, 207] on link "19" at bounding box center [294, 204] width 12 height 10
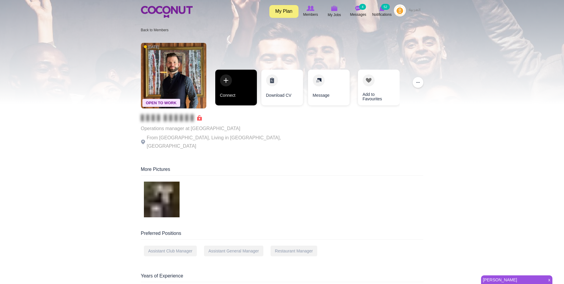
click at [233, 94] on link "Connect" at bounding box center [236, 88] width 42 height 36
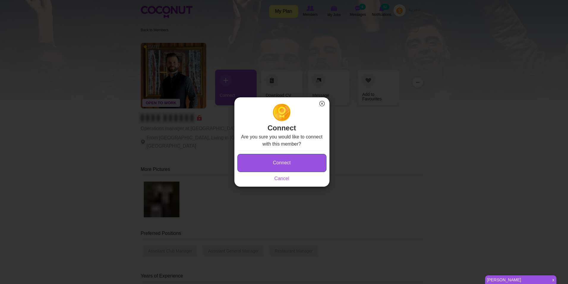
click at [299, 164] on button "Connect" at bounding box center [282, 163] width 89 height 18
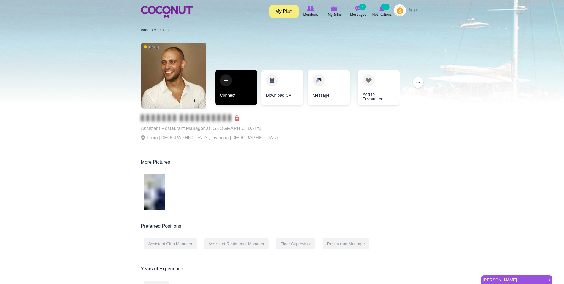
click at [230, 84] on link "Connect" at bounding box center [236, 88] width 42 height 36
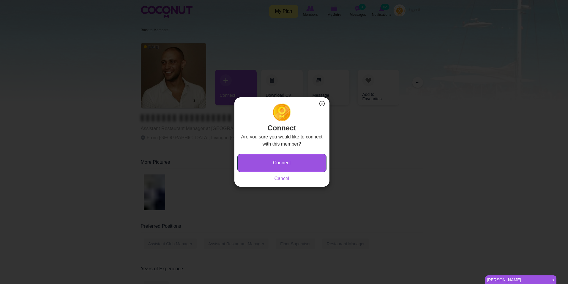
drag, startPoint x: 316, startPoint y: 169, endPoint x: 304, endPoint y: 15, distance: 155.1
click at [316, 168] on button "Connect" at bounding box center [282, 163] width 89 height 18
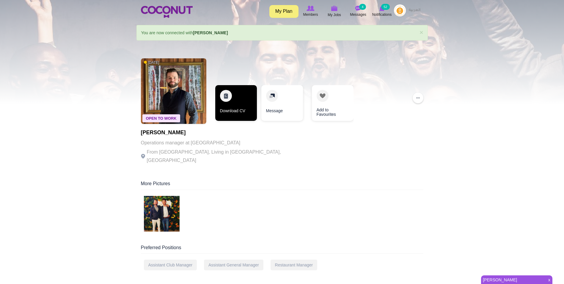
click at [244, 109] on link "Download CV" at bounding box center [236, 103] width 42 height 36
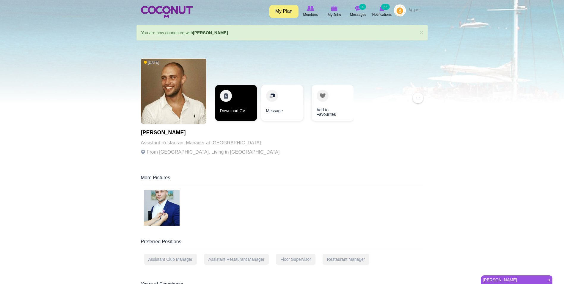
click at [234, 107] on link "Download CV" at bounding box center [236, 103] width 42 height 36
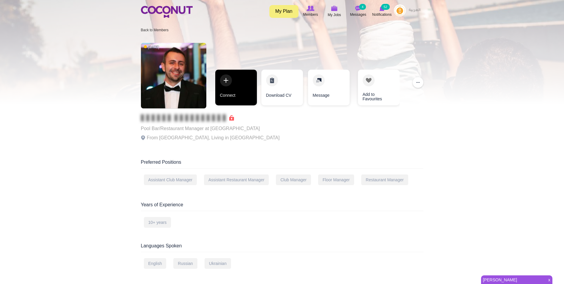
click at [231, 91] on link "Connect" at bounding box center [236, 88] width 42 height 36
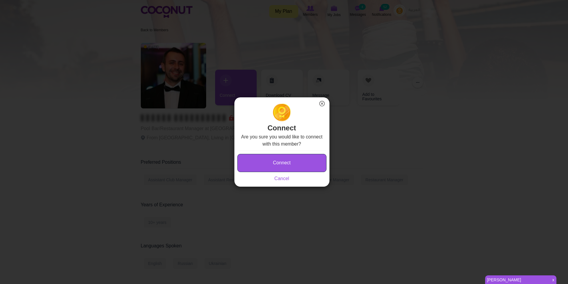
drag, startPoint x: 266, startPoint y: 160, endPoint x: 267, endPoint y: 150, distance: 9.8
click at [267, 160] on button "Connect" at bounding box center [282, 163] width 89 height 18
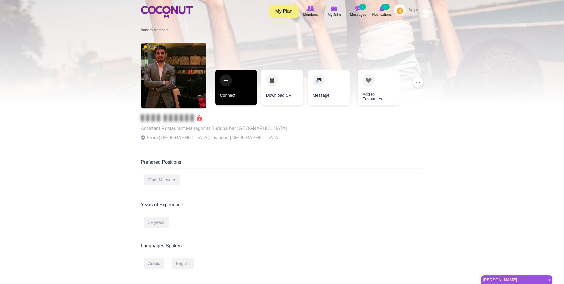
click at [242, 88] on link "Connect" at bounding box center [236, 88] width 42 height 36
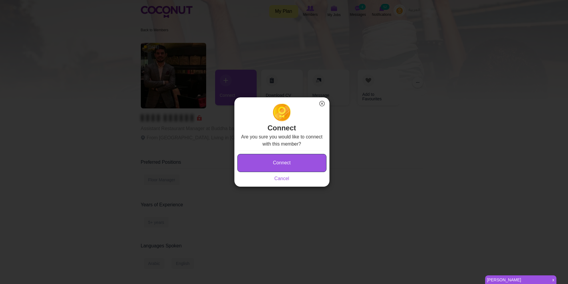
drag, startPoint x: 301, startPoint y: 162, endPoint x: 290, endPoint y: 140, distance: 24.3
click at [302, 162] on button "Connect" at bounding box center [282, 163] width 89 height 18
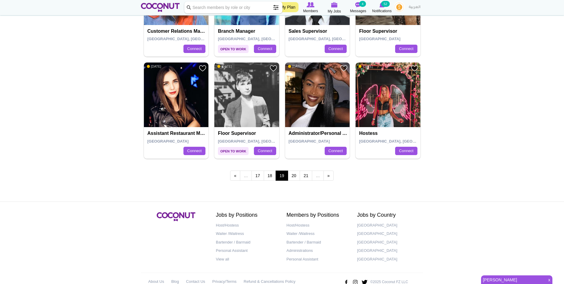
scroll to position [1011, 0]
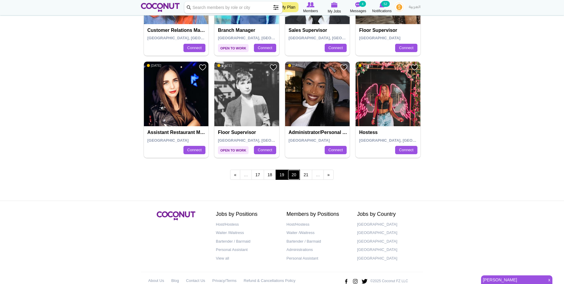
click at [296, 172] on link "20" at bounding box center [294, 174] width 12 height 10
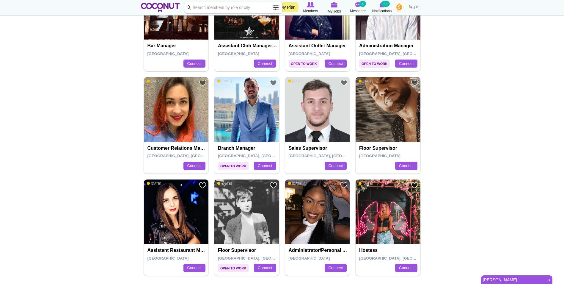
scroll to position [892, 0]
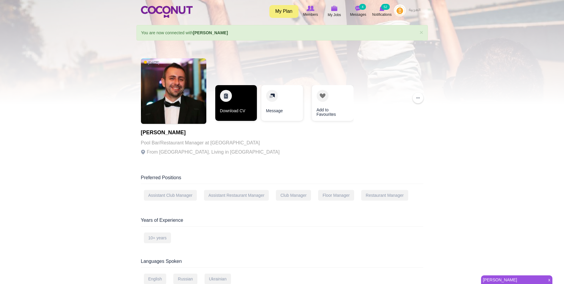
click at [231, 95] on link "Download CV" at bounding box center [236, 103] width 42 height 36
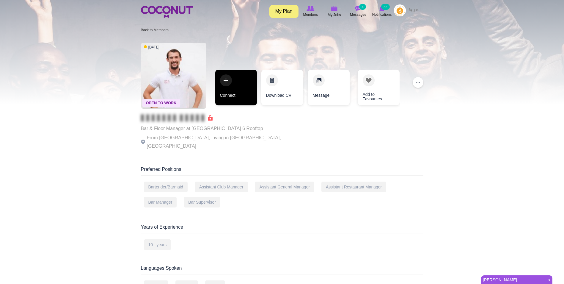
click at [230, 95] on link "Connect" at bounding box center [236, 88] width 42 height 36
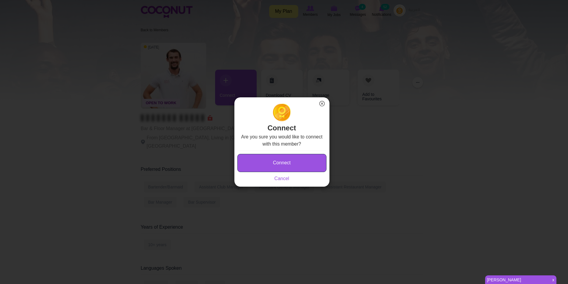
click at [313, 164] on button "Connect" at bounding box center [282, 163] width 89 height 18
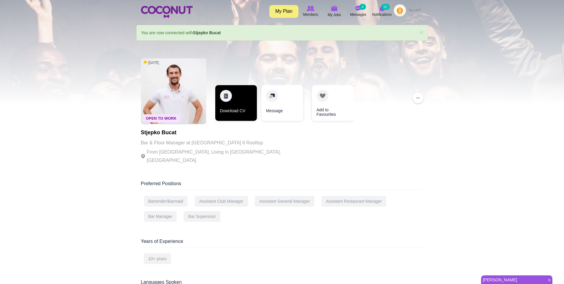
click at [231, 104] on link "Download CV" at bounding box center [236, 103] width 42 height 36
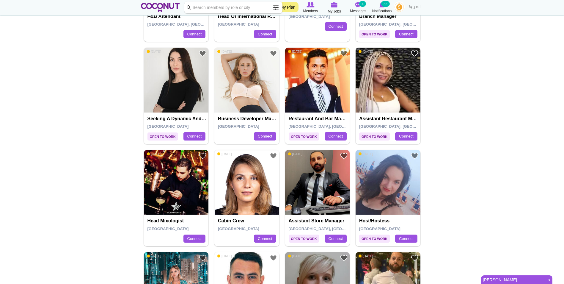
scroll to position [208, 0]
drag, startPoint x: 323, startPoint y: 83, endPoint x: 519, endPoint y: 70, distance: 196.3
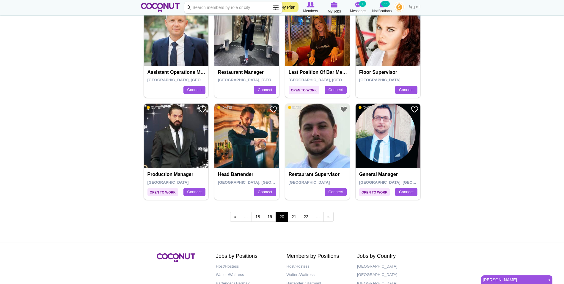
scroll to position [981, 0]
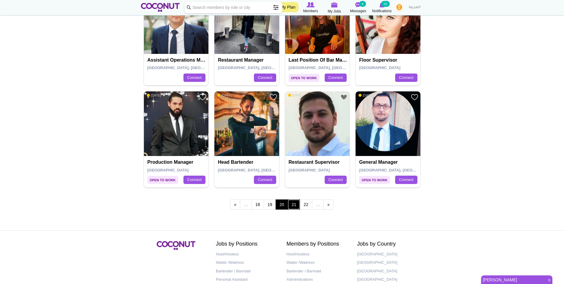
click at [299, 205] on link "21" at bounding box center [294, 204] width 12 height 10
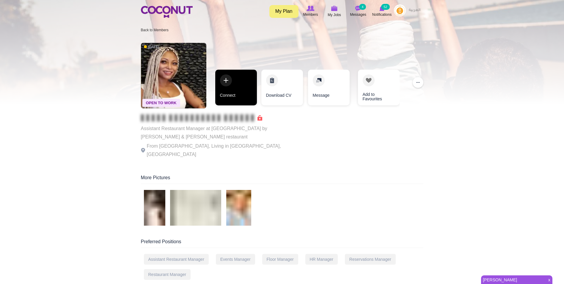
click at [232, 86] on link "Connect" at bounding box center [236, 88] width 42 height 36
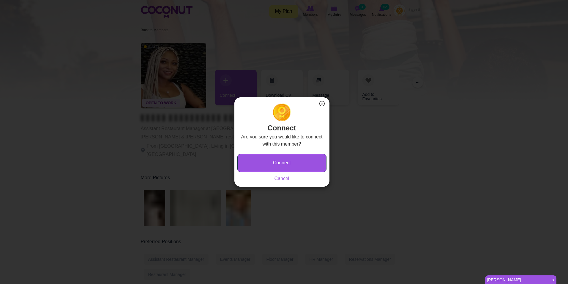
click at [287, 154] on button "Connect" at bounding box center [282, 163] width 89 height 18
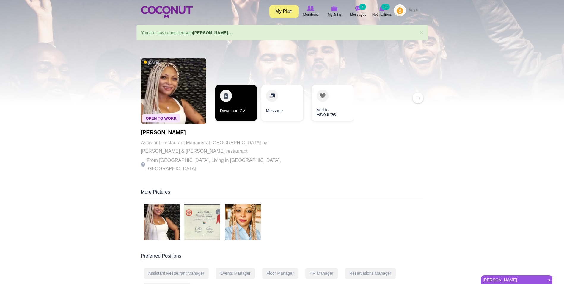
click at [238, 105] on link "Download CV" at bounding box center [236, 103] width 42 height 36
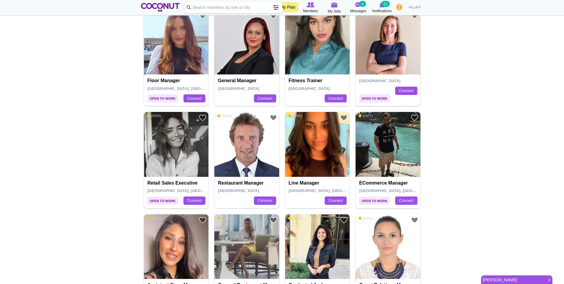
scroll to position [178, 0]
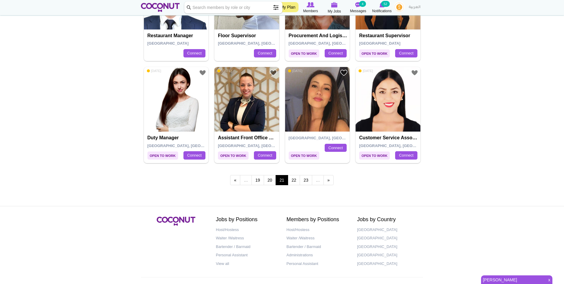
scroll to position [1011, 0]
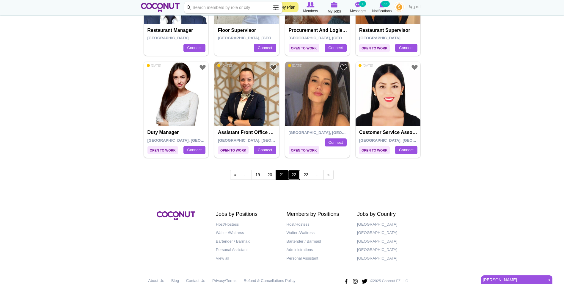
click at [298, 173] on link "22" at bounding box center [294, 174] width 12 height 10
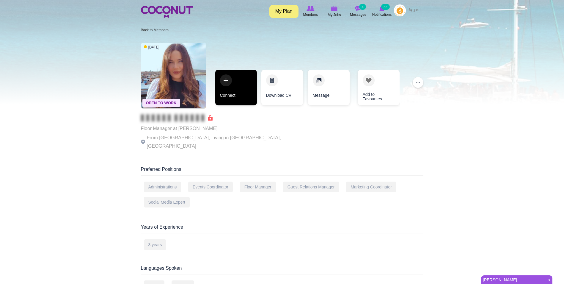
click at [229, 91] on link "Connect" at bounding box center [236, 88] width 42 height 36
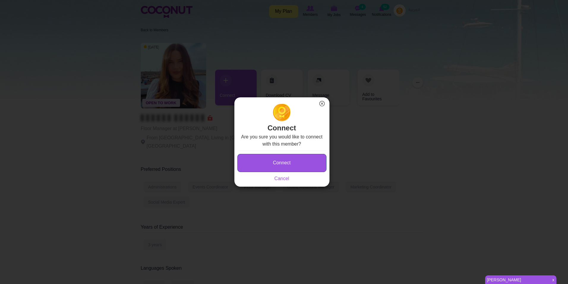
click at [282, 159] on button "Connect" at bounding box center [282, 163] width 89 height 18
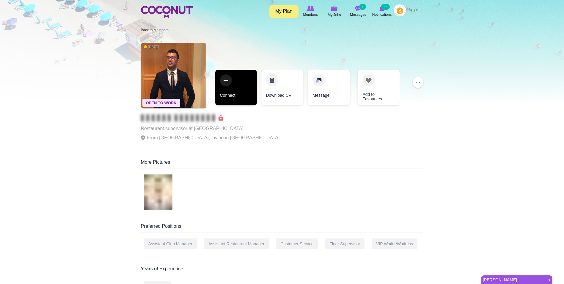
click at [232, 93] on link "Connect" at bounding box center [236, 88] width 42 height 36
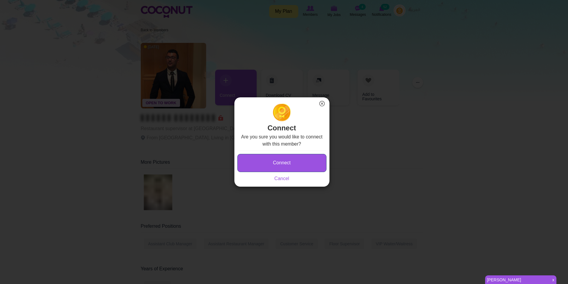
click at [307, 161] on button "Connect" at bounding box center [282, 163] width 89 height 18
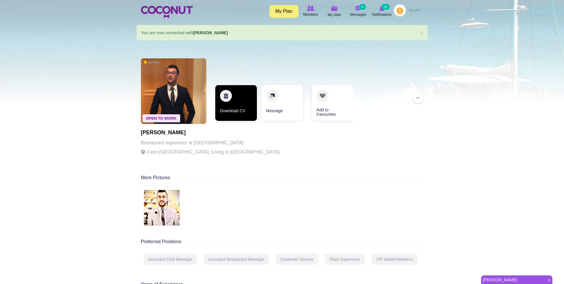
click at [243, 105] on link "Download CV" at bounding box center [236, 103] width 42 height 36
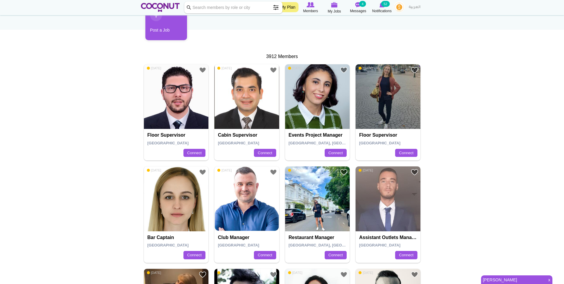
scroll to position [119, 0]
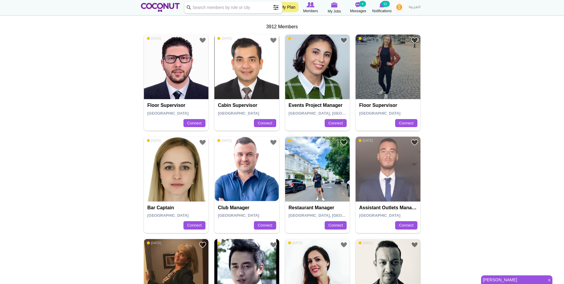
drag, startPoint x: 183, startPoint y: 72, endPoint x: 468, endPoint y: 120, distance: 288.8
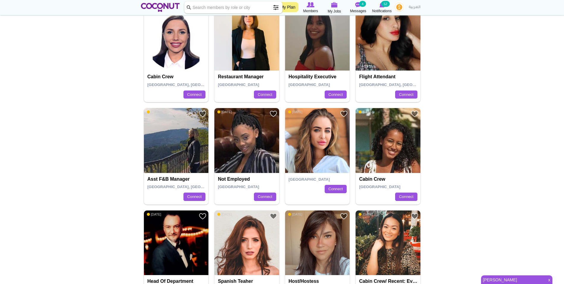
scroll to position [1024, 0]
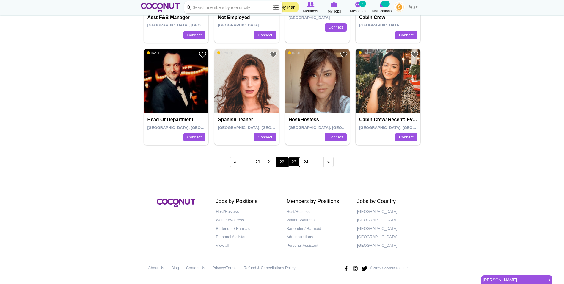
click at [292, 164] on link "23" at bounding box center [294, 162] width 12 height 10
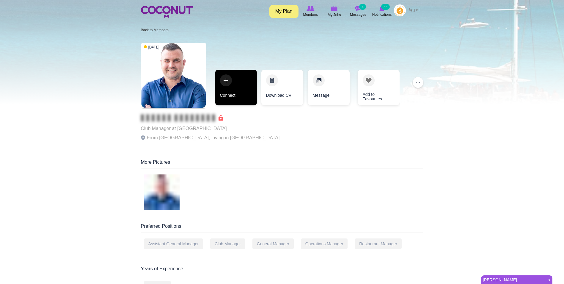
click at [224, 85] on link "Connect" at bounding box center [236, 88] width 42 height 36
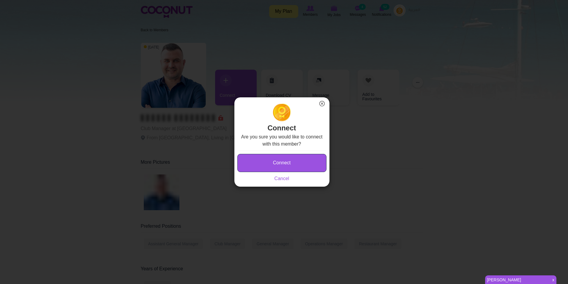
click at [294, 158] on button "Connect" at bounding box center [282, 163] width 89 height 18
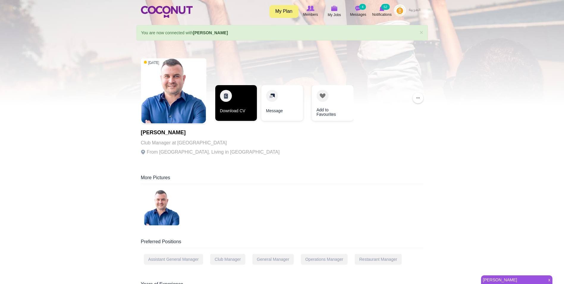
click at [218, 98] on link "Download CV" at bounding box center [236, 103] width 42 height 36
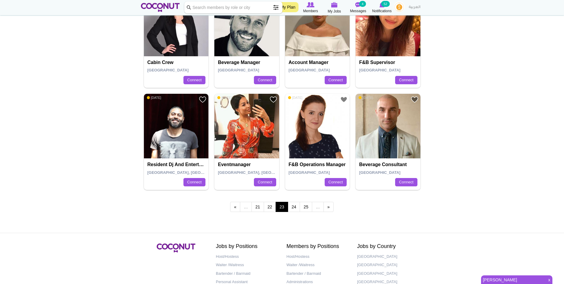
scroll to position [981, 0]
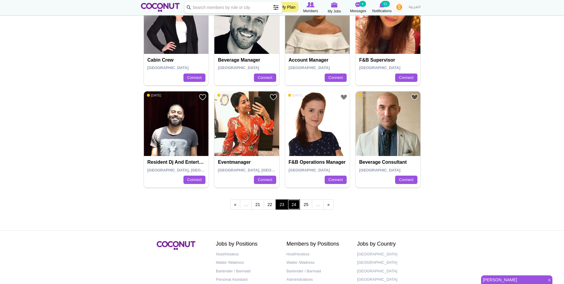
click at [296, 204] on link "24" at bounding box center [294, 204] width 12 height 10
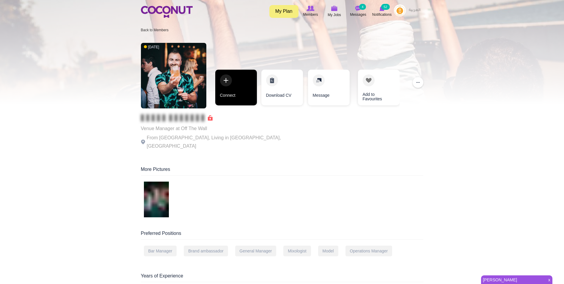
click at [234, 84] on link "Connect" at bounding box center [236, 88] width 42 height 36
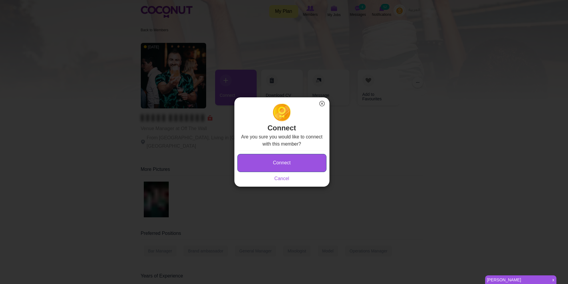
click at [298, 160] on button "Connect" at bounding box center [282, 163] width 89 height 18
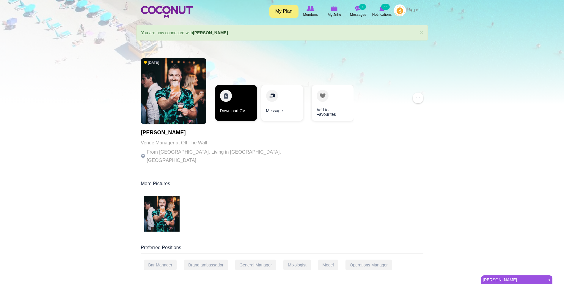
click at [232, 101] on link "Download CV" at bounding box center [236, 103] width 42 height 36
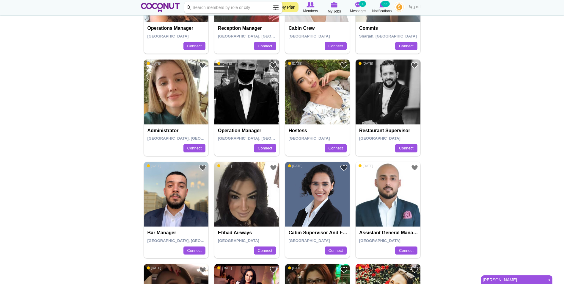
scroll to position [208, 0]
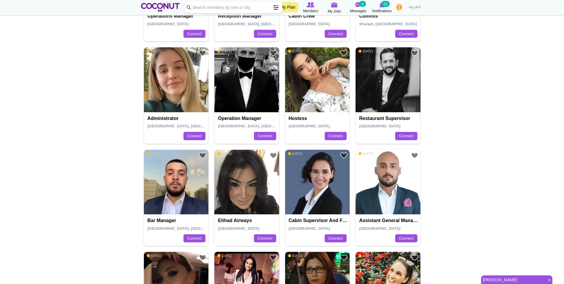
drag, startPoint x: 345, startPoint y: 81, endPoint x: 380, endPoint y: 74, distance: 36.1
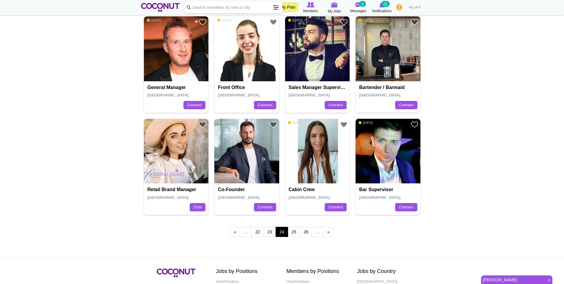
scroll to position [981, 0]
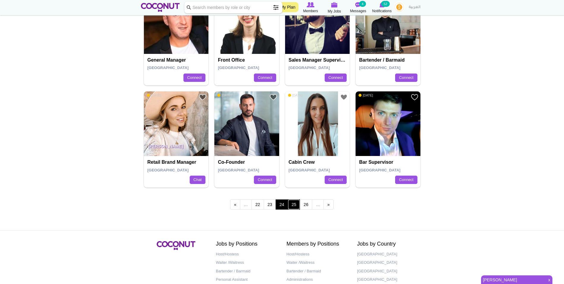
click at [296, 205] on link "25" at bounding box center [294, 204] width 12 height 10
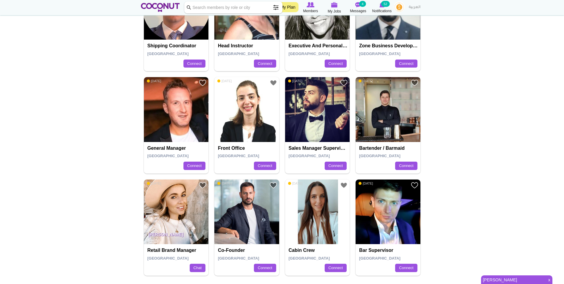
scroll to position [892, 0]
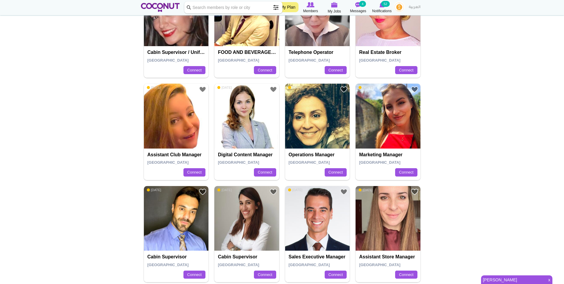
scroll to position [178, 0]
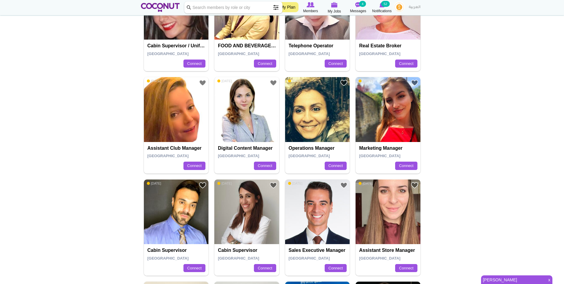
drag, startPoint x: 305, startPoint y: 121, endPoint x: 463, endPoint y: 120, distance: 157.9
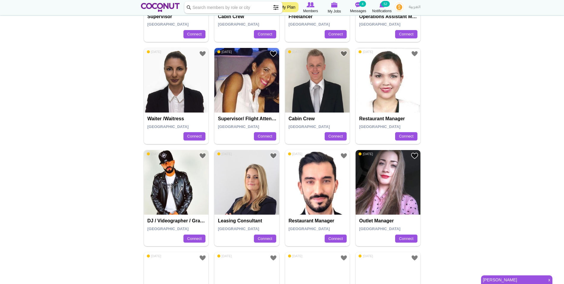
scroll to position [535, 0]
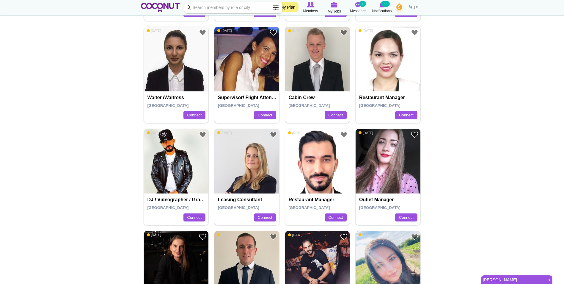
click at [464, 146] on body "Toggle navigation My Plan Members My Jobs Post a Job Messages 4 Notifications 5…" at bounding box center [282, 118] width 564 height 1307
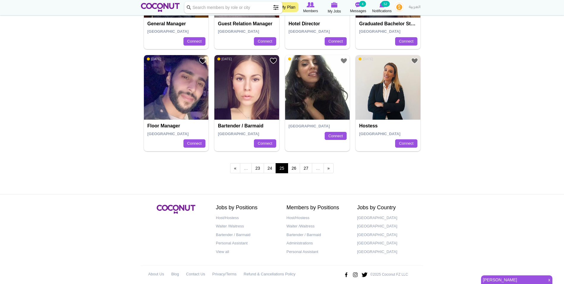
scroll to position [1024, 0]
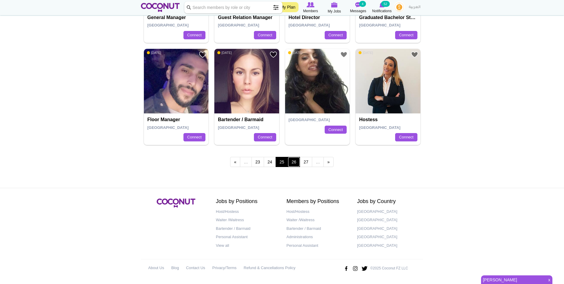
click at [290, 163] on link "26" at bounding box center [294, 162] width 12 height 10
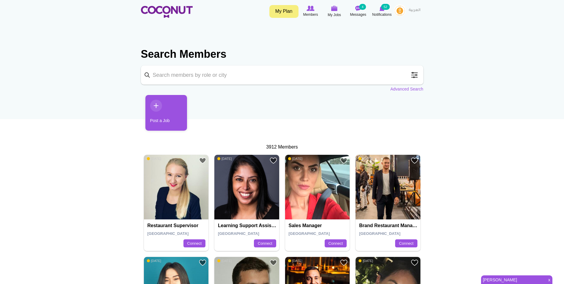
click at [398, 14] on img at bounding box center [400, 10] width 12 height 12
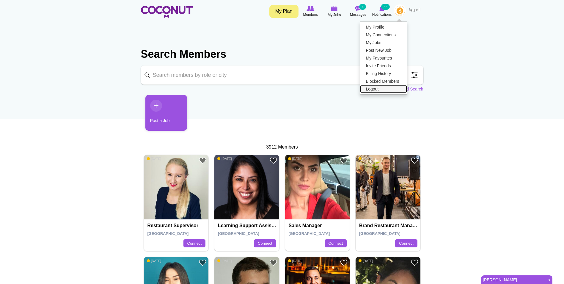
click at [381, 89] on link "Logout" at bounding box center [383, 89] width 47 height 8
